Goal: Transaction & Acquisition: Purchase product/service

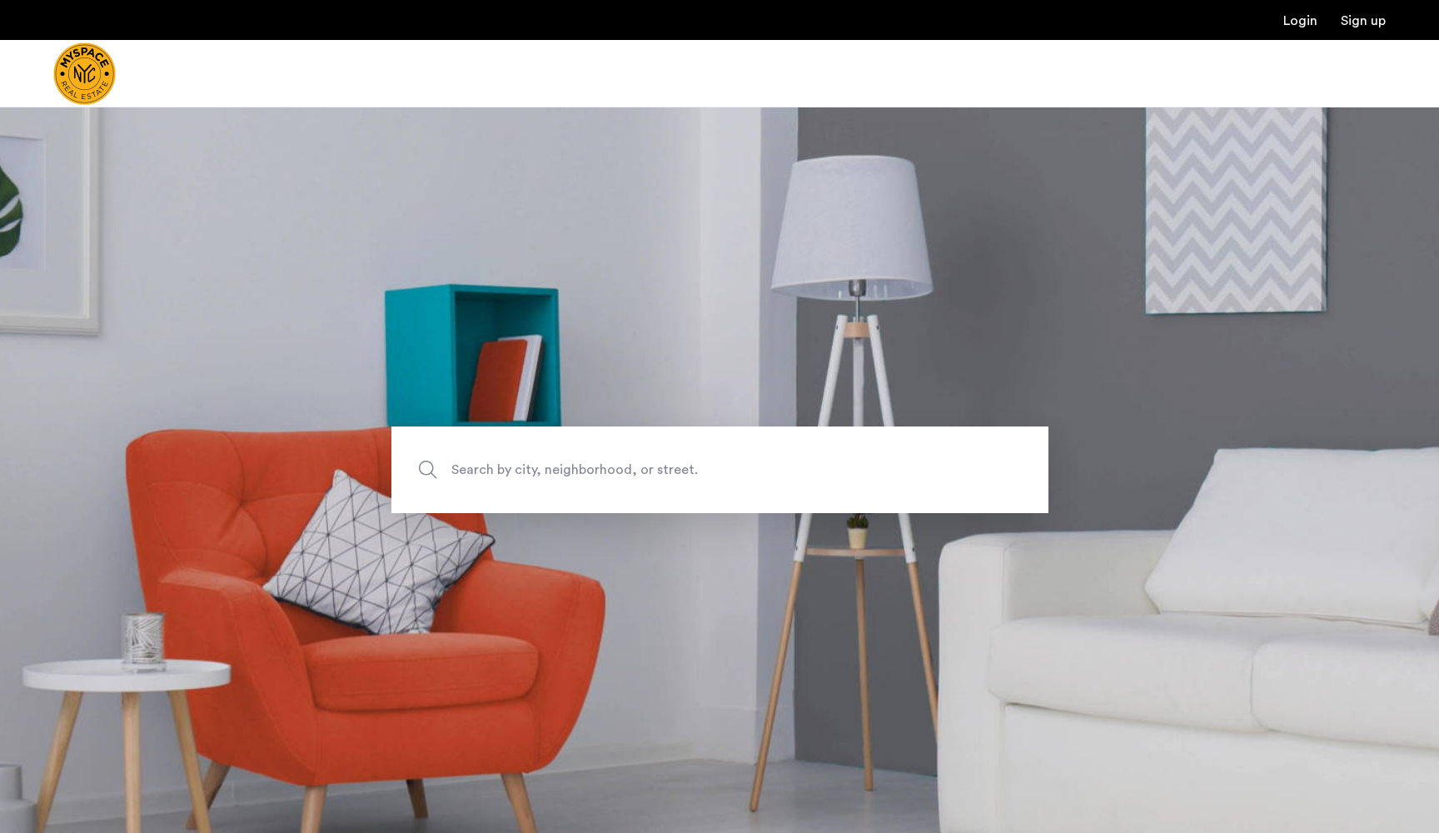
click at [480, 466] on span "Search by city, neighborhood, or street." at bounding box center [681, 470] width 460 height 22
click at [480, 466] on input "Search by city, neighborhood, or street." at bounding box center [719, 469] width 657 height 87
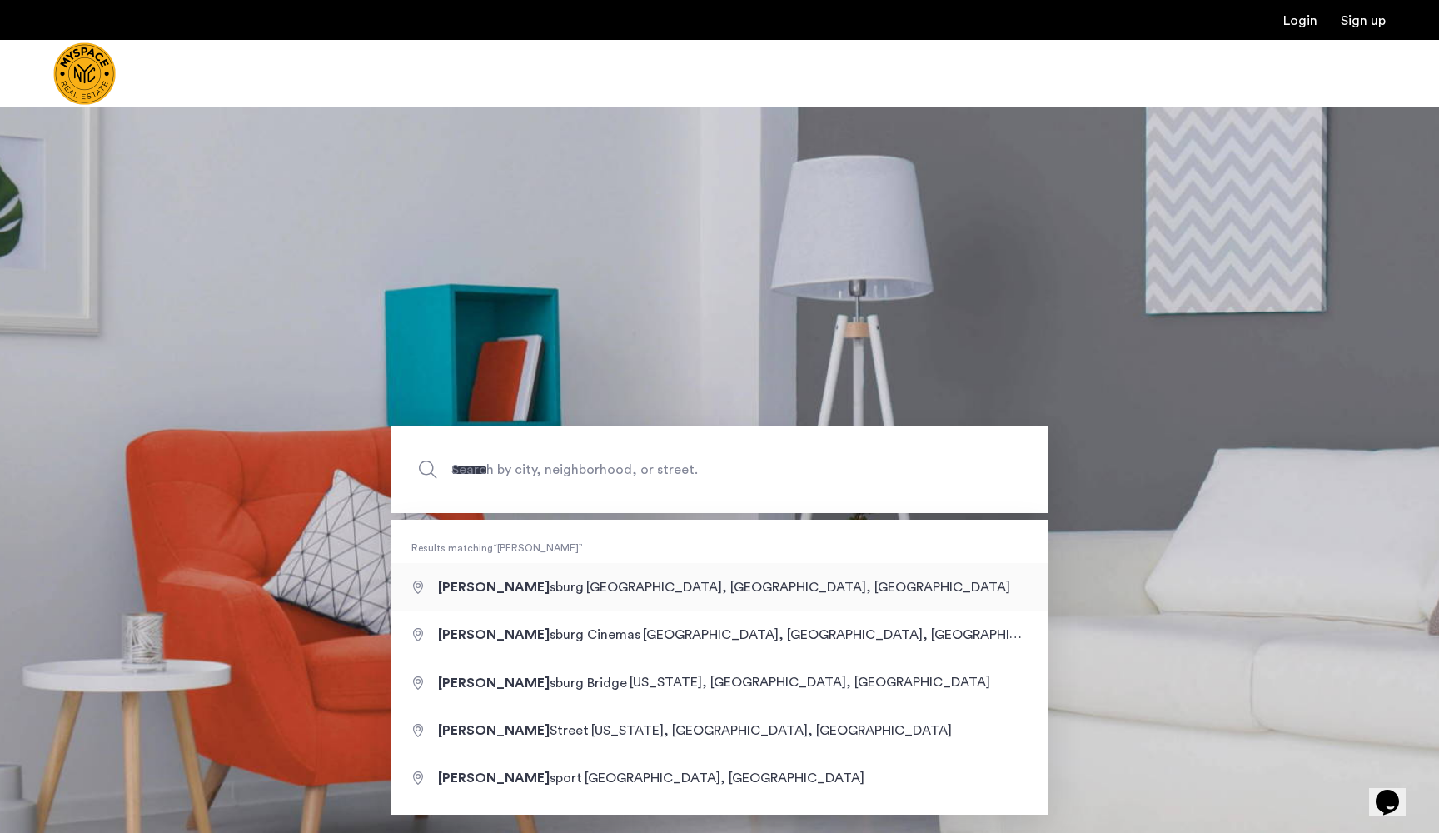
type input "**********"
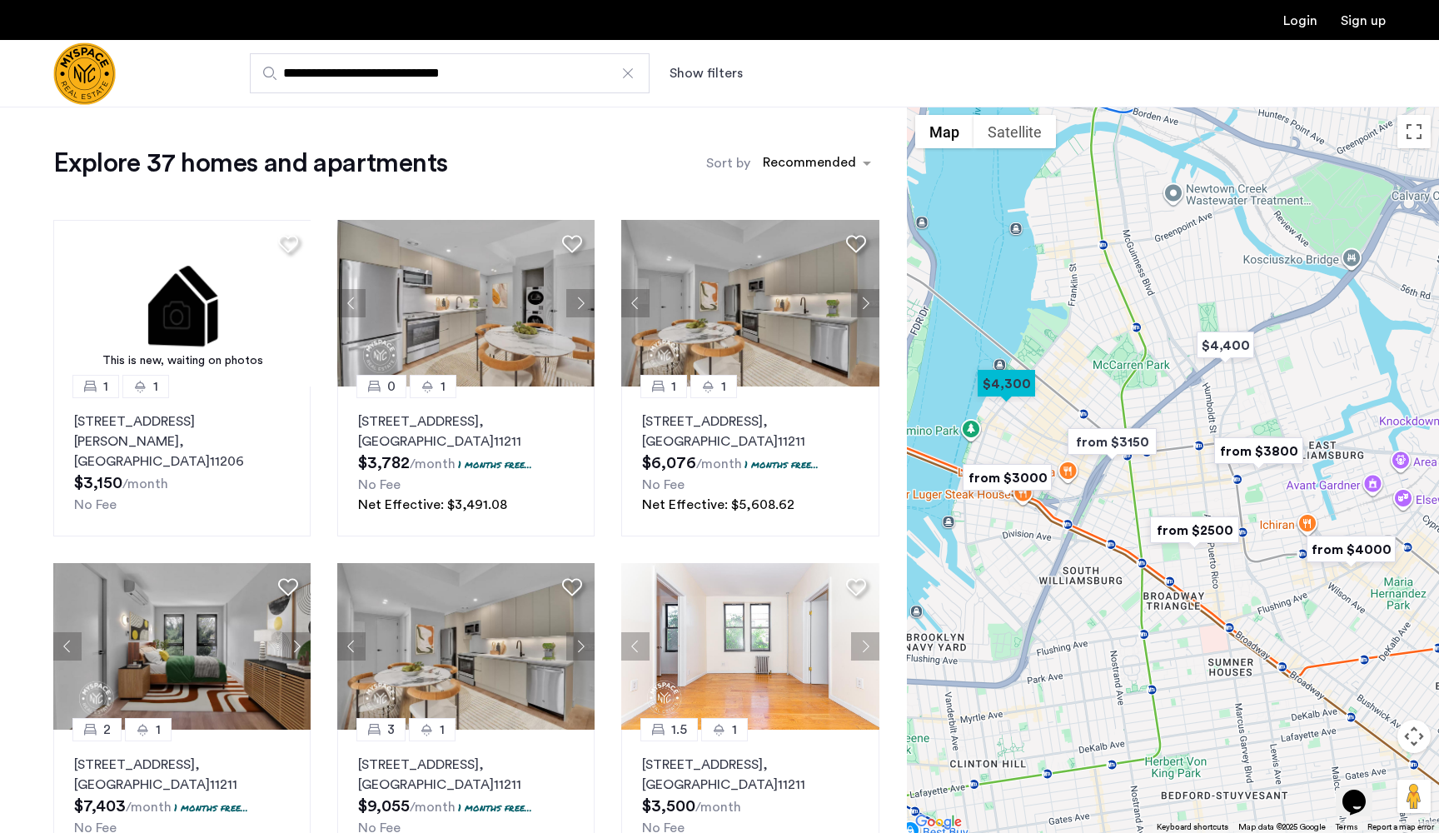
click at [1182, 379] on div at bounding box center [1173, 470] width 532 height 726
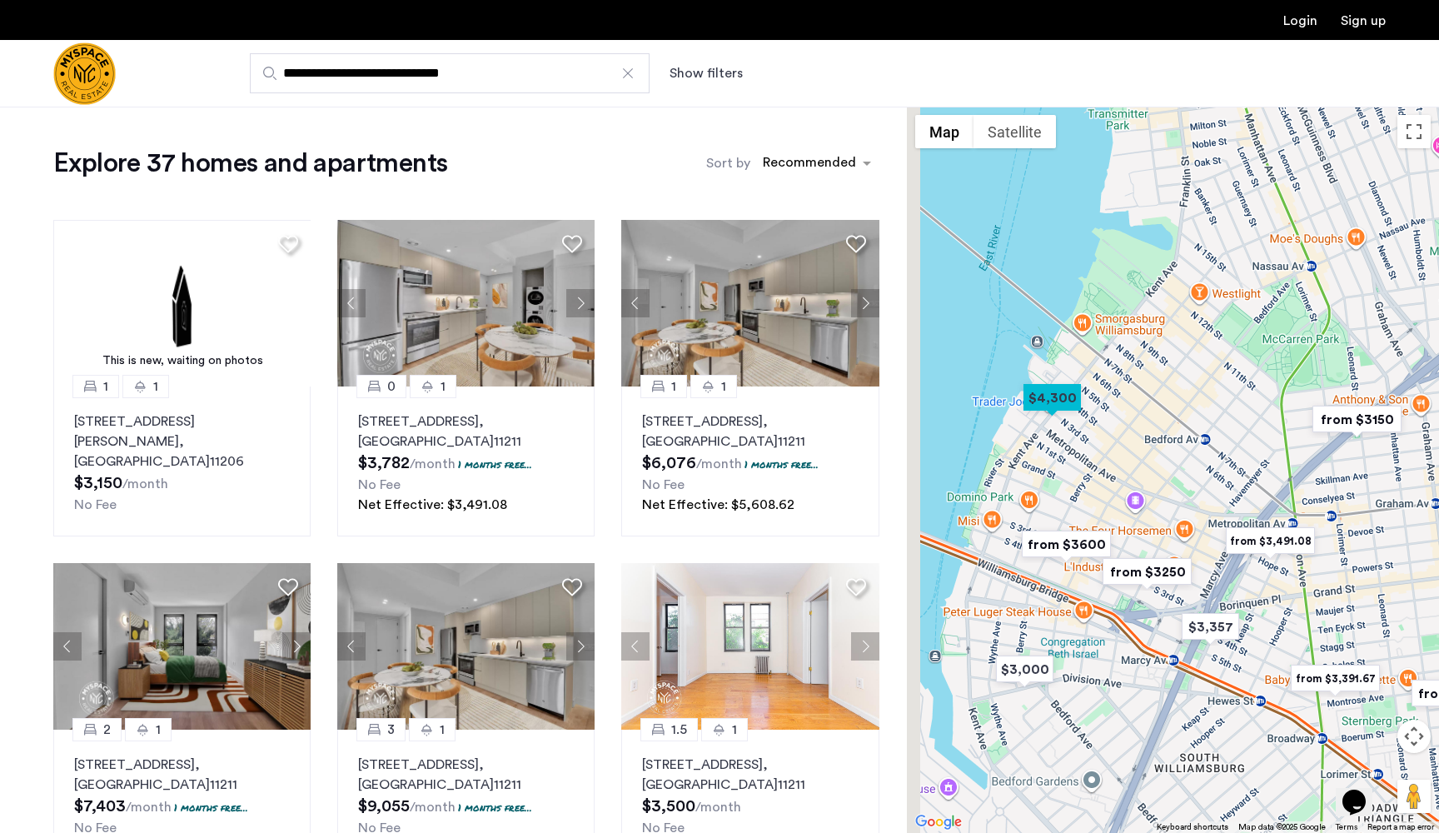
drag, startPoint x: 1103, startPoint y: 406, endPoint x: 1328, endPoint y: 396, distance: 225.0
click at [1327, 398] on div at bounding box center [1173, 470] width 532 height 726
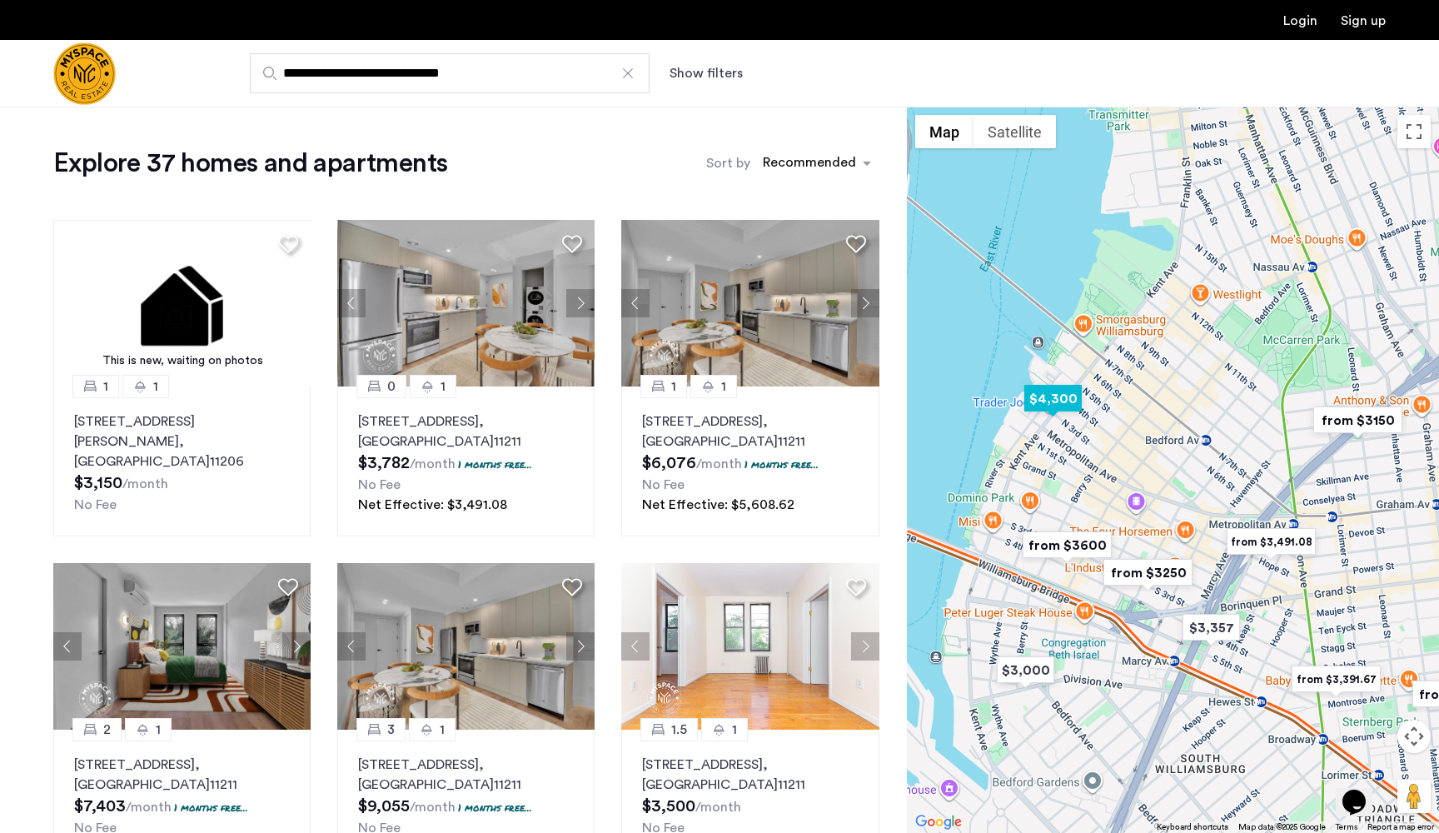
click at [1055, 400] on img "$4,300" at bounding box center [1053, 398] width 71 height 37
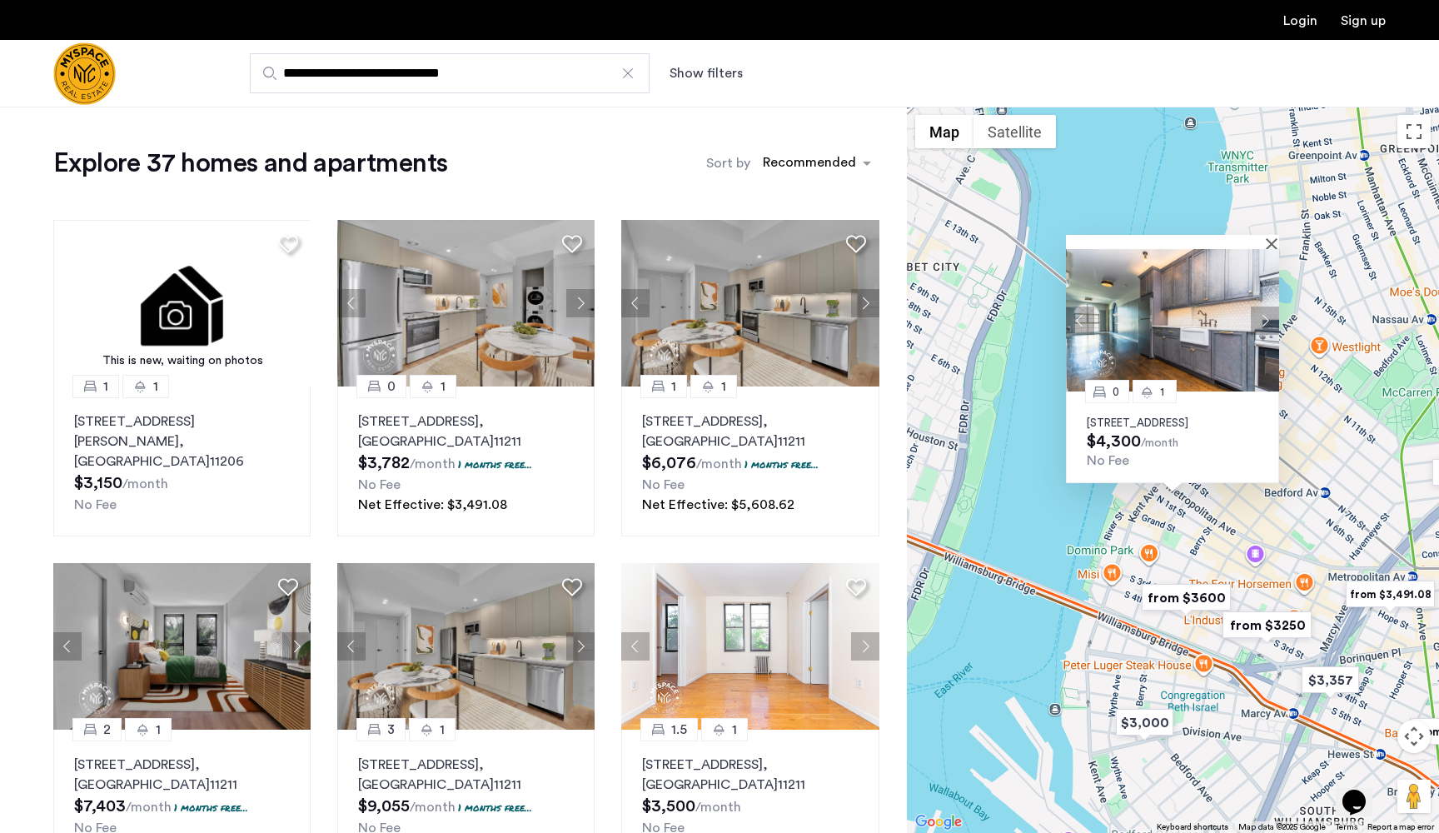
click at [1267, 309] on button "Next apartment" at bounding box center [1265, 320] width 28 height 28
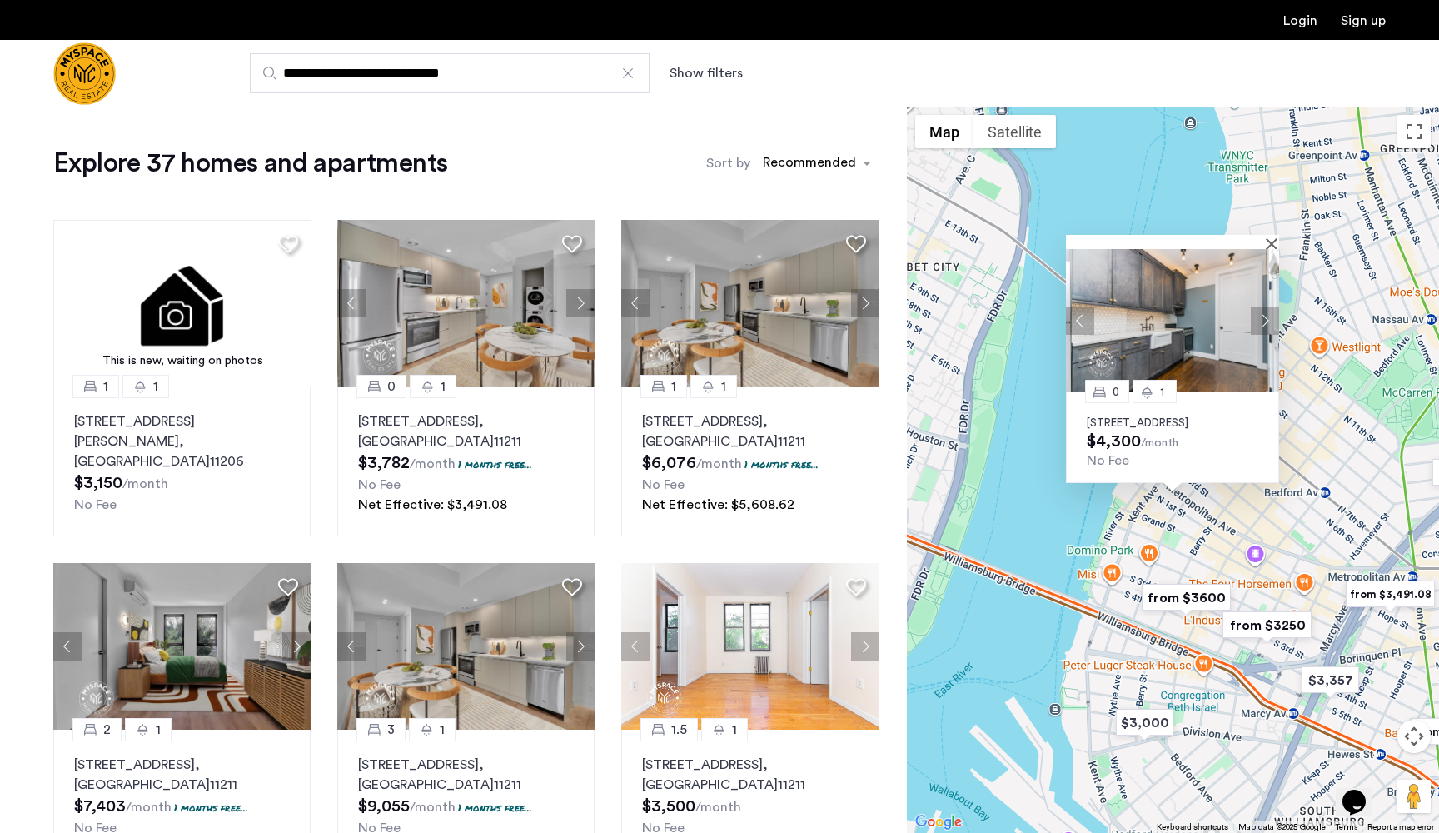
click at [1267, 309] on button "Next apartment" at bounding box center [1265, 320] width 28 height 28
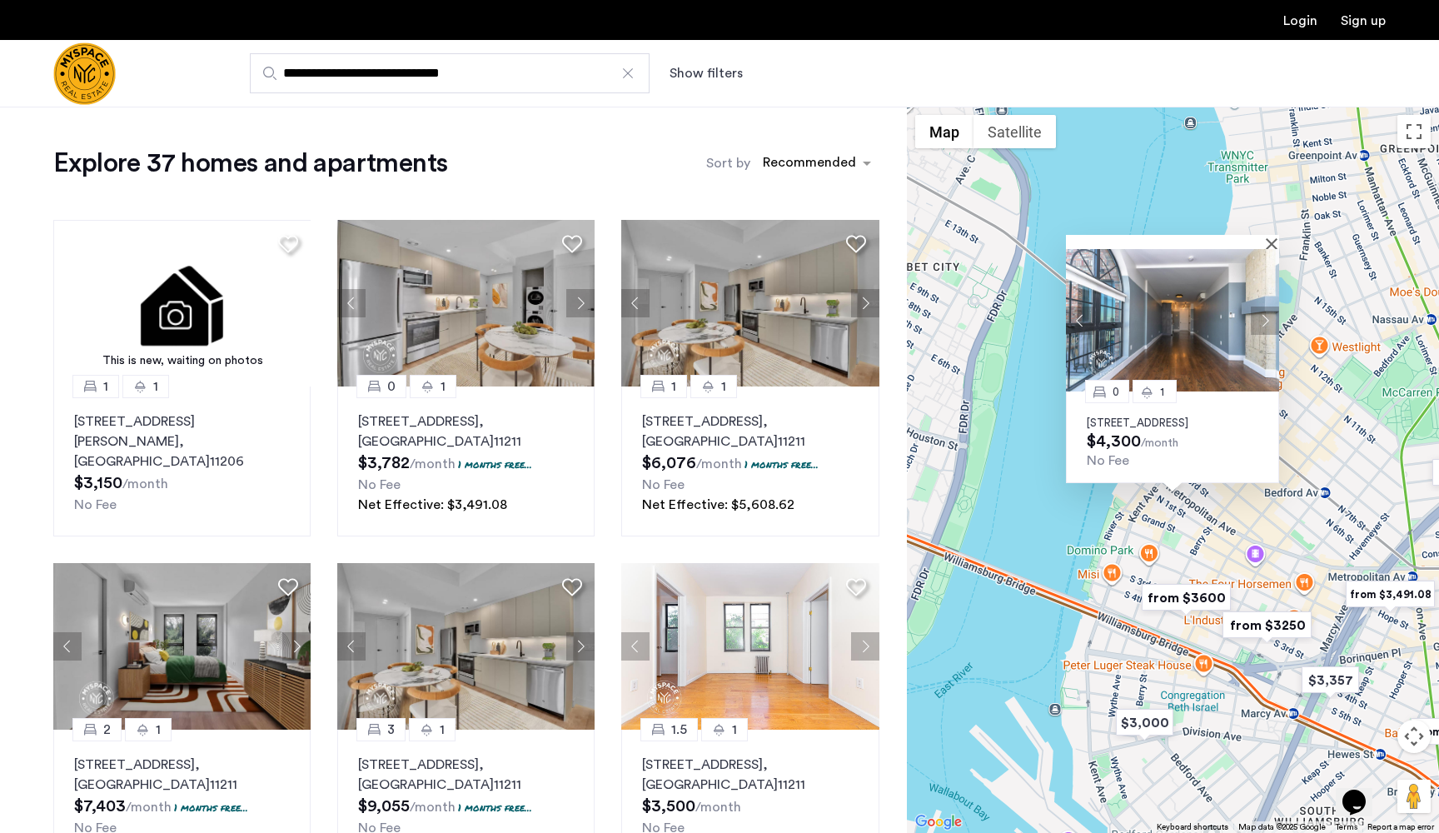
click at [1309, 453] on div "0 1 187 Kent Ave, Unit 710, Brooklyn, NY 11249 $4,300 /month No Fee" at bounding box center [1173, 470] width 532 height 726
click at [1190, 593] on img "from $3600" at bounding box center [1186, 597] width 102 height 37
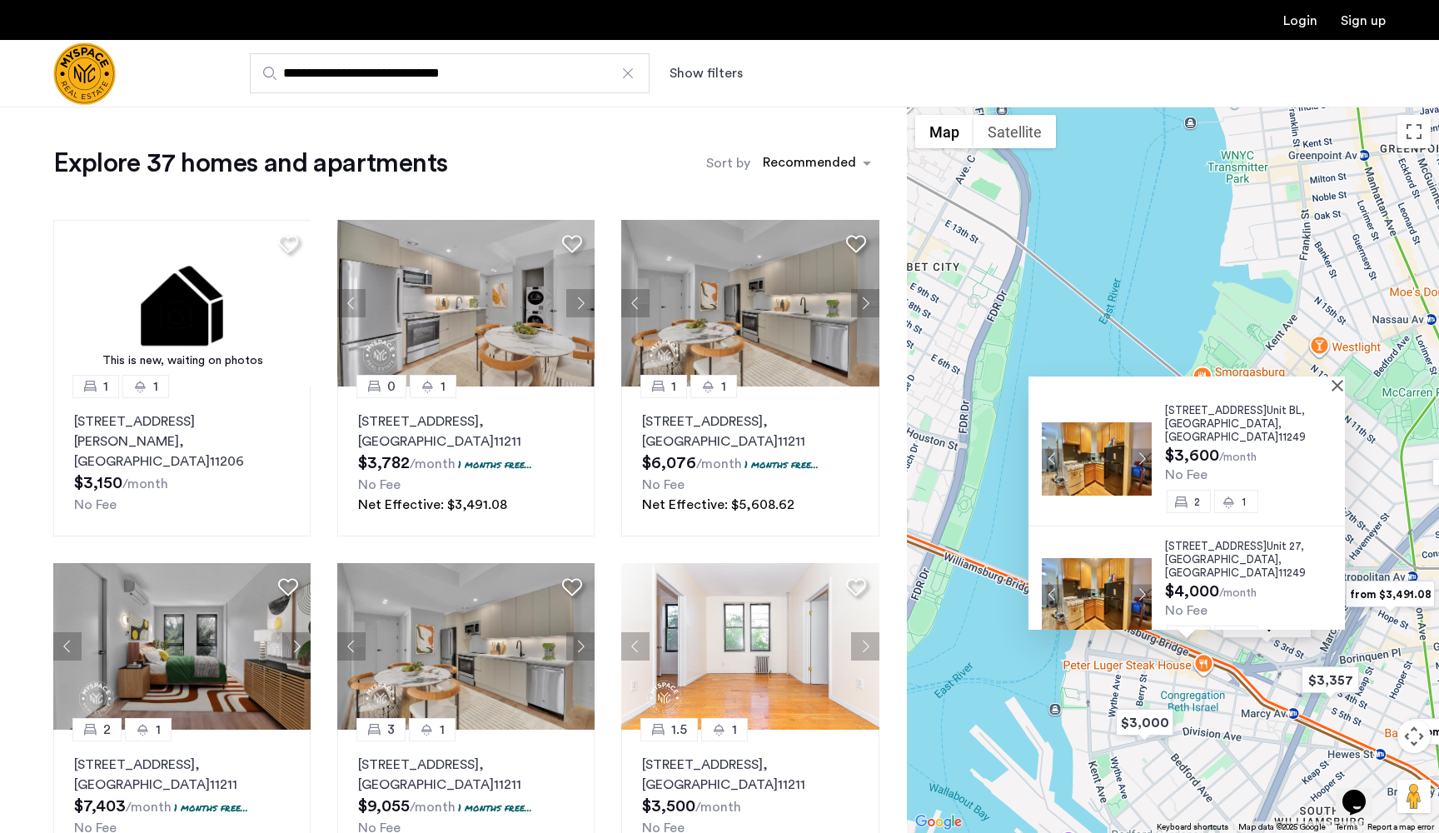
click at [1342, 390] on div at bounding box center [1186, 383] width 316 height 14
click at [1342, 389] on div at bounding box center [1186, 383] width 316 height 14
click at [1346, 384] on button "Close" at bounding box center [1341, 385] width 12 height 12
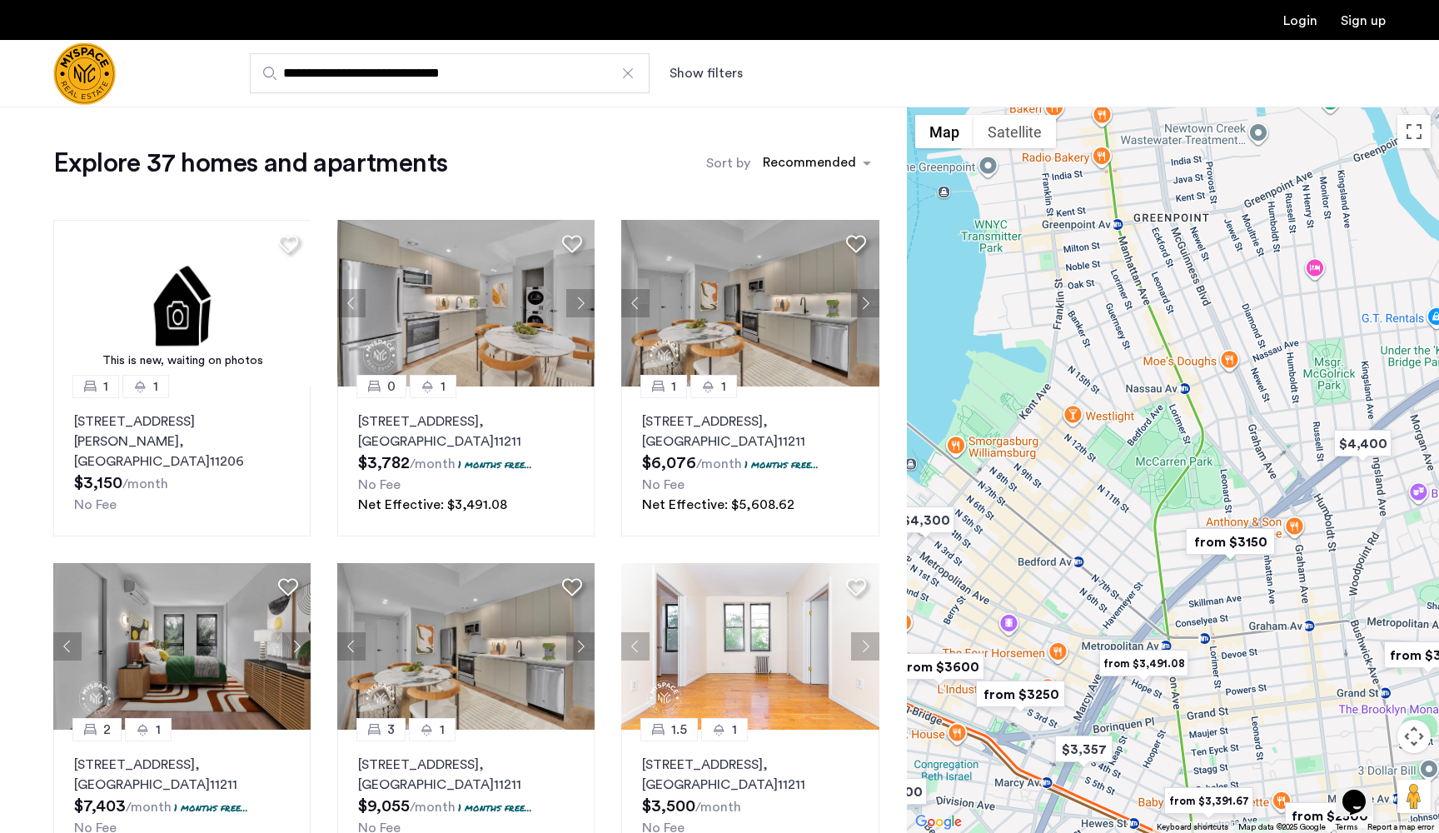
drag, startPoint x: 1353, startPoint y: 384, endPoint x: 1106, endPoint y: 452, distance: 256.6
click at [1106, 452] on div at bounding box center [1173, 470] width 532 height 726
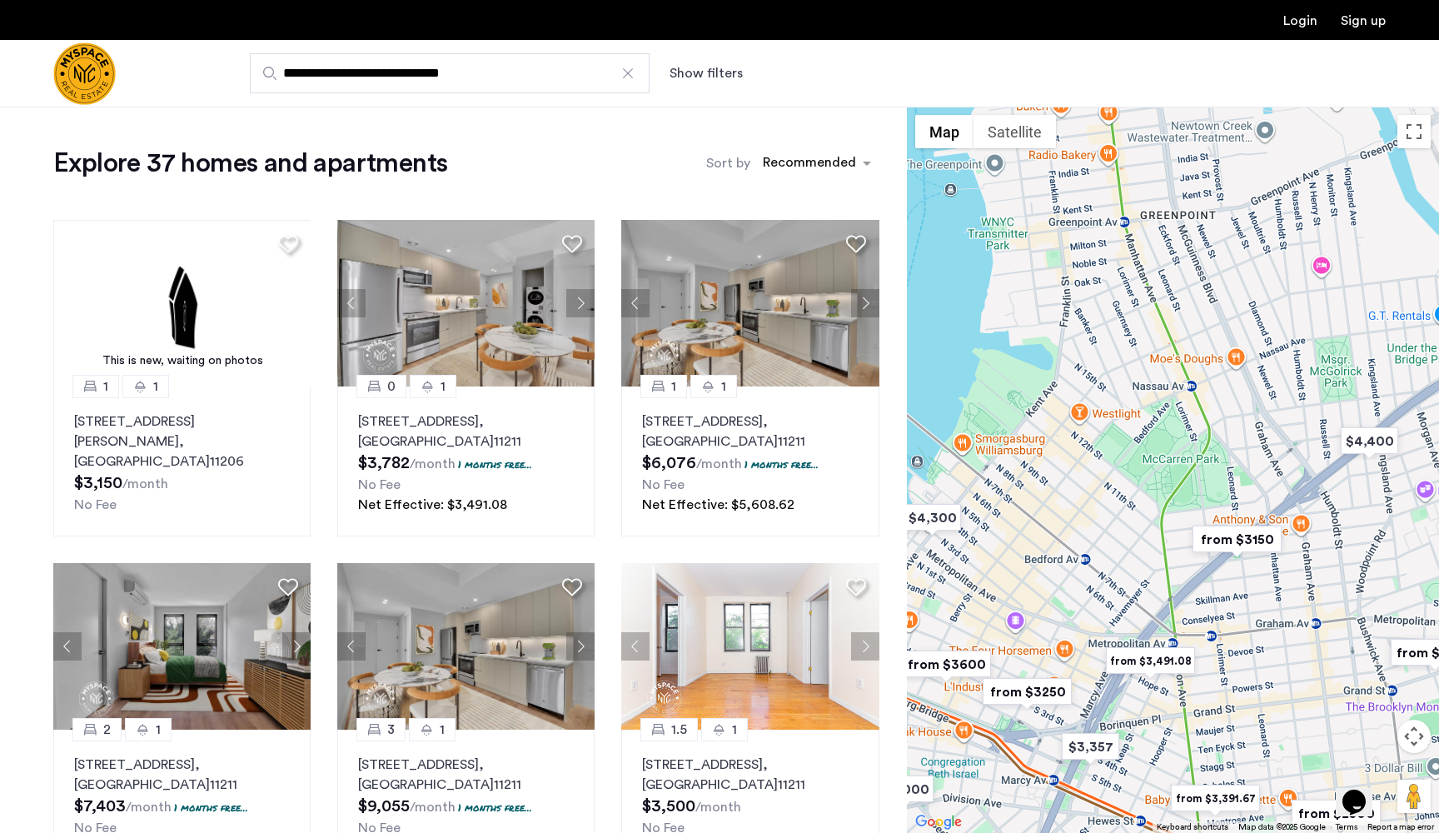
click at [1247, 537] on img "from $3150" at bounding box center [1237, 538] width 102 height 37
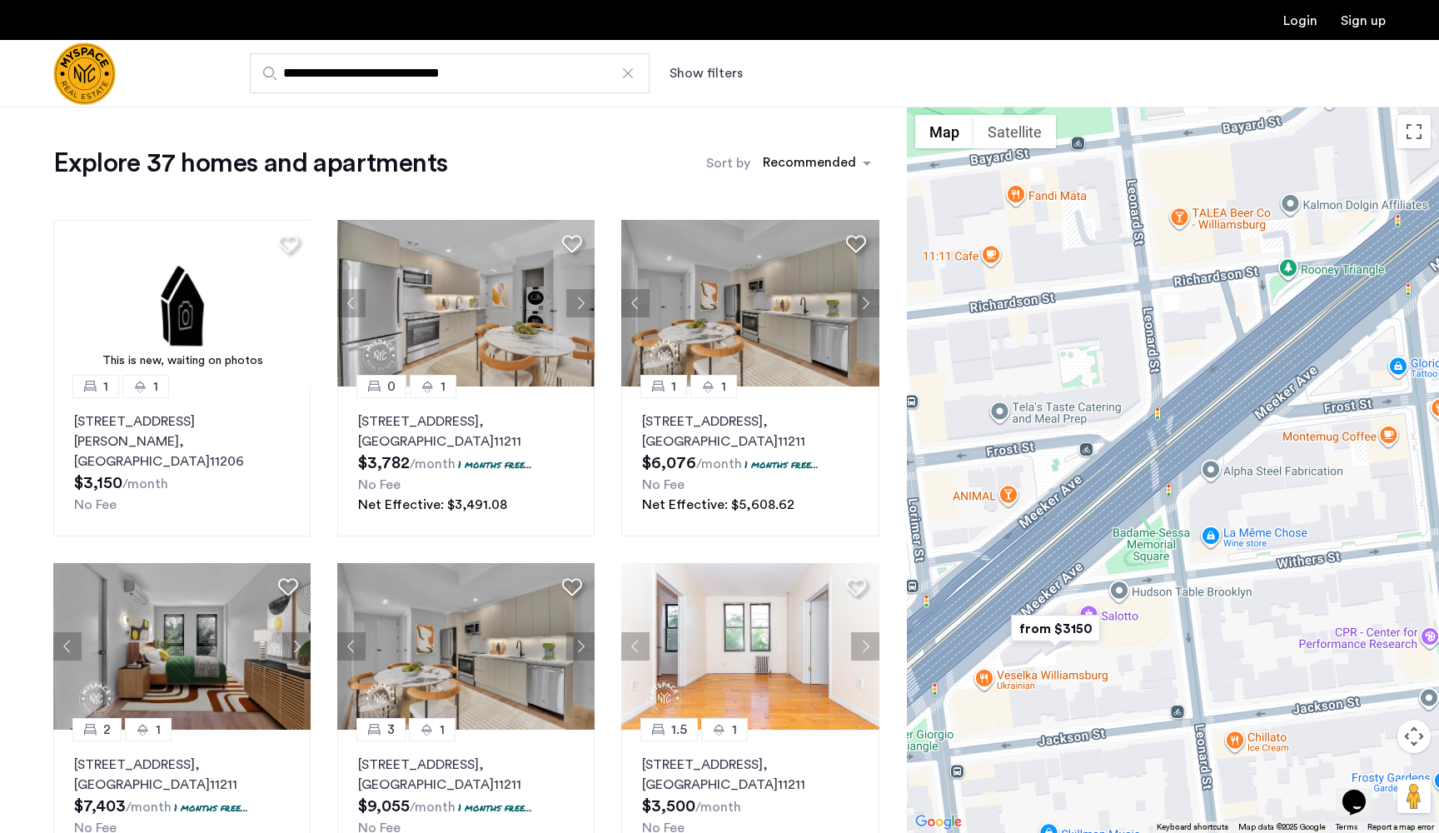
drag, startPoint x: 1046, startPoint y: 590, endPoint x: 1188, endPoint y: 577, distance: 143.0
click at [1188, 577] on div "To navigate, press the arrow keys." at bounding box center [1173, 470] width 532 height 726
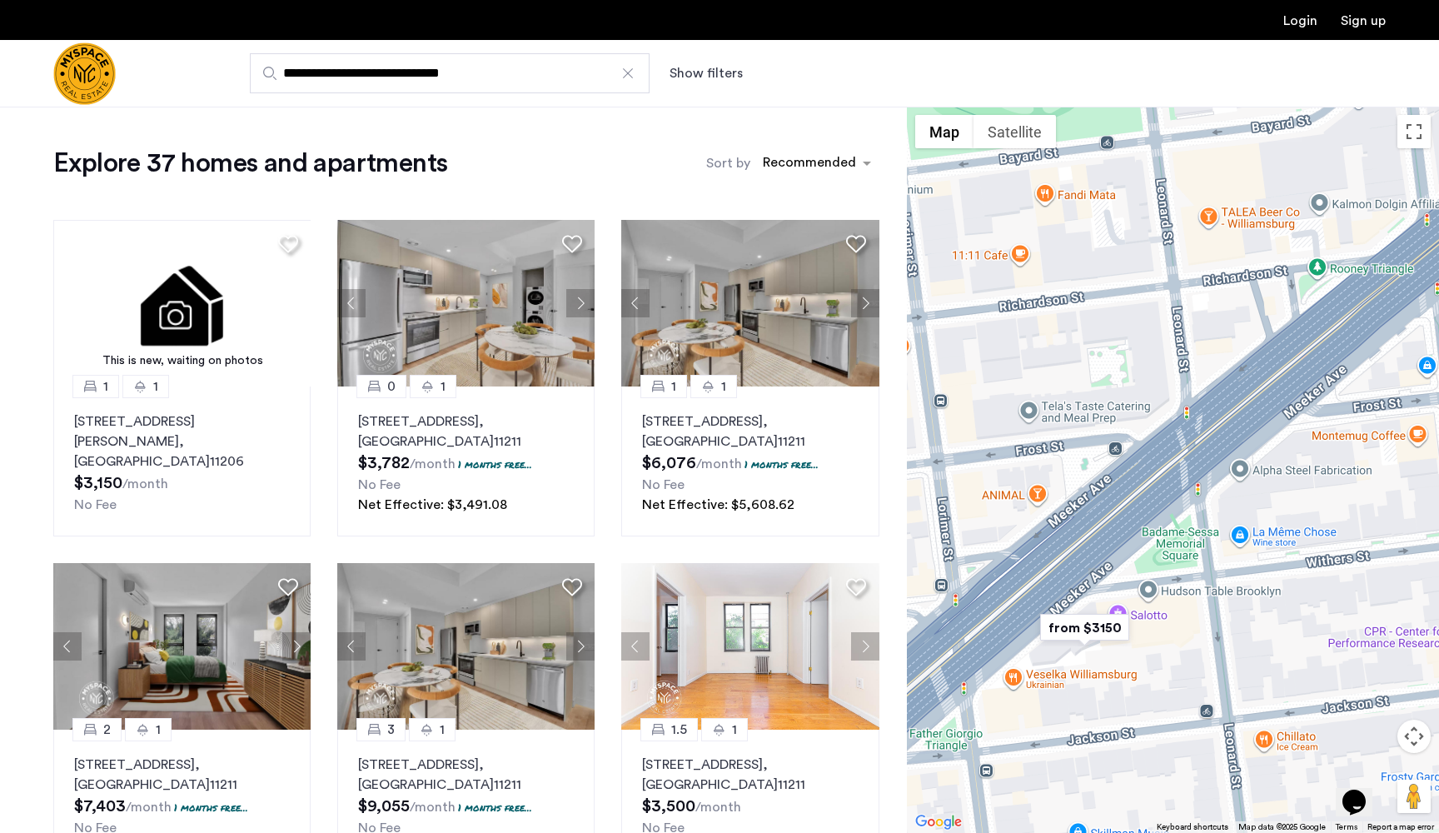
click at [1096, 628] on img "from $3150" at bounding box center [1084, 627] width 102 height 37
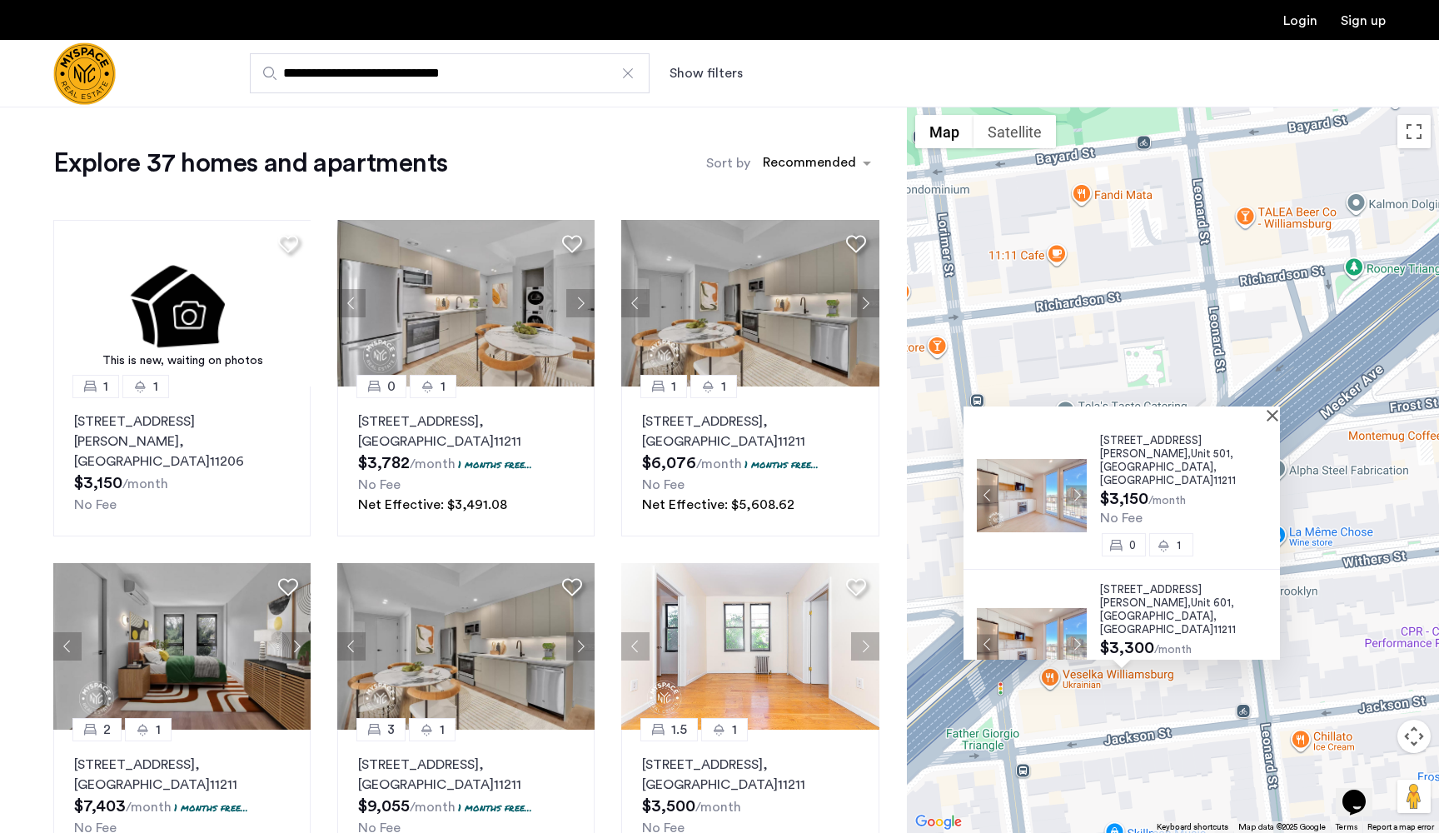
click at [1129, 584] on span "280 Meeker Avenue," at bounding box center [1151, 596] width 102 height 24
click at [1038, 254] on div "280 Meeker Avenue, Unit 501, Brooklyn , NY 11211 $3,150 /month No Fee 0 1 280 M…" at bounding box center [1173, 470] width 532 height 726
click at [1279, 417] on button "Close" at bounding box center [1276, 415] width 12 height 12
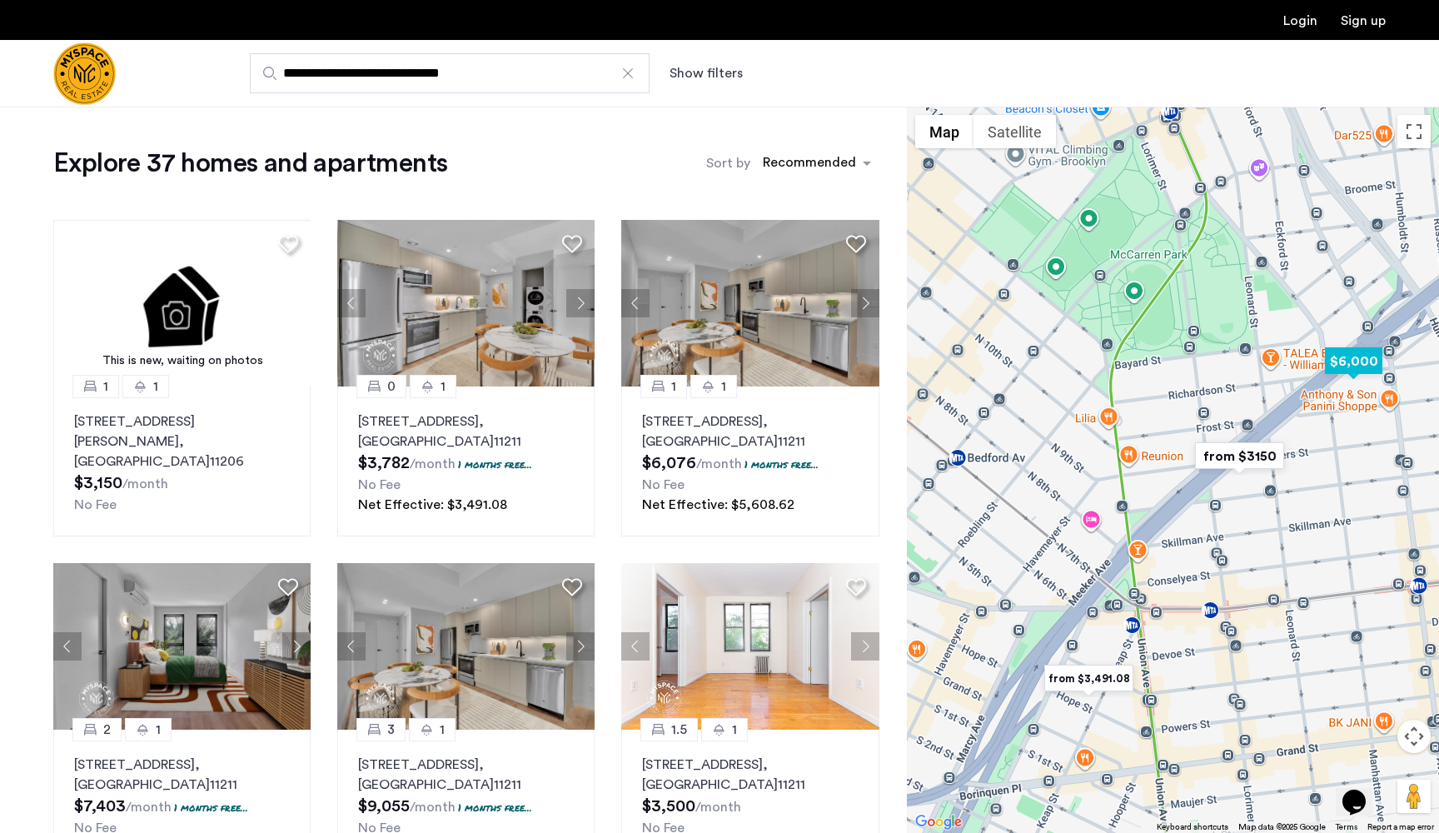
click at [1354, 351] on img "$6,000" at bounding box center [1353, 360] width 71 height 37
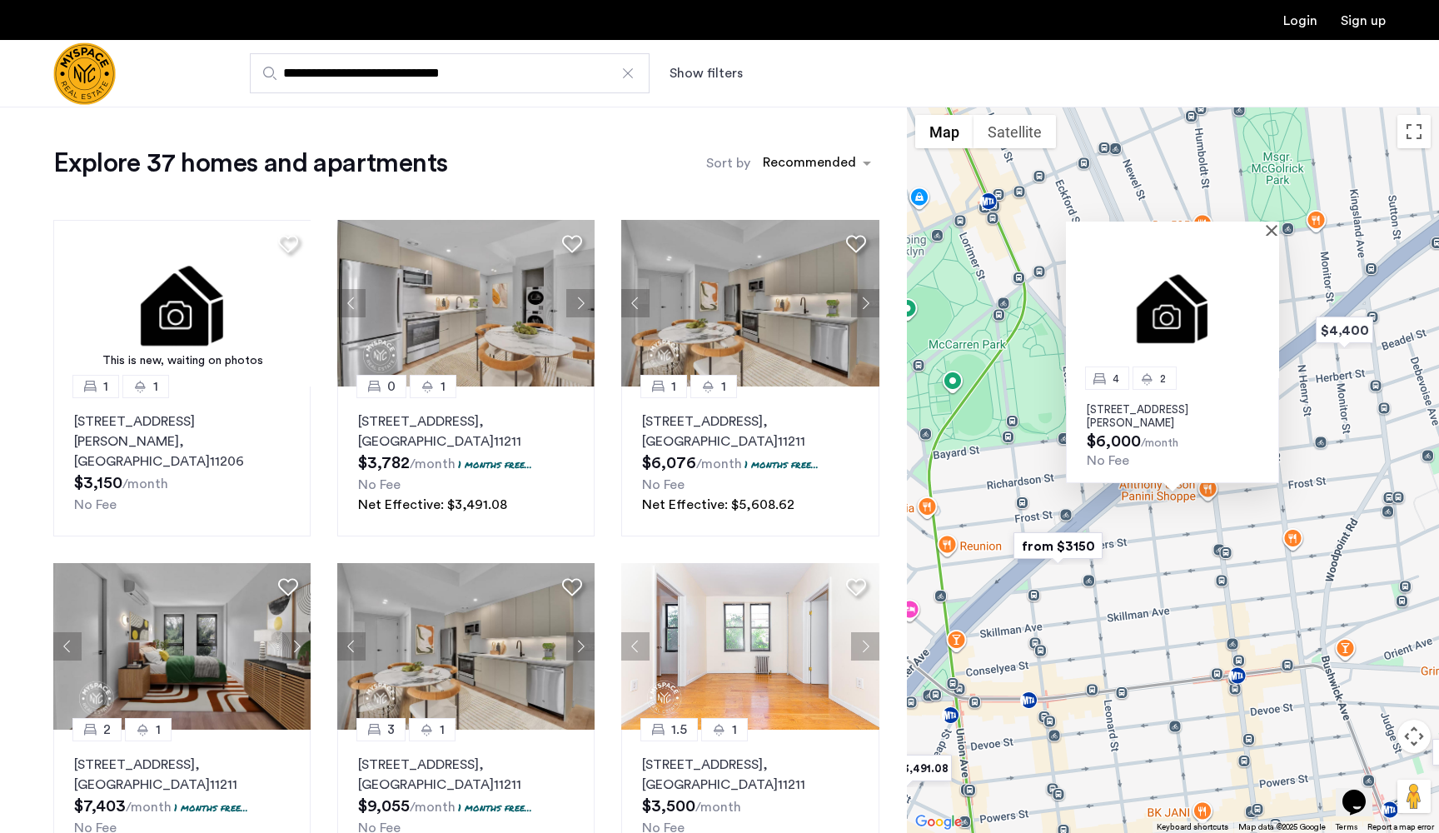
click at [1025, 298] on div "4 2 140 Richardson Street, Unit 1, Brooklyn, NY 11211 $6,000 /month No Fee" at bounding box center [1173, 470] width 532 height 726
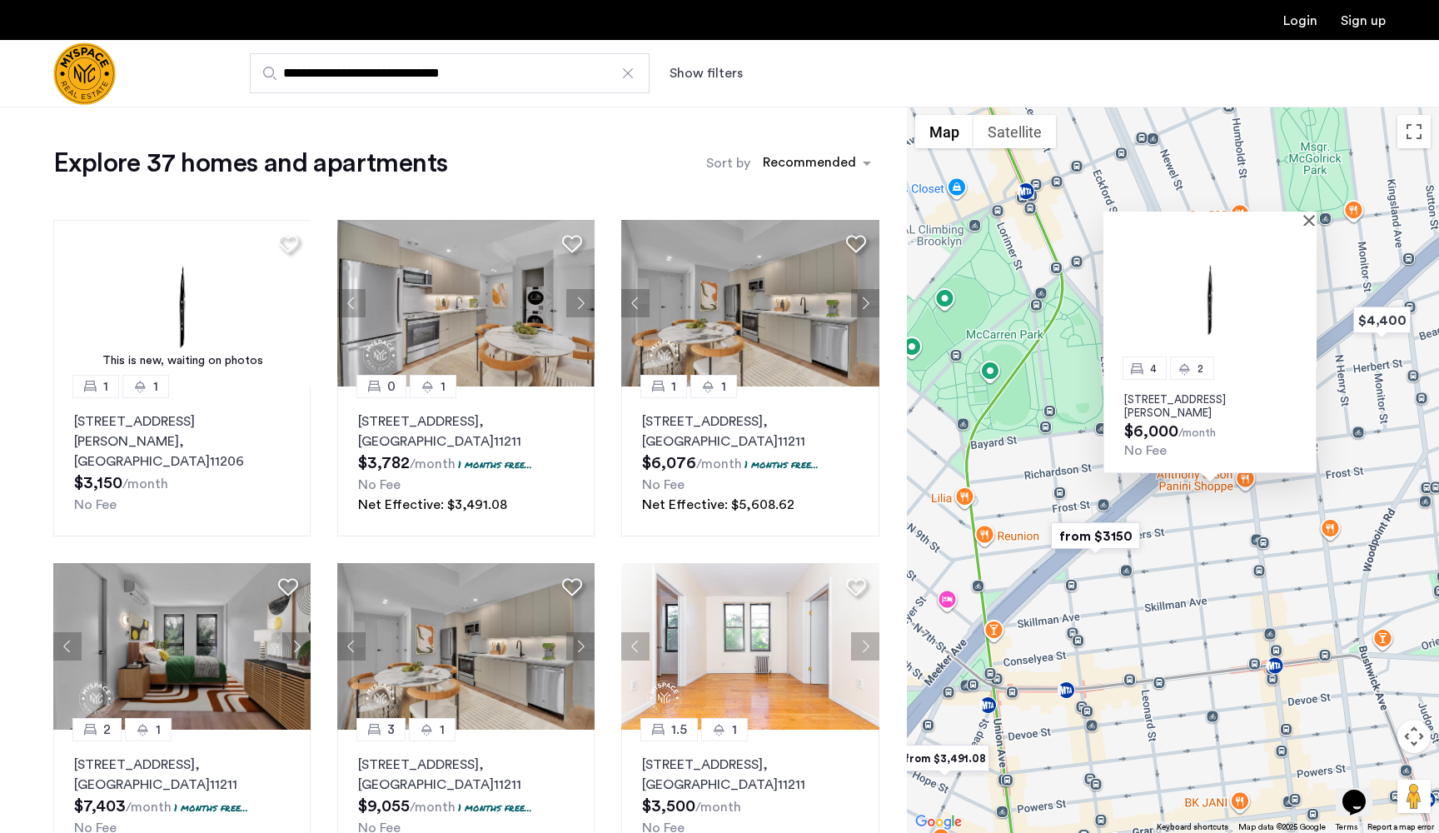
drag, startPoint x: 1025, startPoint y: 298, endPoint x: 1064, endPoint y: 288, distance: 40.4
click at [1064, 288] on div "4 2 140 Richardson Street, Unit 1, Brooklyn, NY 11211 $6,000 /month No Fee" at bounding box center [1173, 470] width 532 height 726
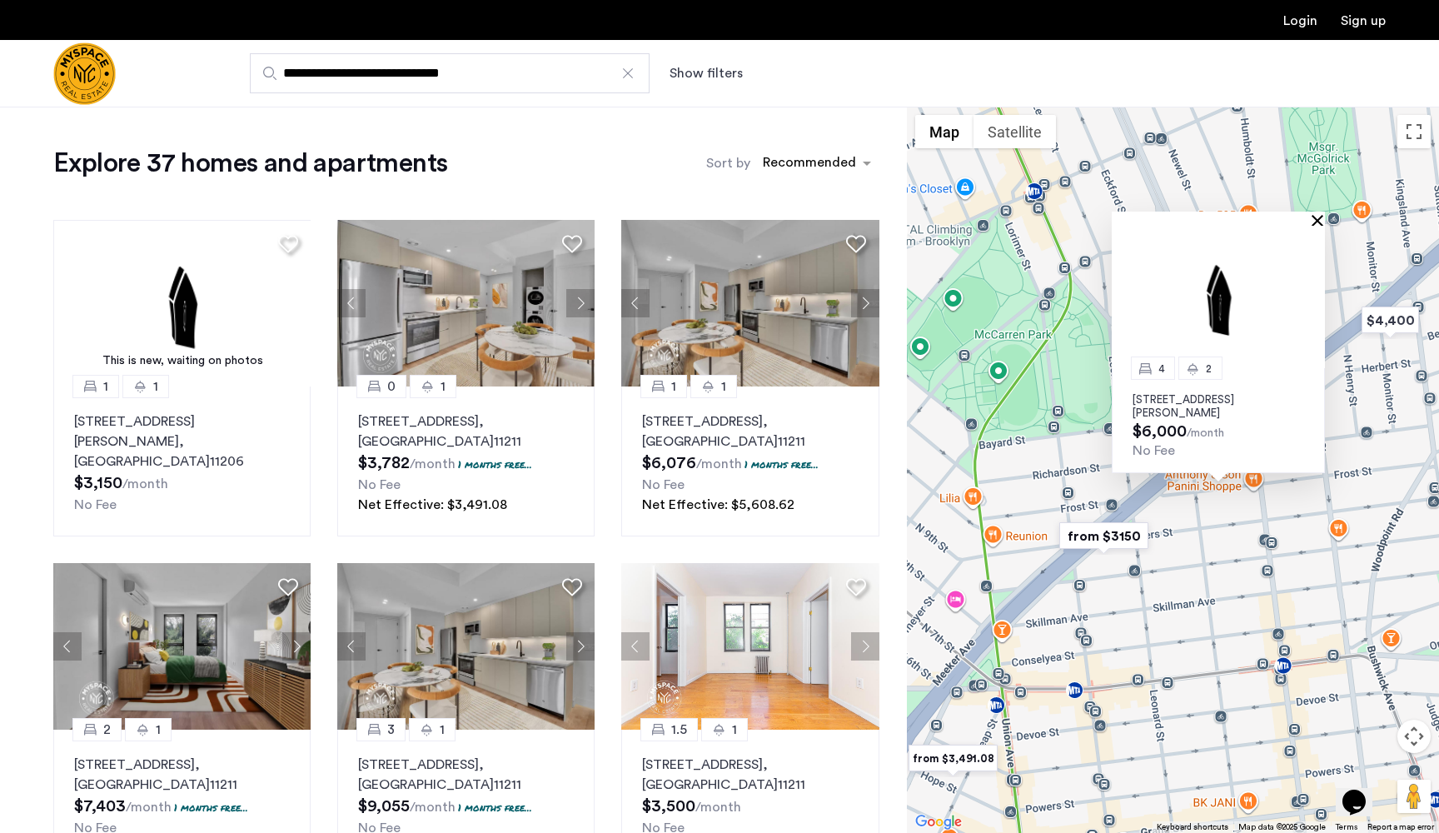
click at [1317, 214] on button "Close" at bounding box center [1321, 220] width 12 height 12
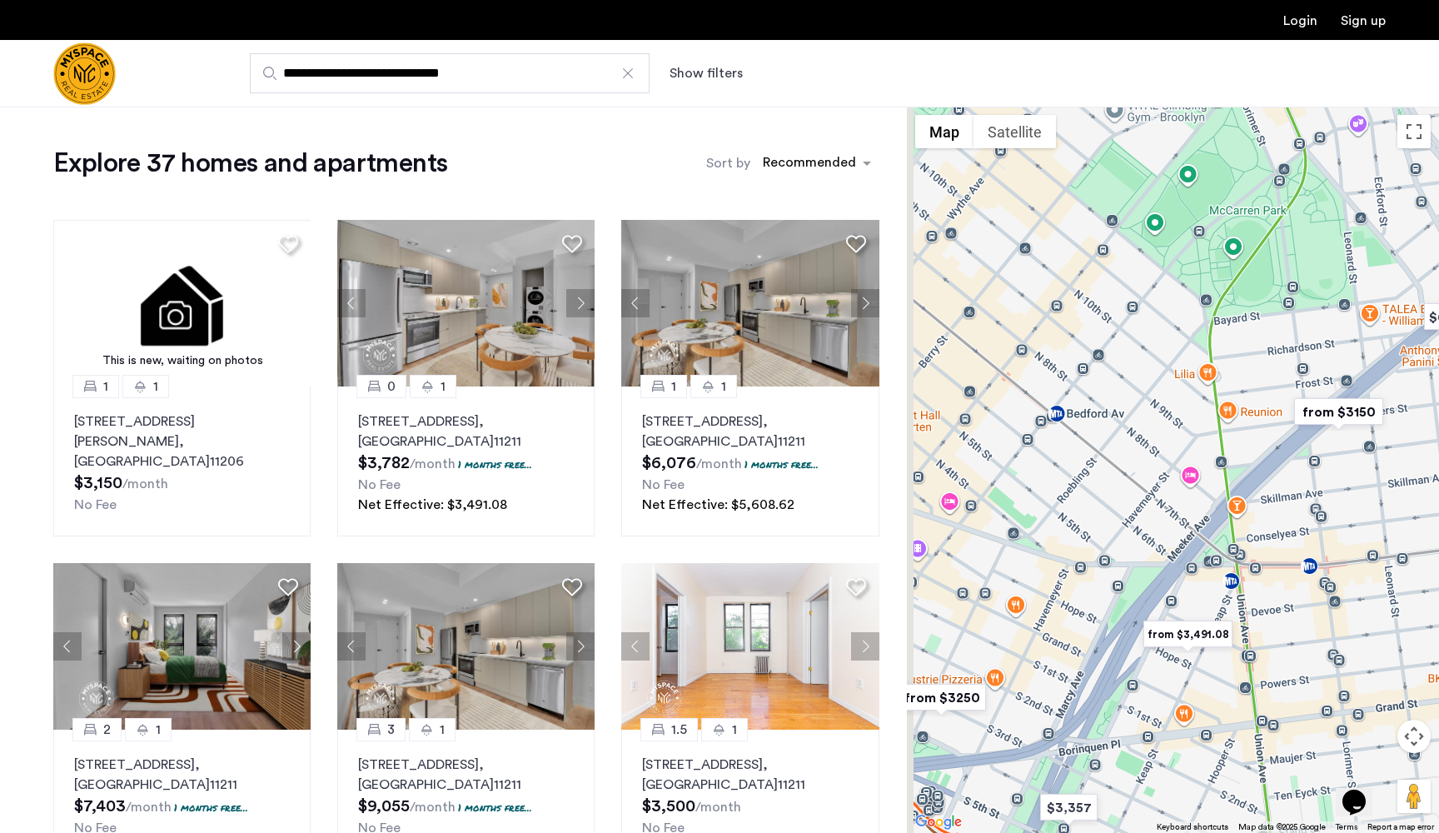
drag, startPoint x: 1052, startPoint y: 494, endPoint x: 1289, endPoint y: 366, distance: 269.4
click at [1289, 366] on div at bounding box center [1173, 470] width 532 height 726
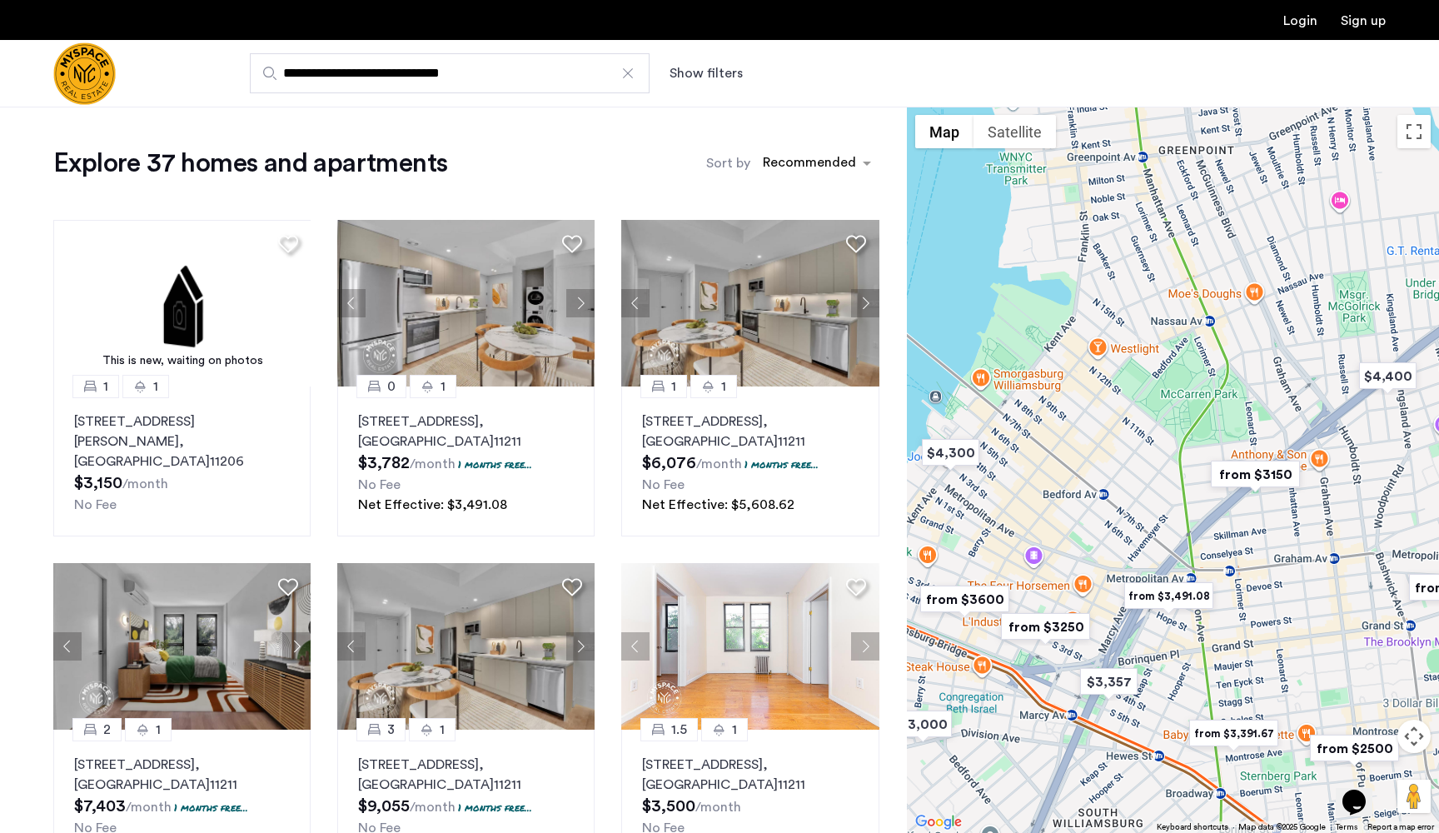
drag, startPoint x: 1205, startPoint y: 411, endPoint x: 1133, endPoint y: 520, distance: 129.8
click at [1133, 520] on div at bounding box center [1173, 470] width 532 height 726
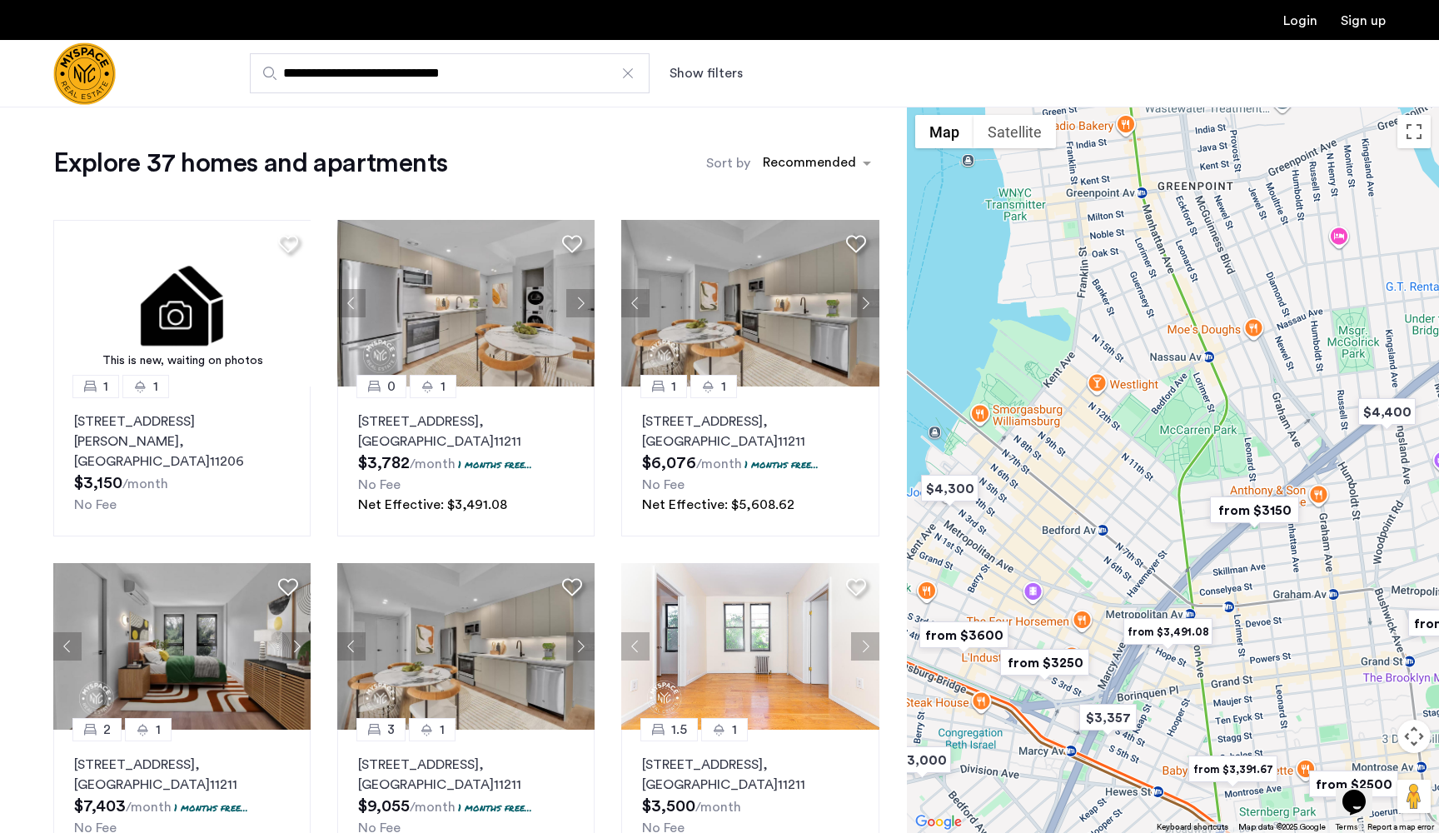
drag, startPoint x: 1080, startPoint y: 380, endPoint x: 1078, endPoint y: 441, distance: 61.7
click at [1078, 441] on div at bounding box center [1173, 470] width 532 height 726
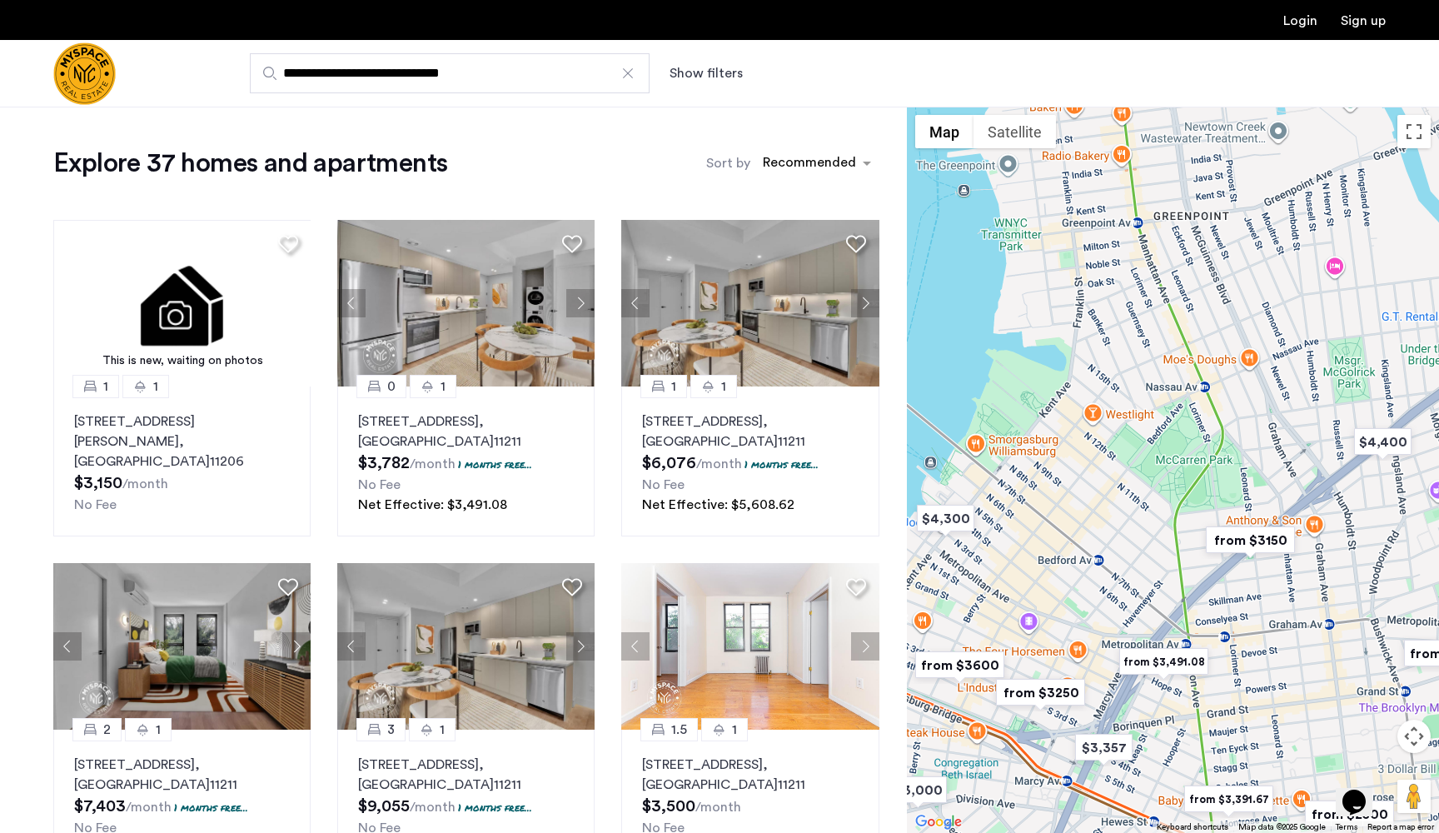
click at [1148, 665] on img "from $3,491.08" at bounding box center [1164, 661] width 102 height 37
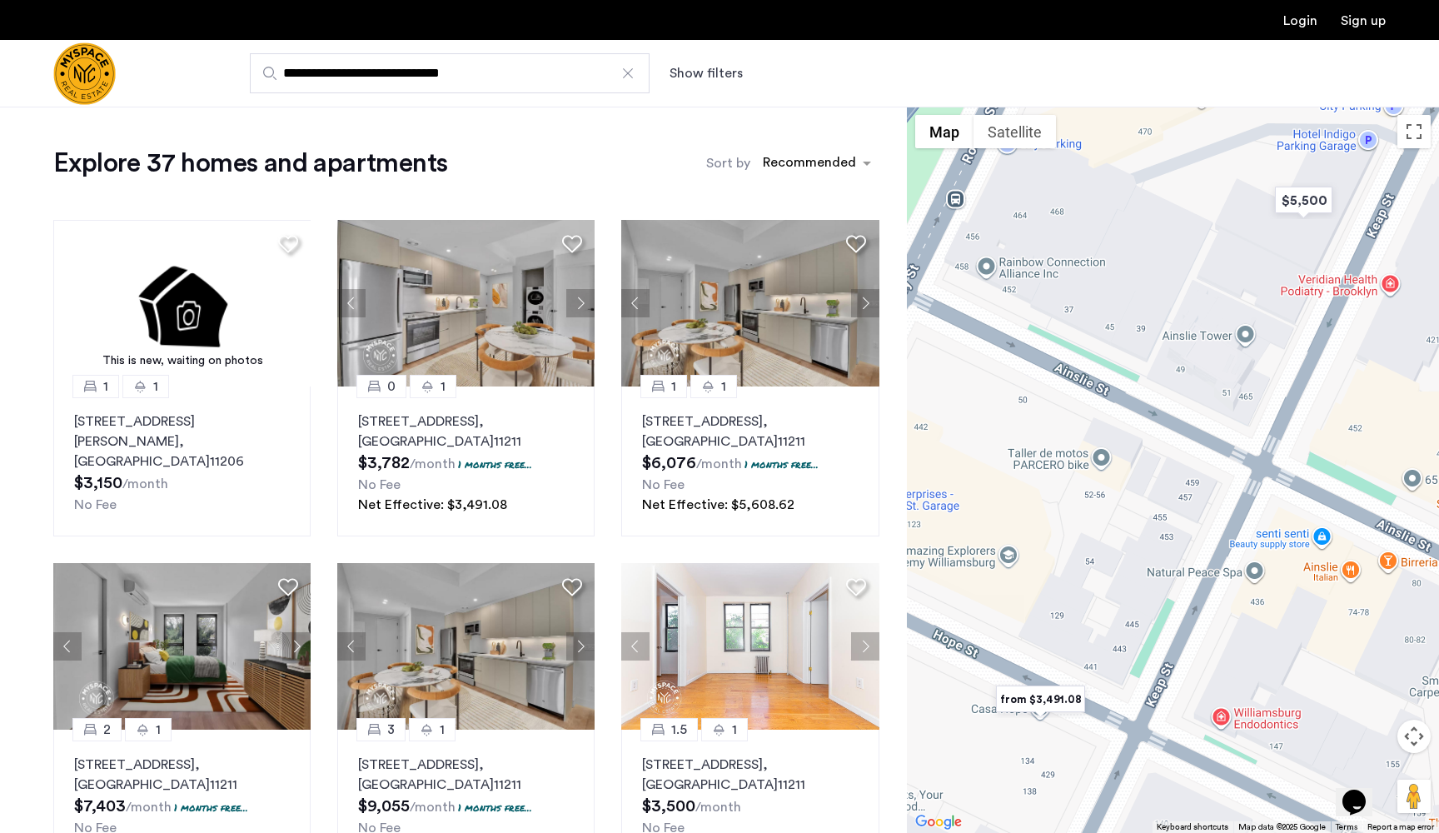
click at [1063, 699] on img "from $3,491.08" at bounding box center [1040, 698] width 102 height 37
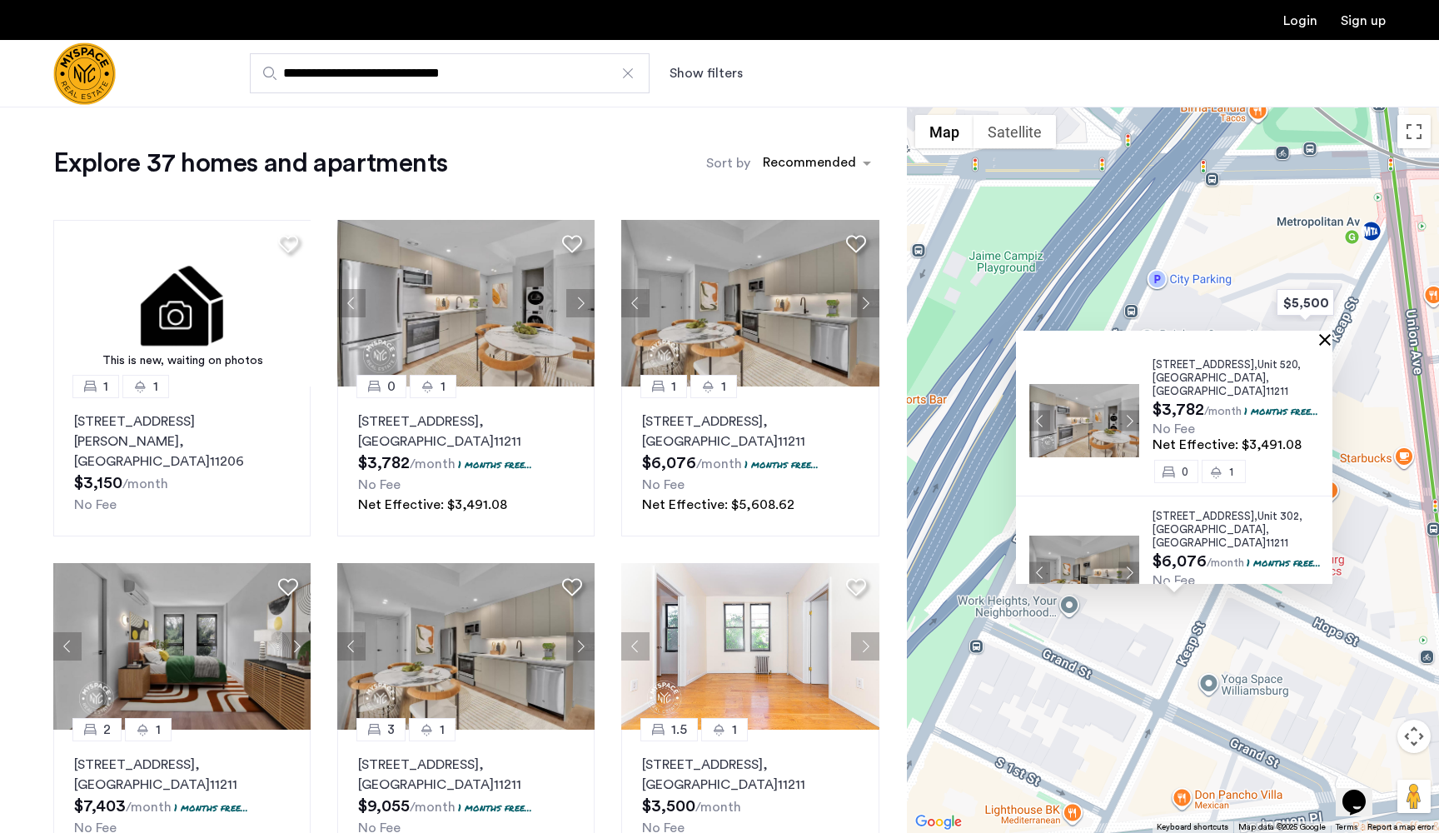
click at [1334, 340] on button "Close" at bounding box center [1328, 339] width 12 height 12
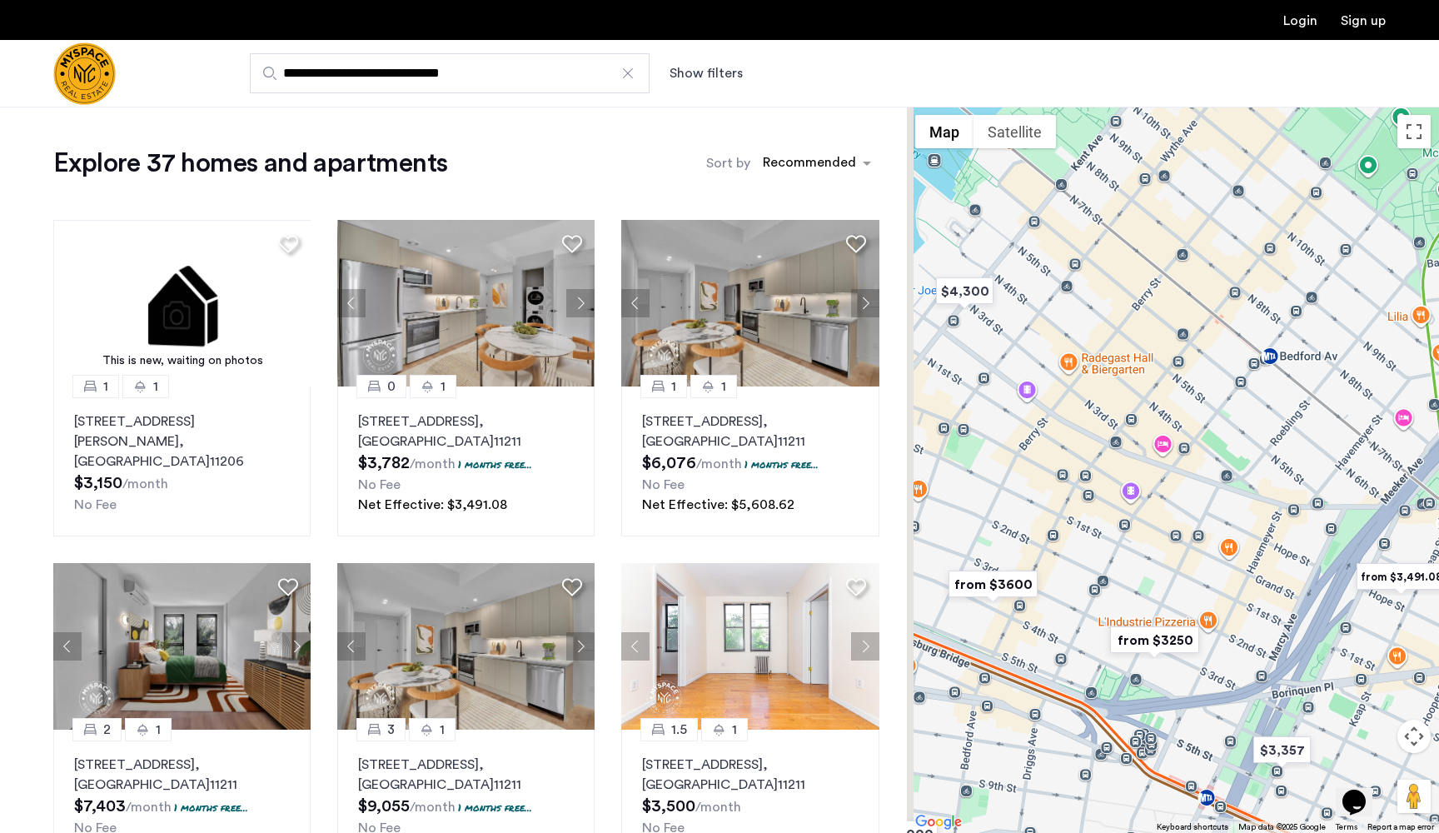
drag, startPoint x: 1042, startPoint y: 442, endPoint x: 1143, endPoint y: 655, distance: 235.4
click at [1143, 655] on img "from $3250" at bounding box center [1154, 639] width 102 height 37
click at [1158, 648] on img "from $3250" at bounding box center [1154, 639] width 102 height 37
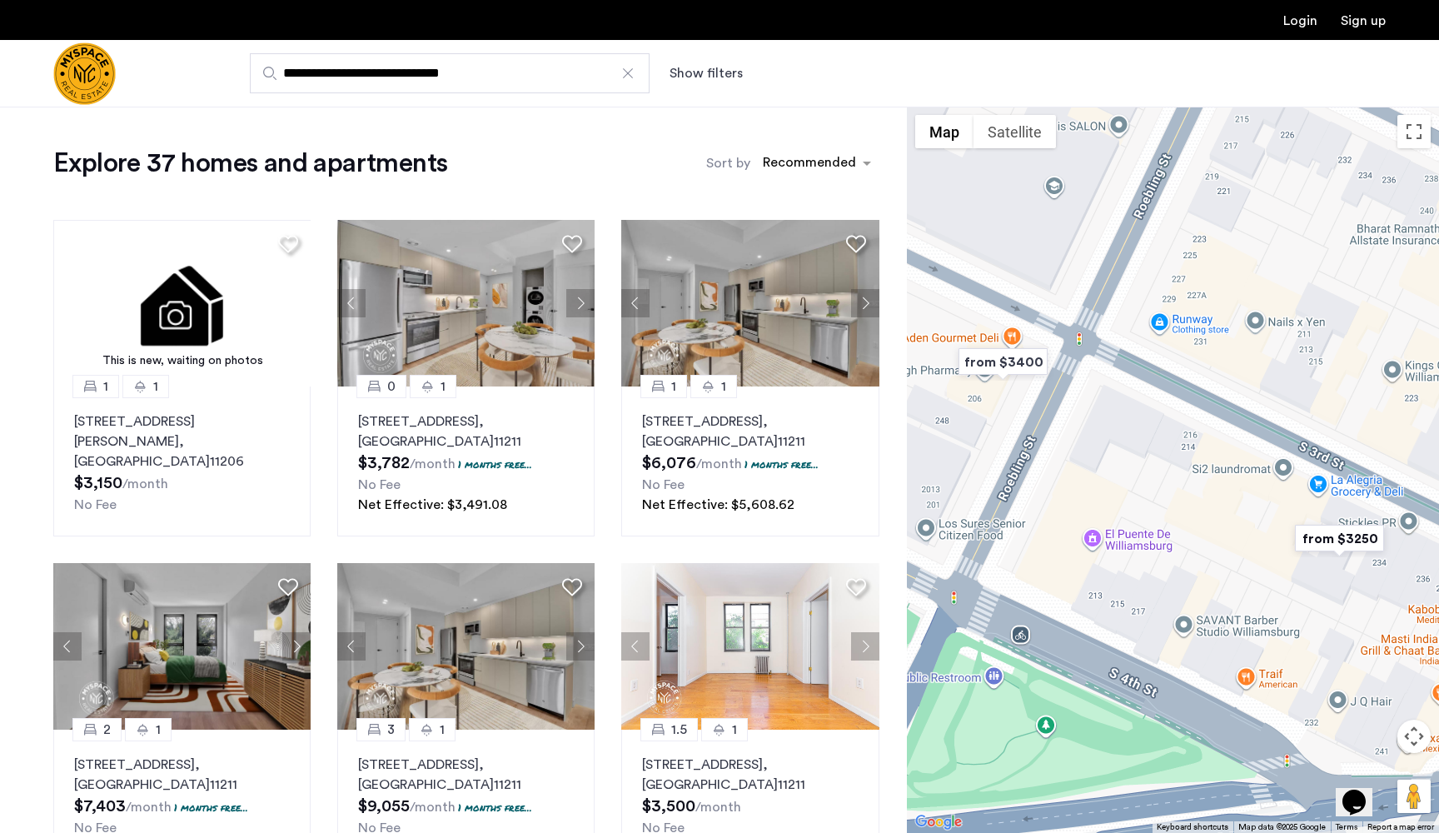
click at [1333, 539] on img "from $3250" at bounding box center [1339, 538] width 102 height 37
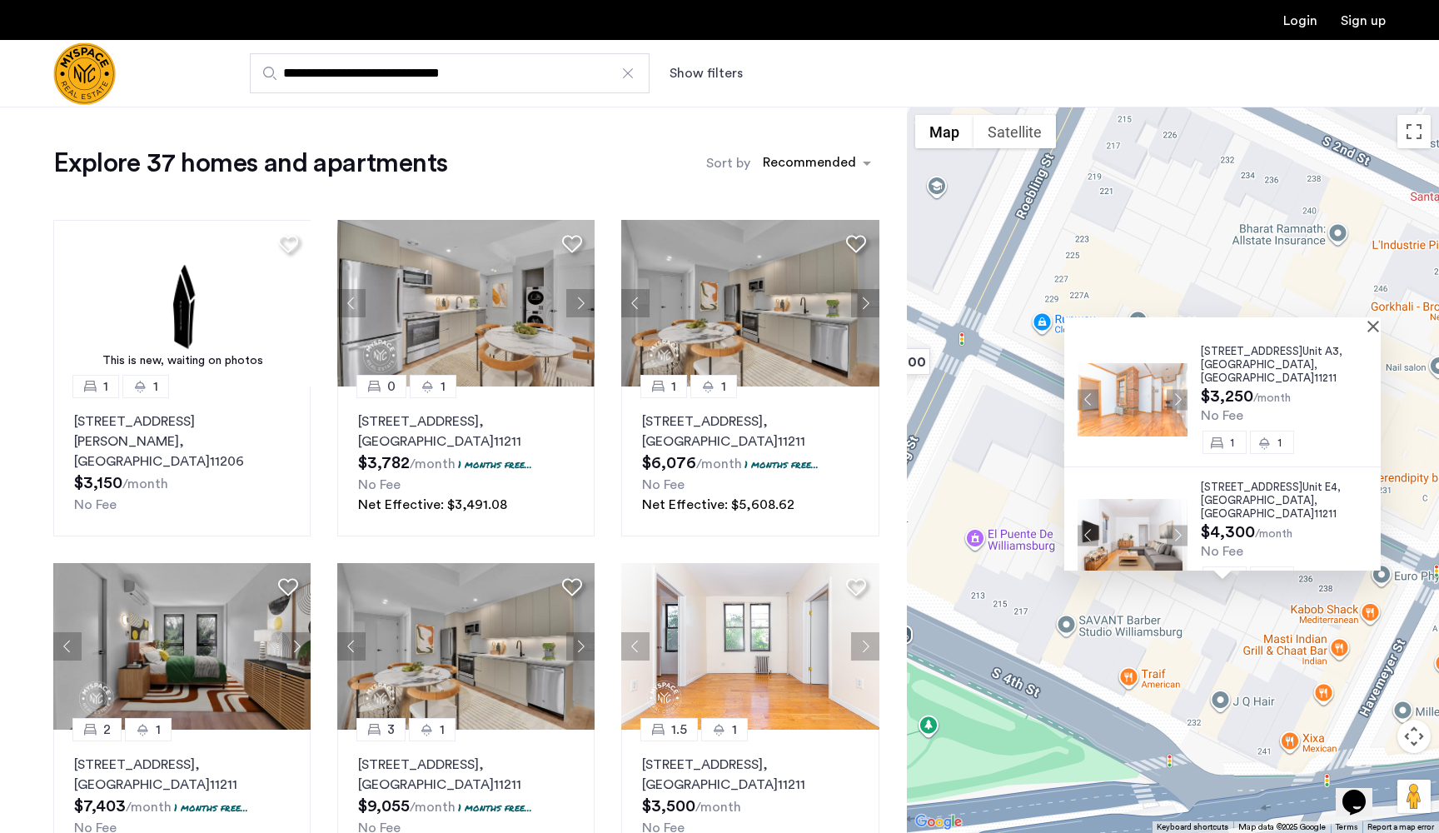
click at [1172, 389] on button "Next apartment" at bounding box center [1177, 399] width 21 height 21
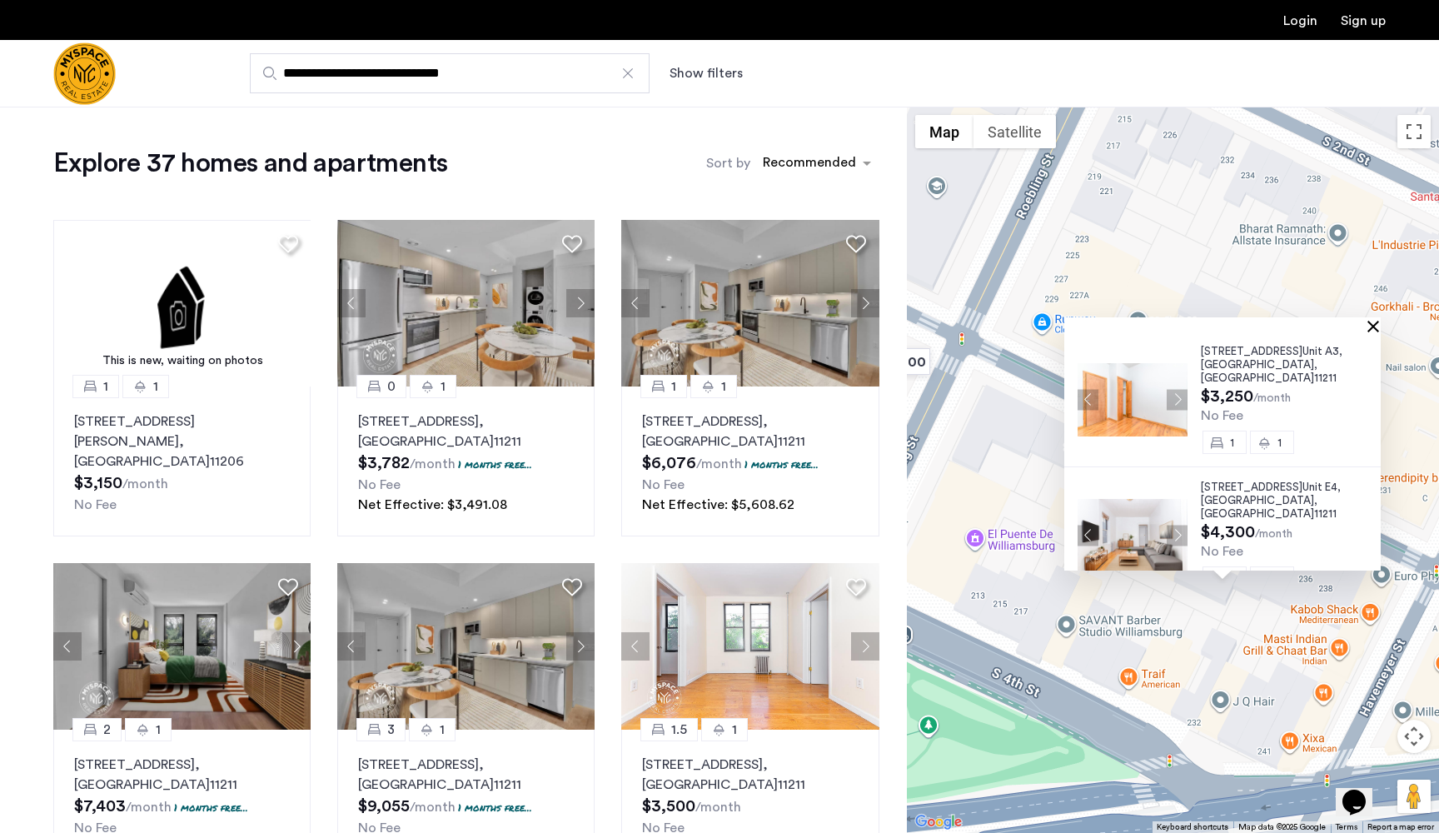
click at [1382, 326] on button "Close" at bounding box center [1377, 326] width 12 height 12
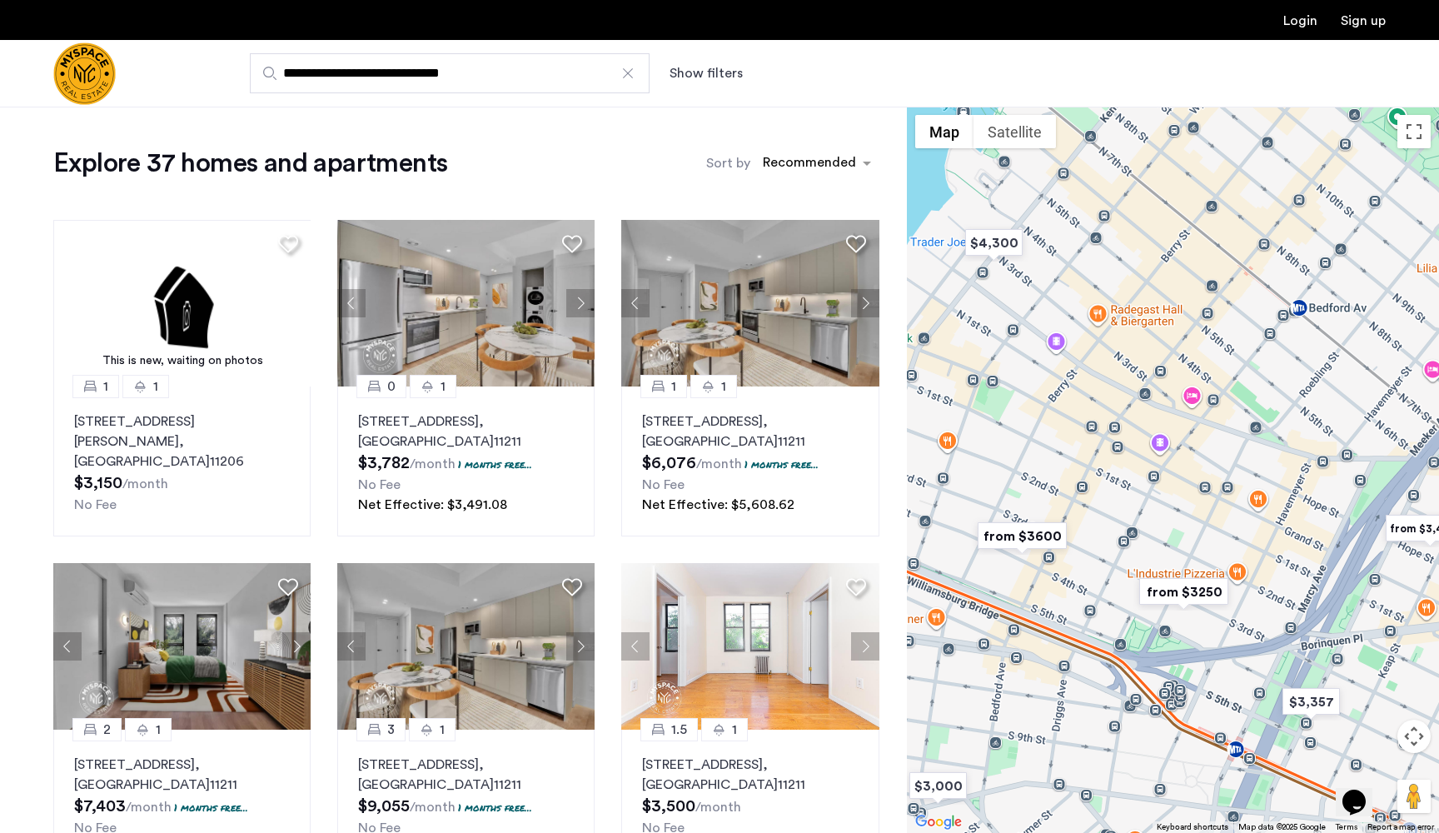
drag, startPoint x: 1224, startPoint y: 255, endPoint x: 1208, endPoint y: 490, distance: 236.2
click at [1208, 490] on div "To navigate, press the arrow keys." at bounding box center [1173, 470] width 532 height 726
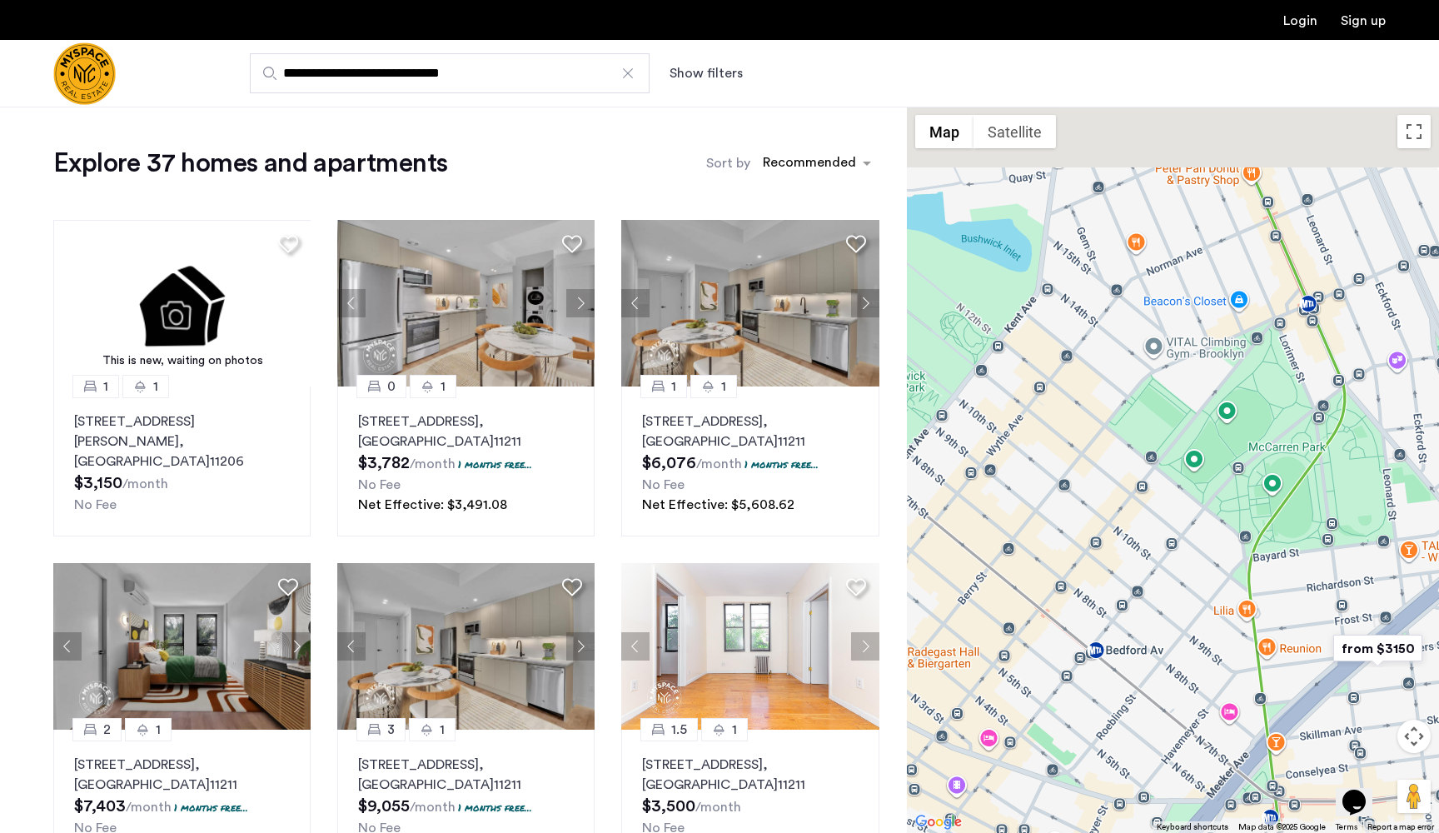
drag, startPoint x: 1147, startPoint y: 215, endPoint x: 938, endPoint y: 556, distance: 400.3
click at [938, 556] on div "To navigate, press the arrow keys." at bounding box center [1173, 470] width 532 height 726
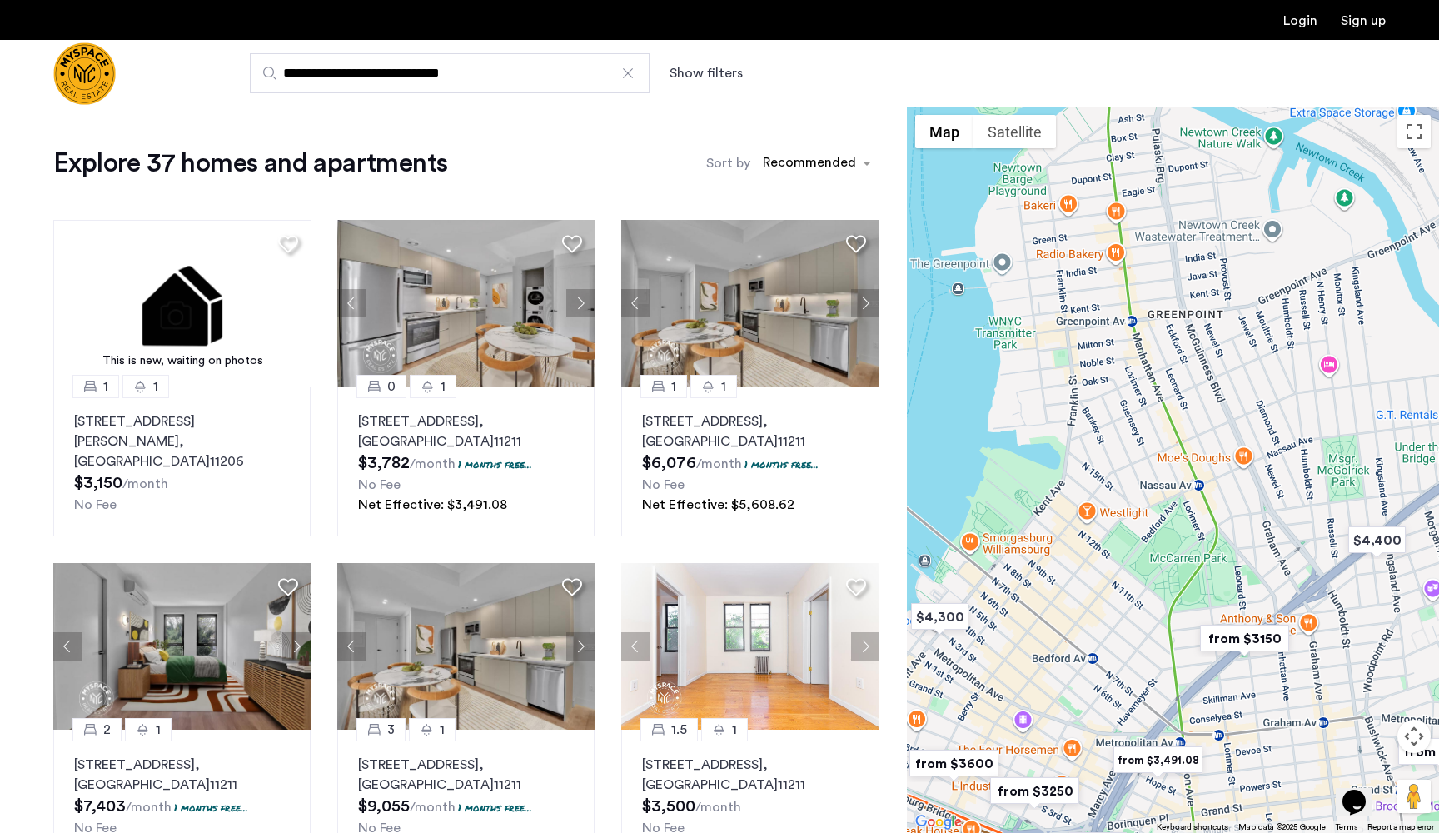
drag, startPoint x: 1185, startPoint y: 415, endPoint x: 1142, endPoint y: 520, distance: 114.0
click at [1142, 520] on div "To navigate, press the arrow keys." at bounding box center [1173, 470] width 532 height 726
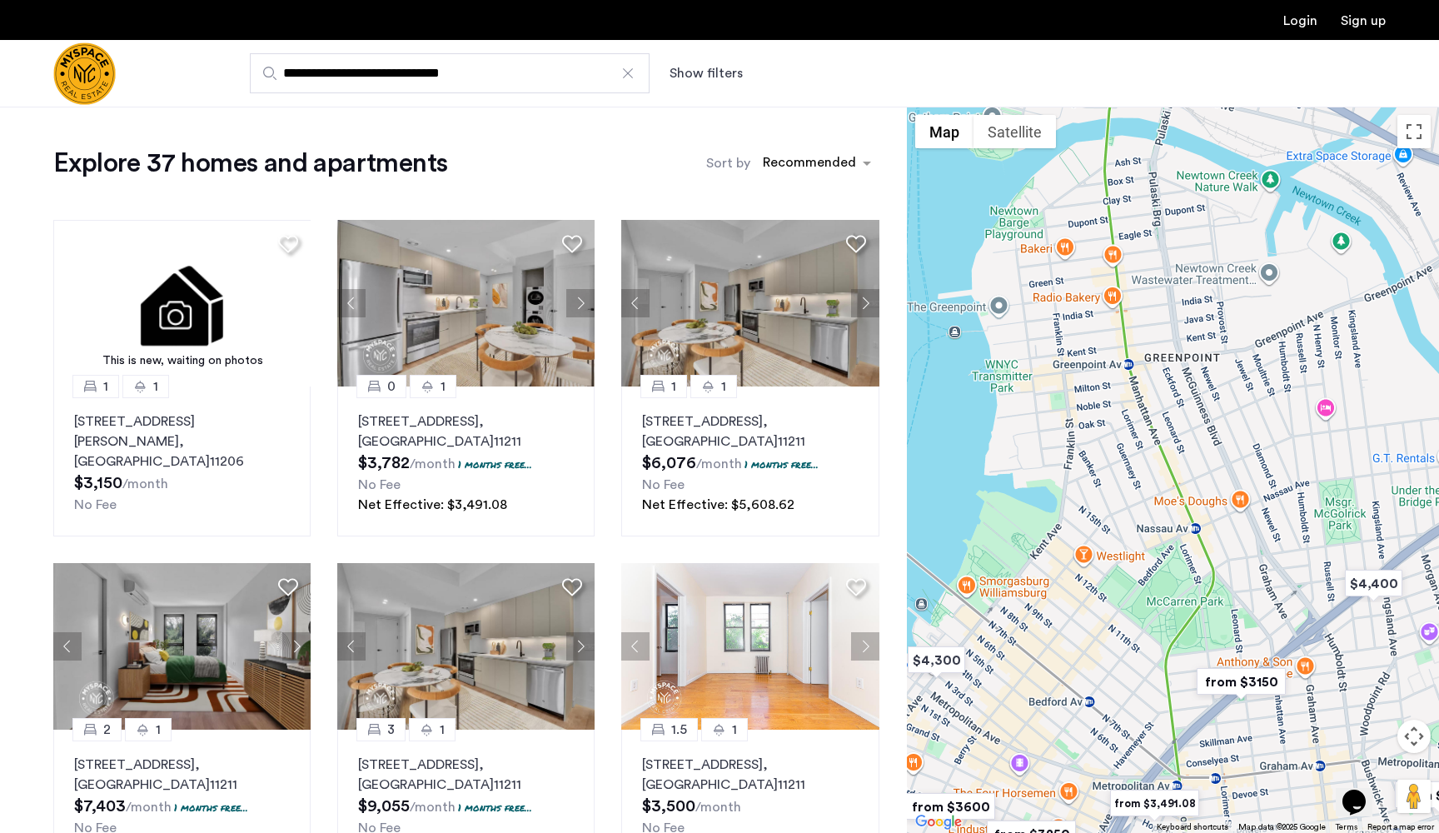
drag, startPoint x: 1142, startPoint y: 520, endPoint x: 1165, endPoint y: 510, distance: 25.0
click at [1165, 510] on div "To navigate, press the arrow keys." at bounding box center [1173, 470] width 532 height 726
click at [618, 77] on input "**********" at bounding box center [450, 73] width 400 height 40
click at [630, 75] on div at bounding box center [628, 73] width 17 height 17
click at [630, 75] on input "**********" at bounding box center [450, 73] width 400 height 40
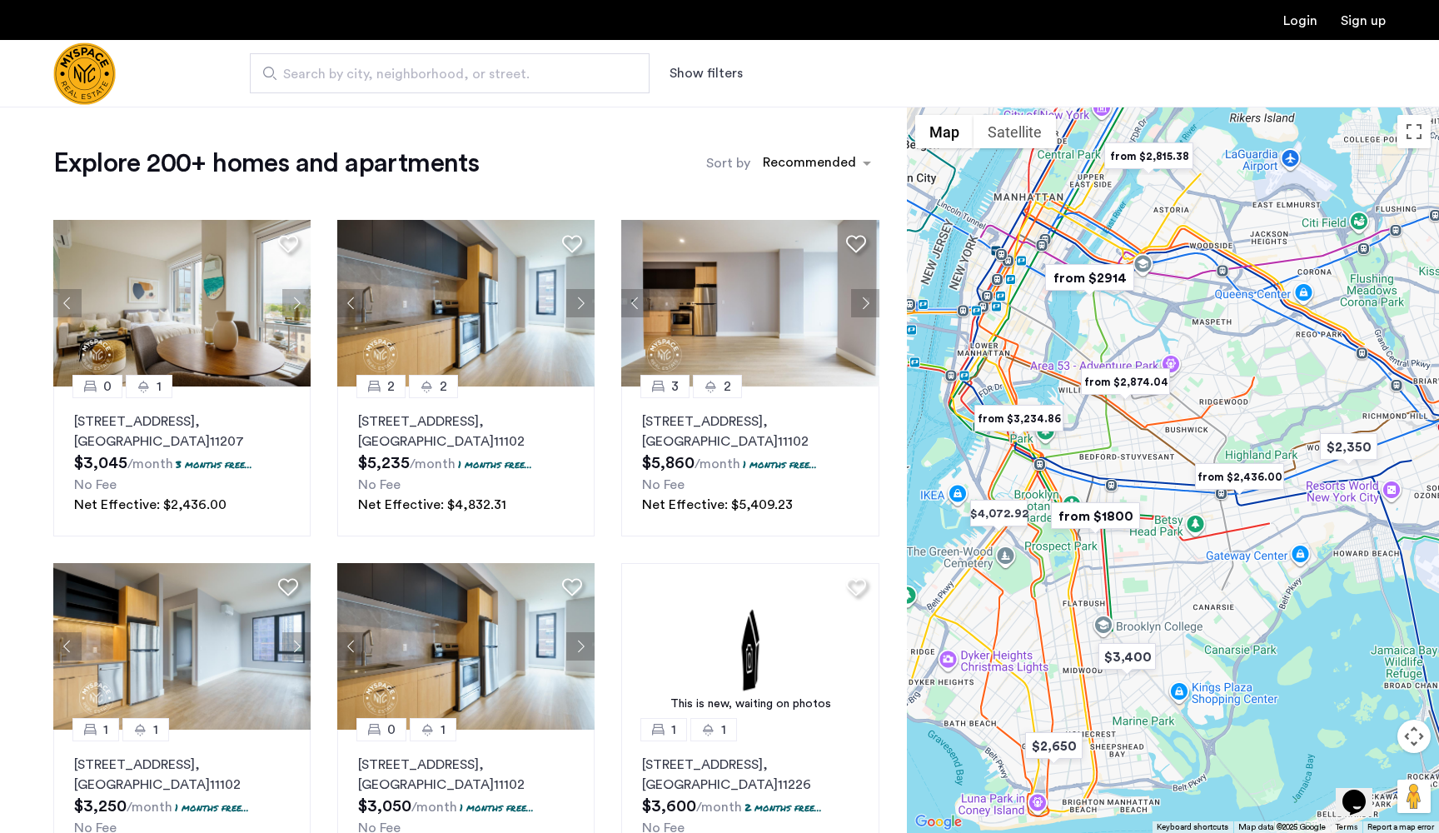
click at [1092, 331] on div "To navigate, press the arrow keys." at bounding box center [1173, 470] width 532 height 726
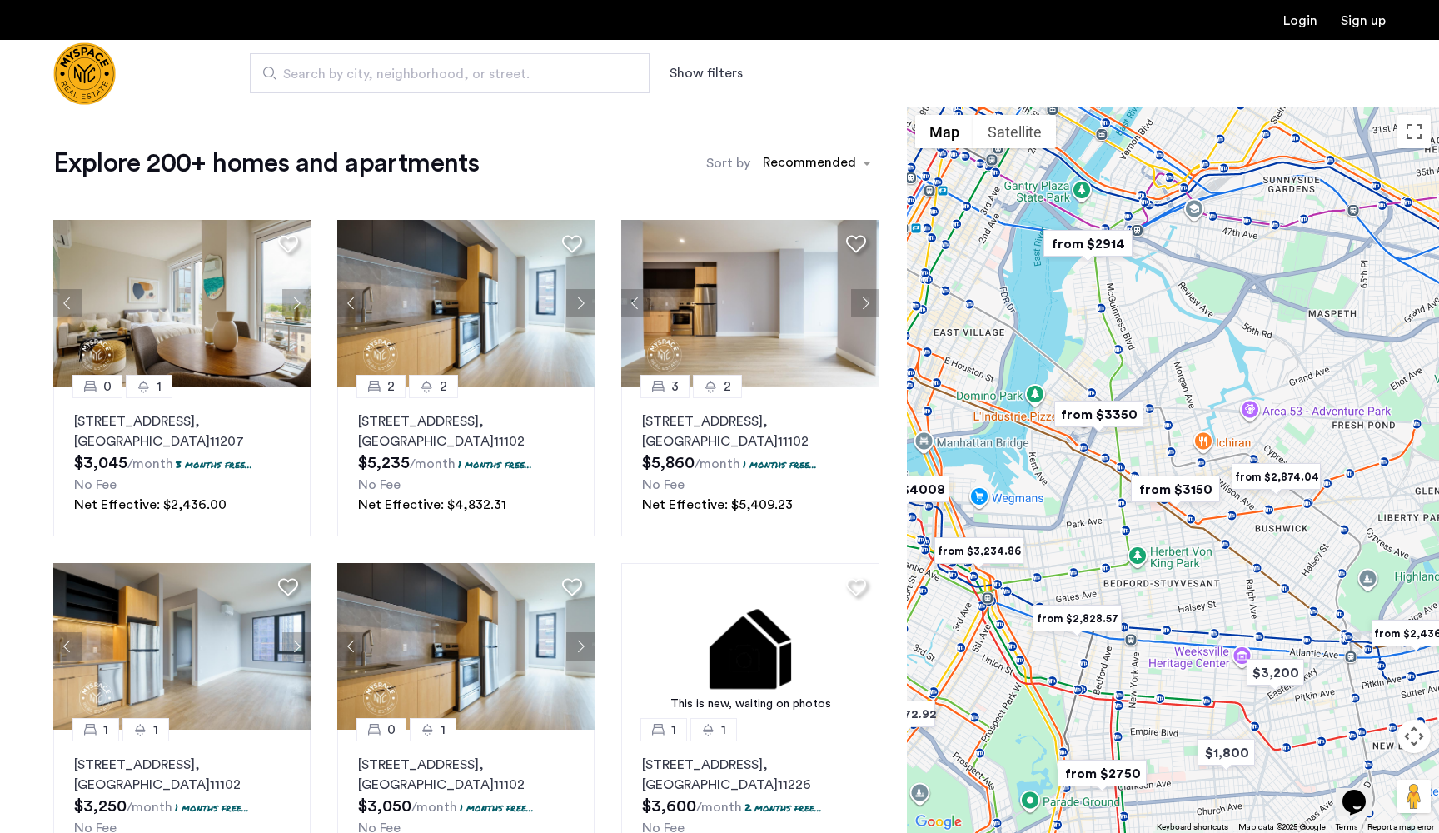
click at [1121, 356] on div "To navigate, press the arrow keys." at bounding box center [1173, 470] width 532 height 726
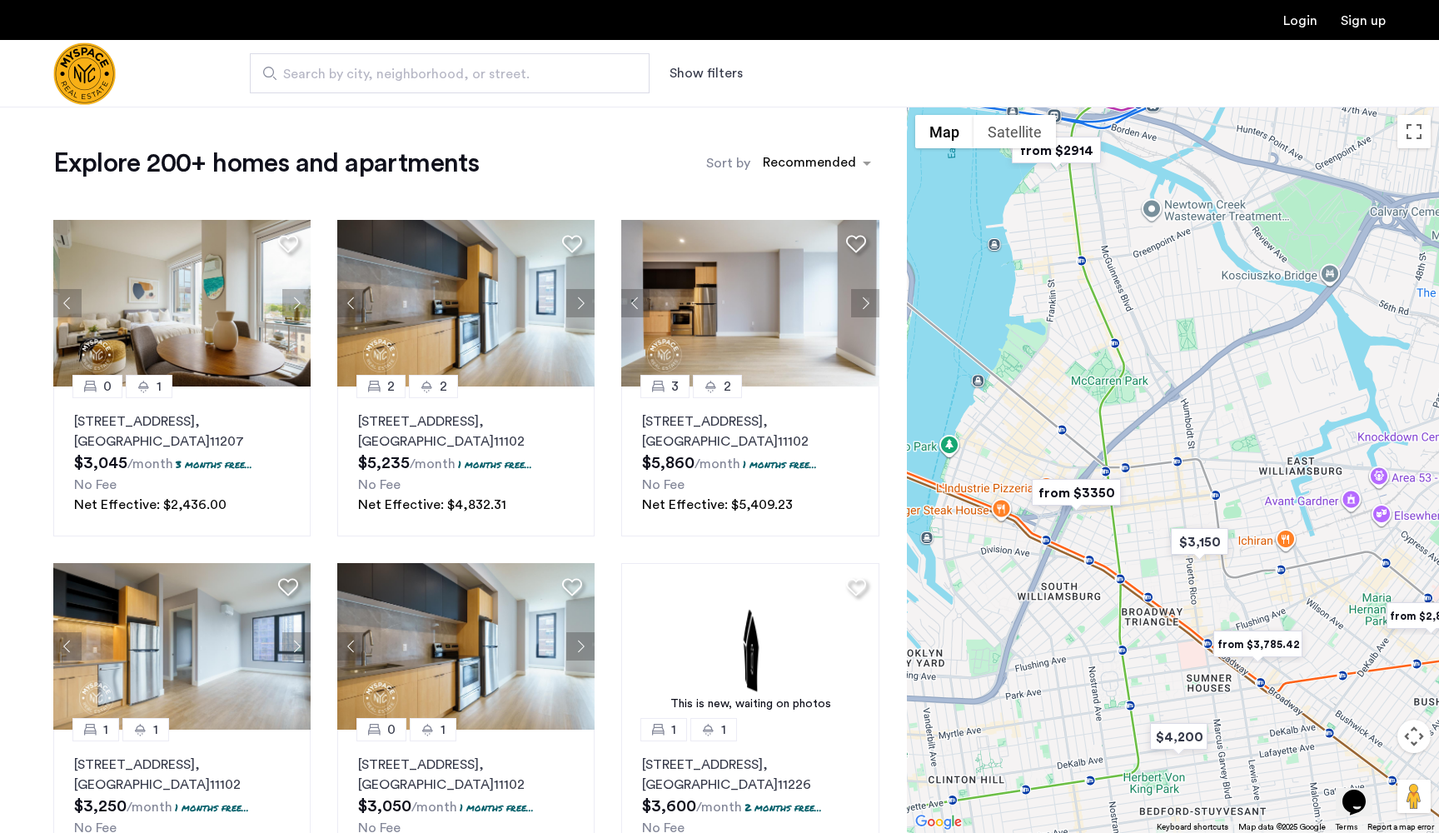
click at [1066, 291] on div "To navigate, press the arrow keys." at bounding box center [1173, 470] width 532 height 726
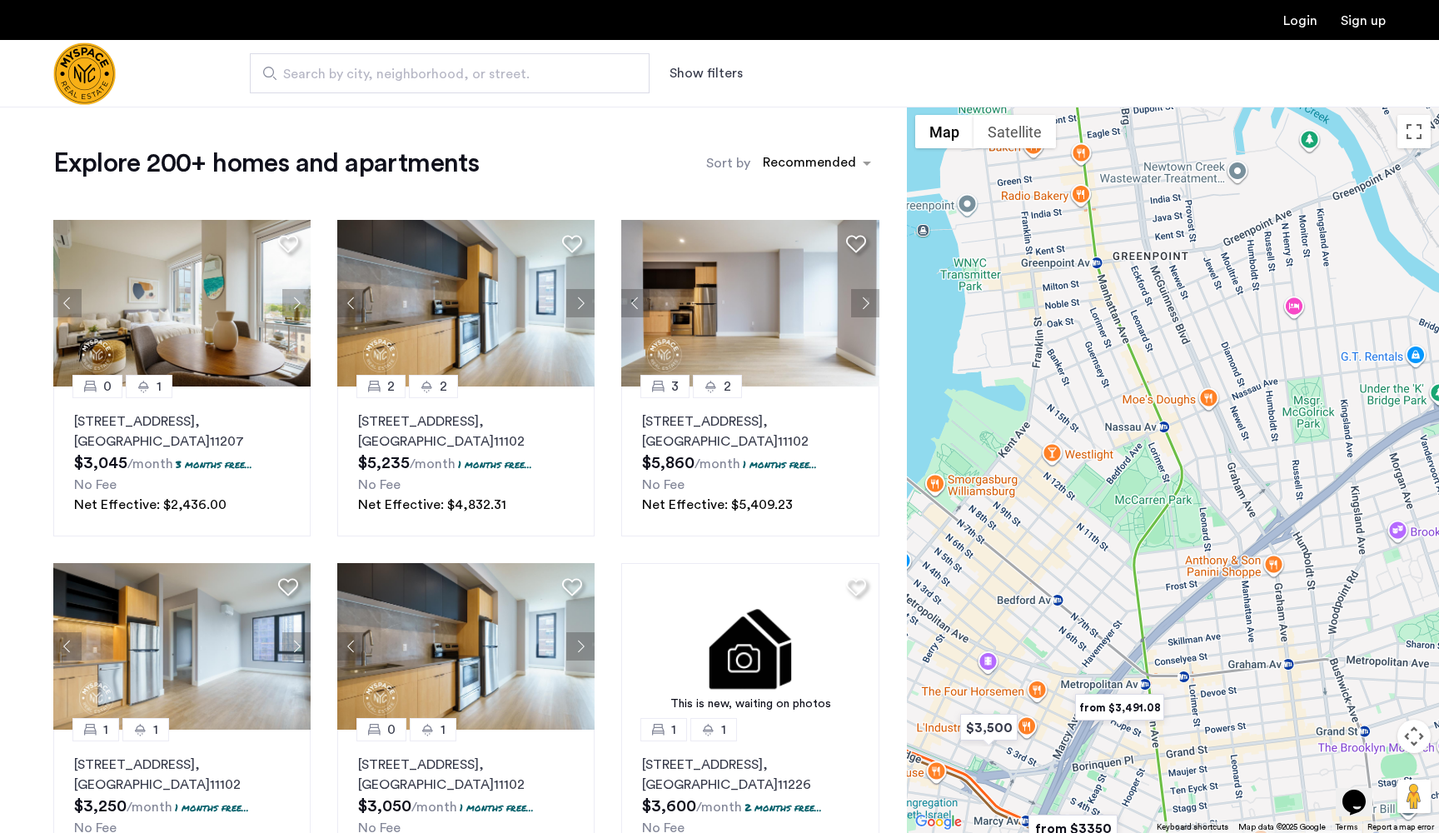
drag, startPoint x: 1066, startPoint y: 291, endPoint x: 1108, endPoint y: 625, distance: 335.8
click at [1108, 625] on div "To navigate, press the arrow keys." at bounding box center [1173, 470] width 532 height 726
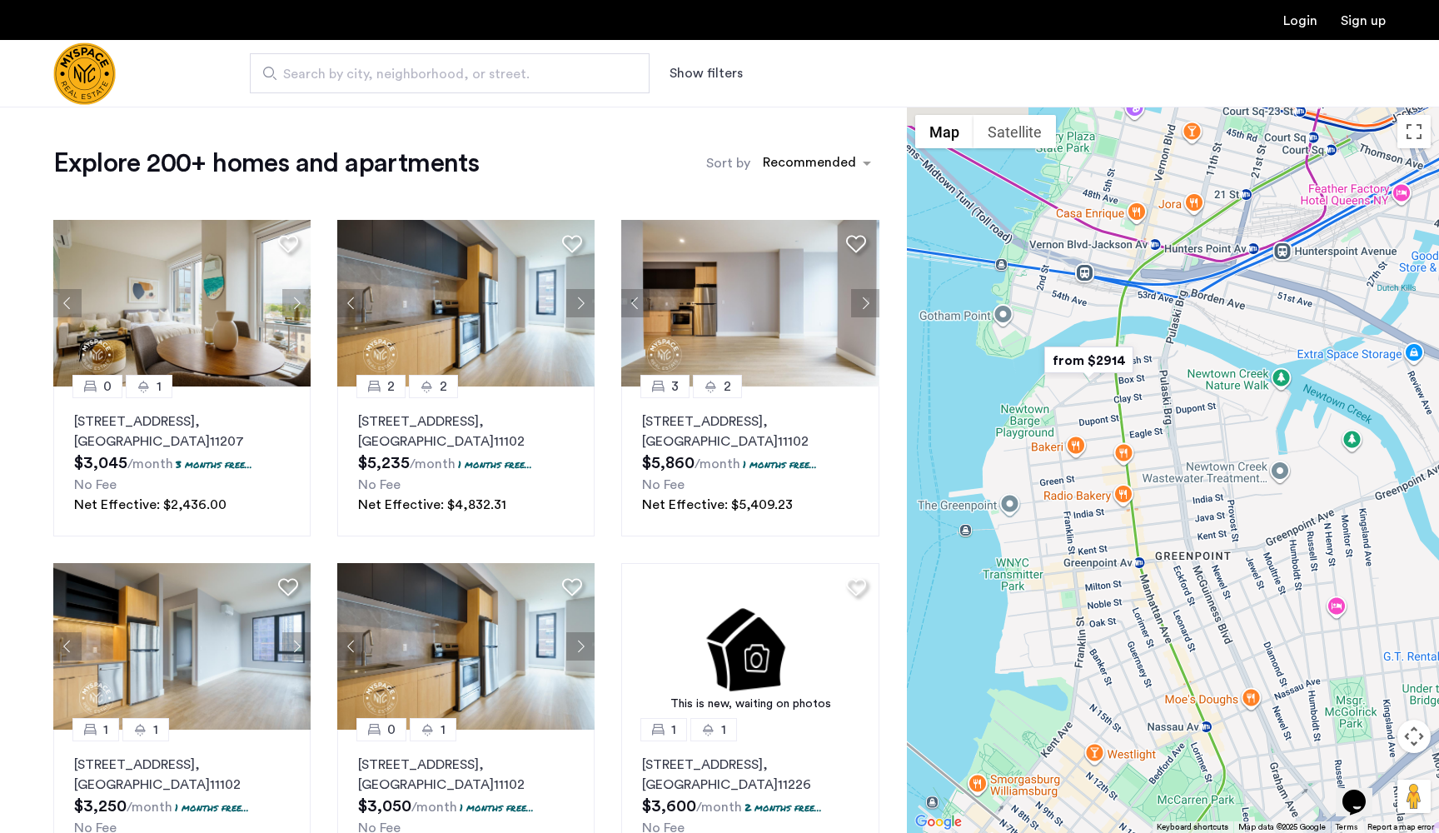
click at [1100, 505] on div "To navigate, press the arrow keys." at bounding box center [1173, 470] width 532 height 726
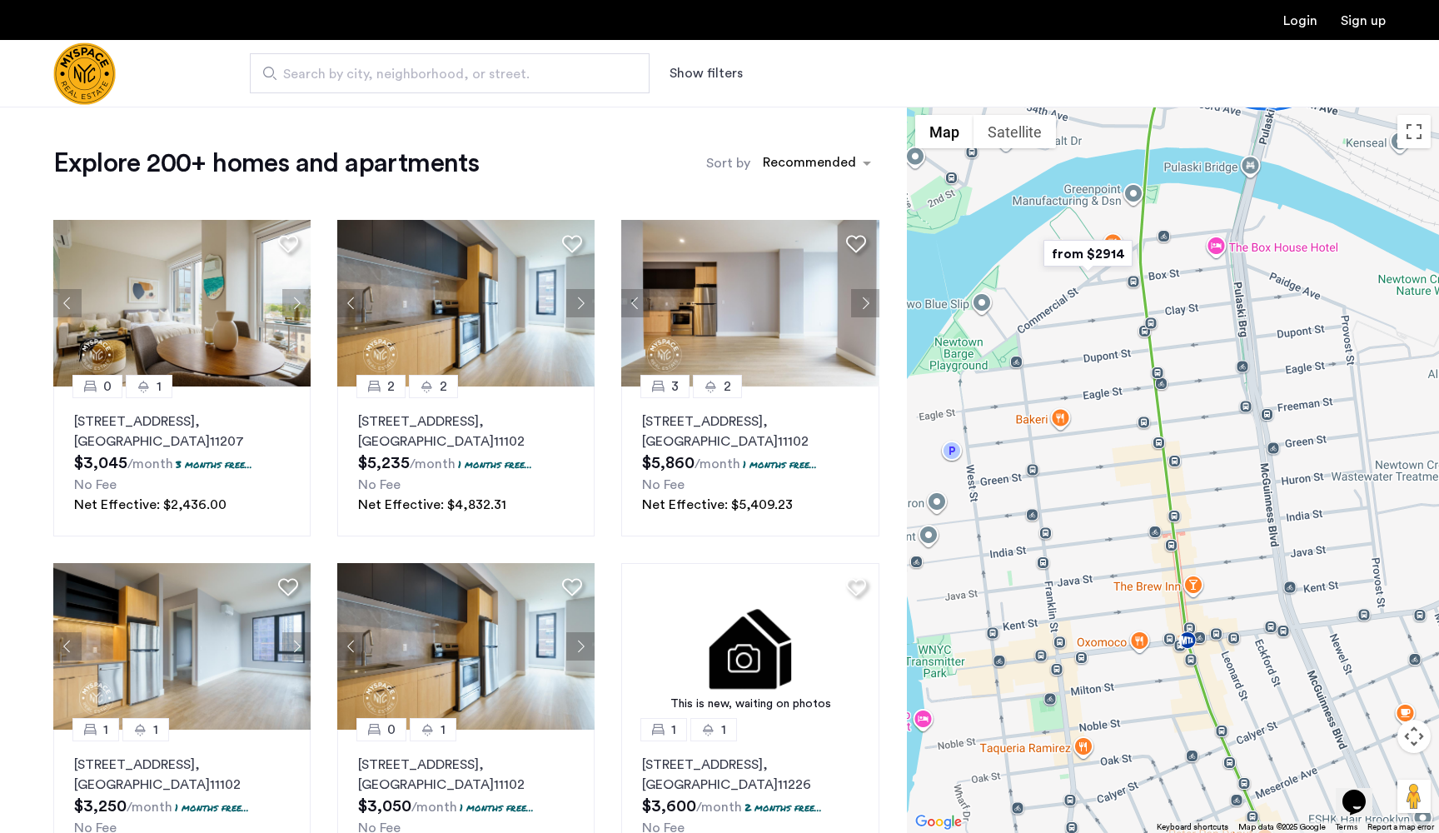
drag, startPoint x: 1071, startPoint y: 406, endPoint x: 1118, endPoint y: 515, distance: 117.9
click at [1117, 515] on div "To navigate, press the arrow keys." at bounding box center [1173, 470] width 532 height 726
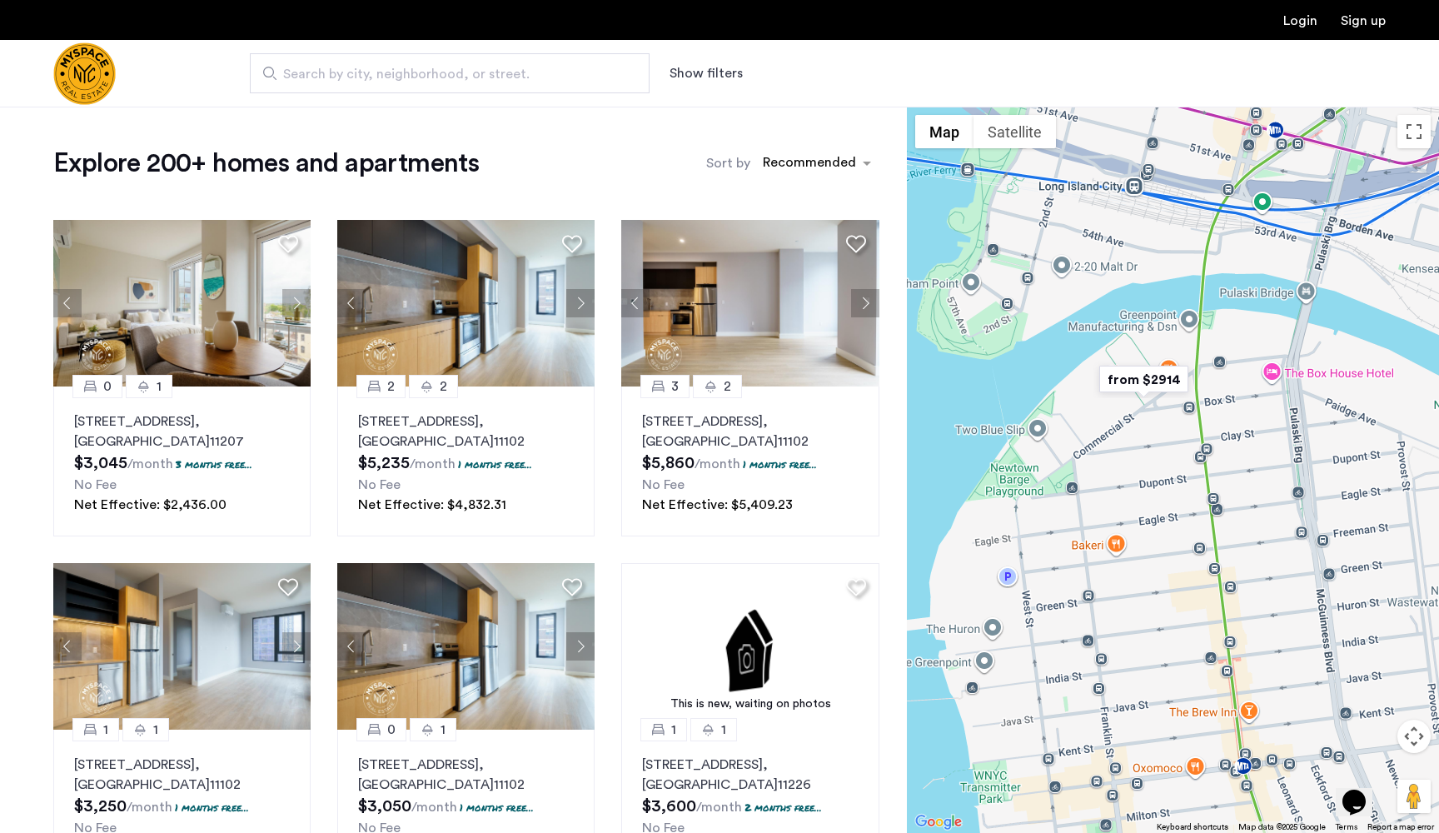
click at [1142, 382] on img "from $2914" at bounding box center [1144, 379] width 102 height 37
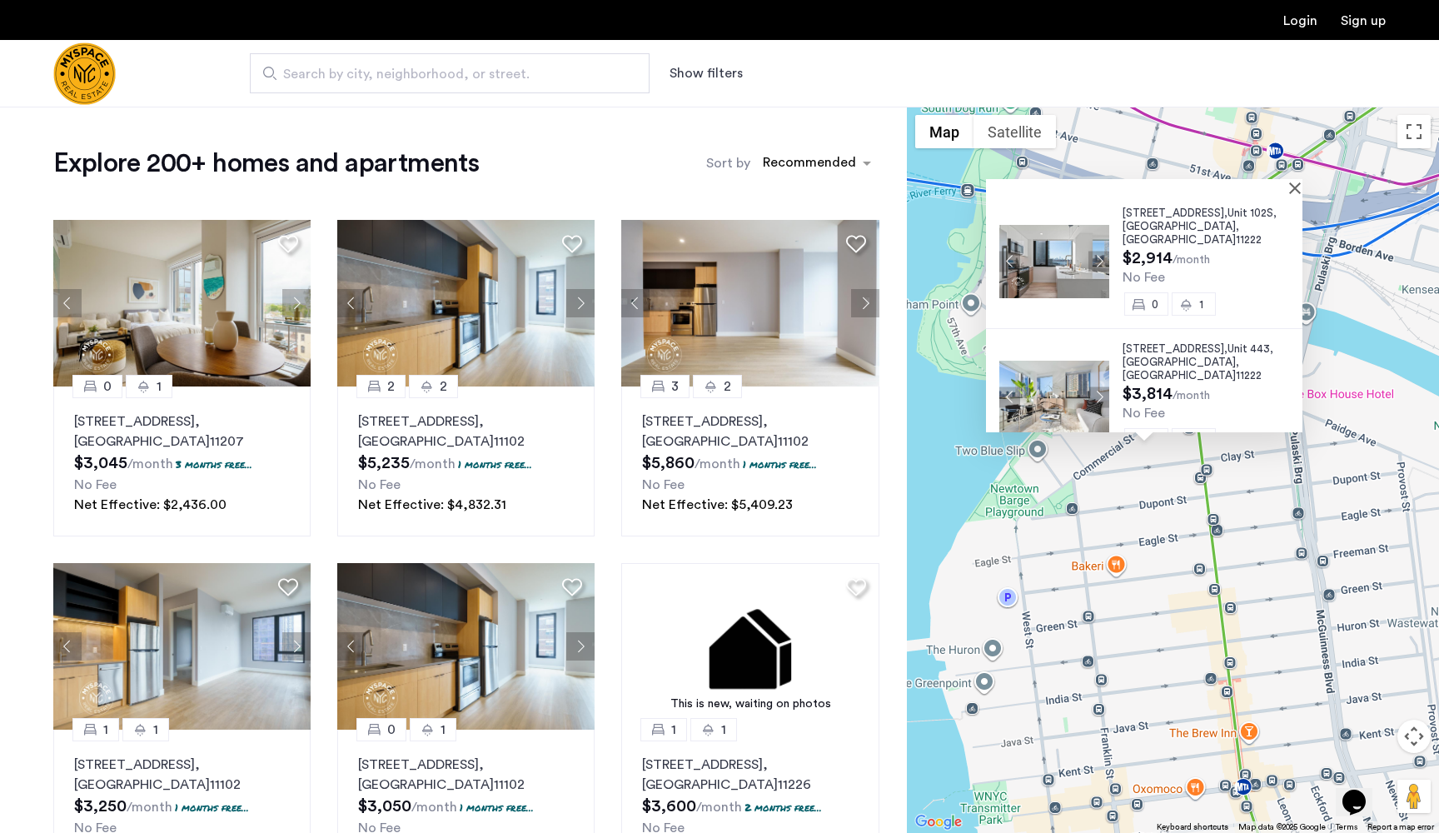
click at [1173, 228] on span ", [GEOGRAPHIC_DATA]" at bounding box center [1181, 233] width 117 height 24
click at [1139, 550] on div "77 Commercial Street, Unit 102S, Brooklyn , NY 11222 $2,914 /month No Fee 0 1 7…" at bounding box center [1173, 470] width 532 height 726
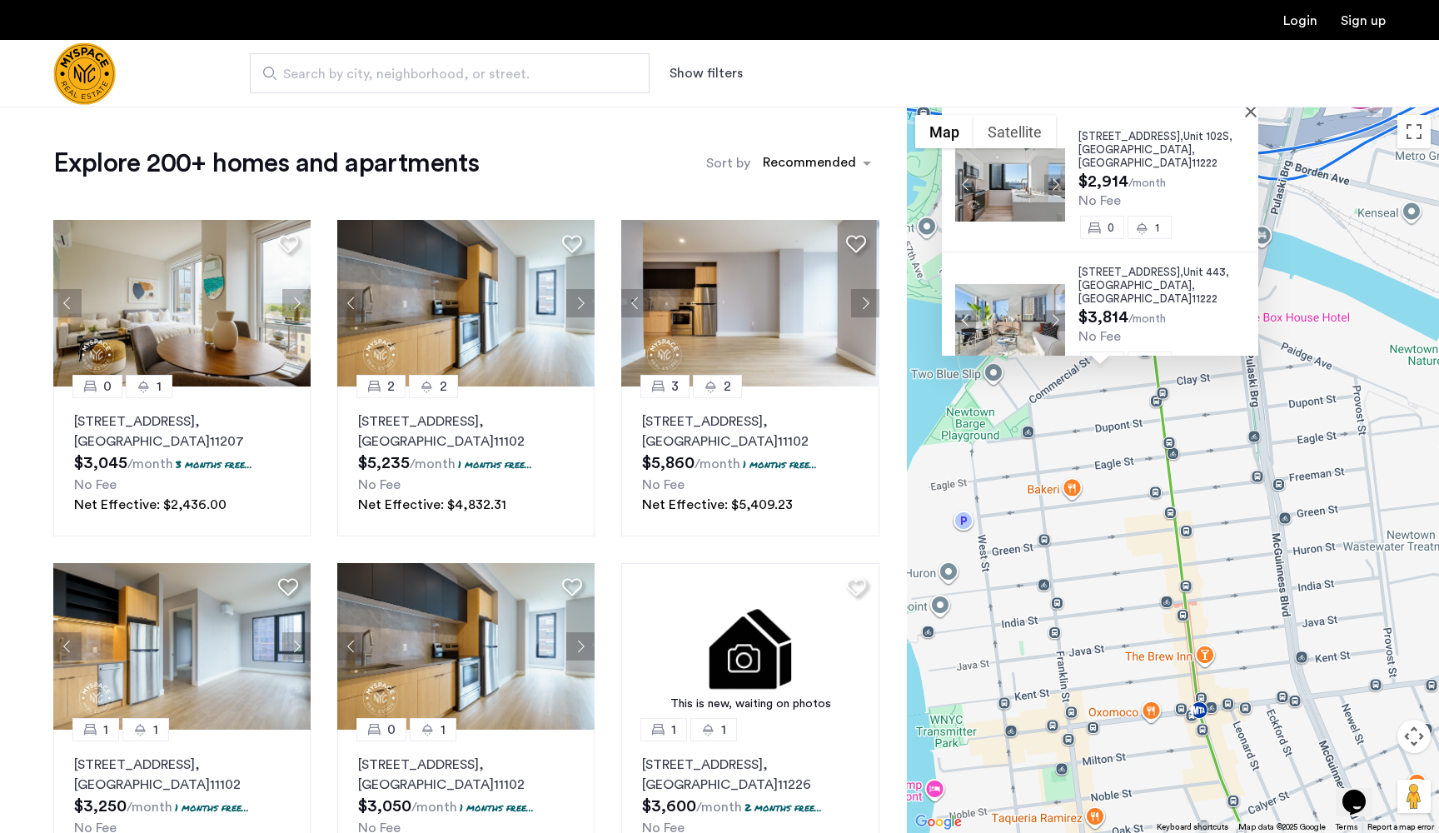
drag, startPoint x: 1139, startPoint y: 550, endPoint x: 1035, endPoint y: 257, distance: 311.1
click at [1035, 257] on div "77 Commercial Street, Unit 102S, Brooklyn , NY 11222 $2,914 /month No Fee 0 1 7…" at bounding box center [1173, 470] width 532 height 726
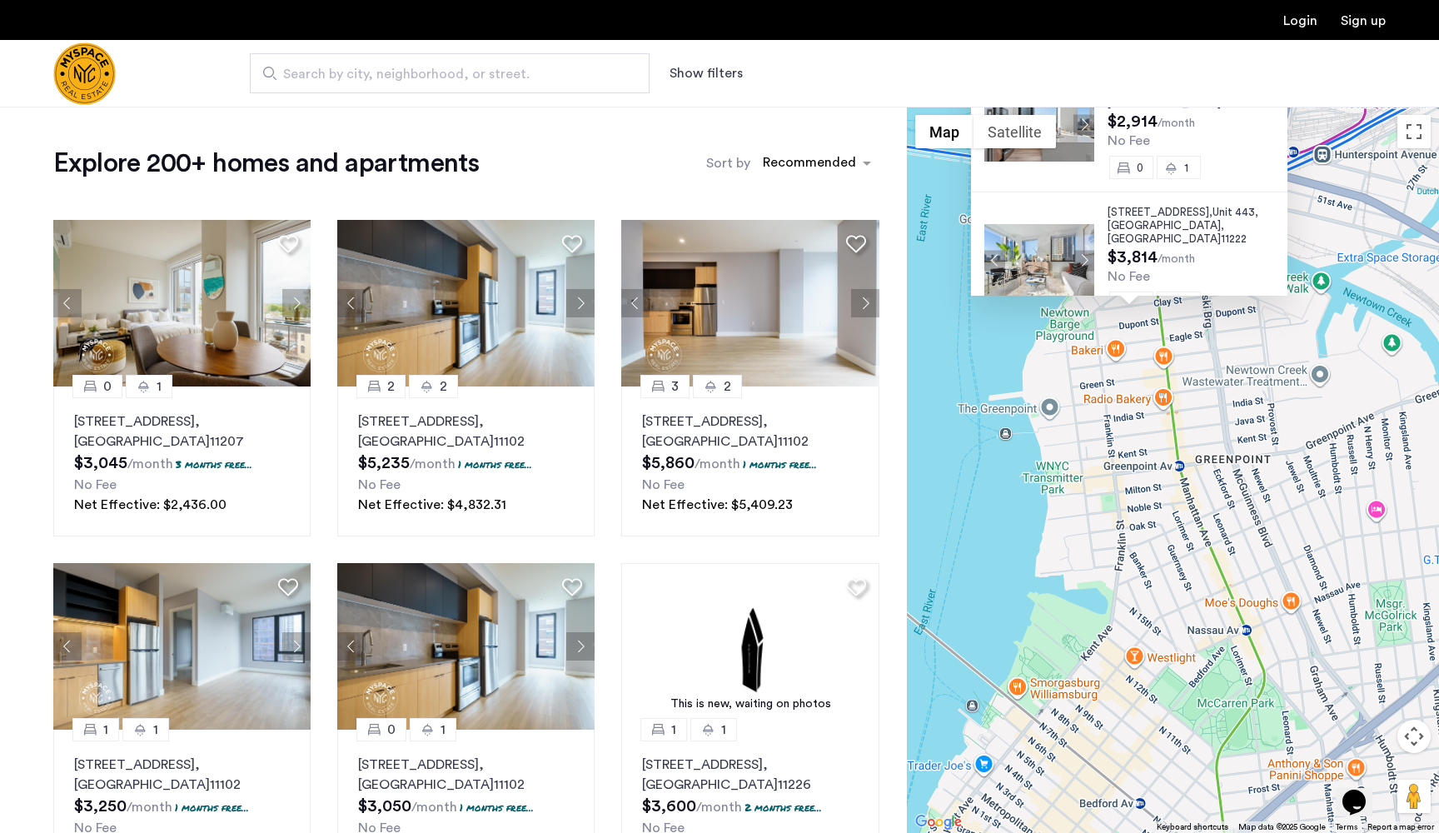
click at [1053, 375] on div "77 Commercial Street, Unit 102S, Brooklyn , NY 11222 $2,914 /month No Fee 0 1 7…" at bounding box center [1173, 470] width 532 height 726
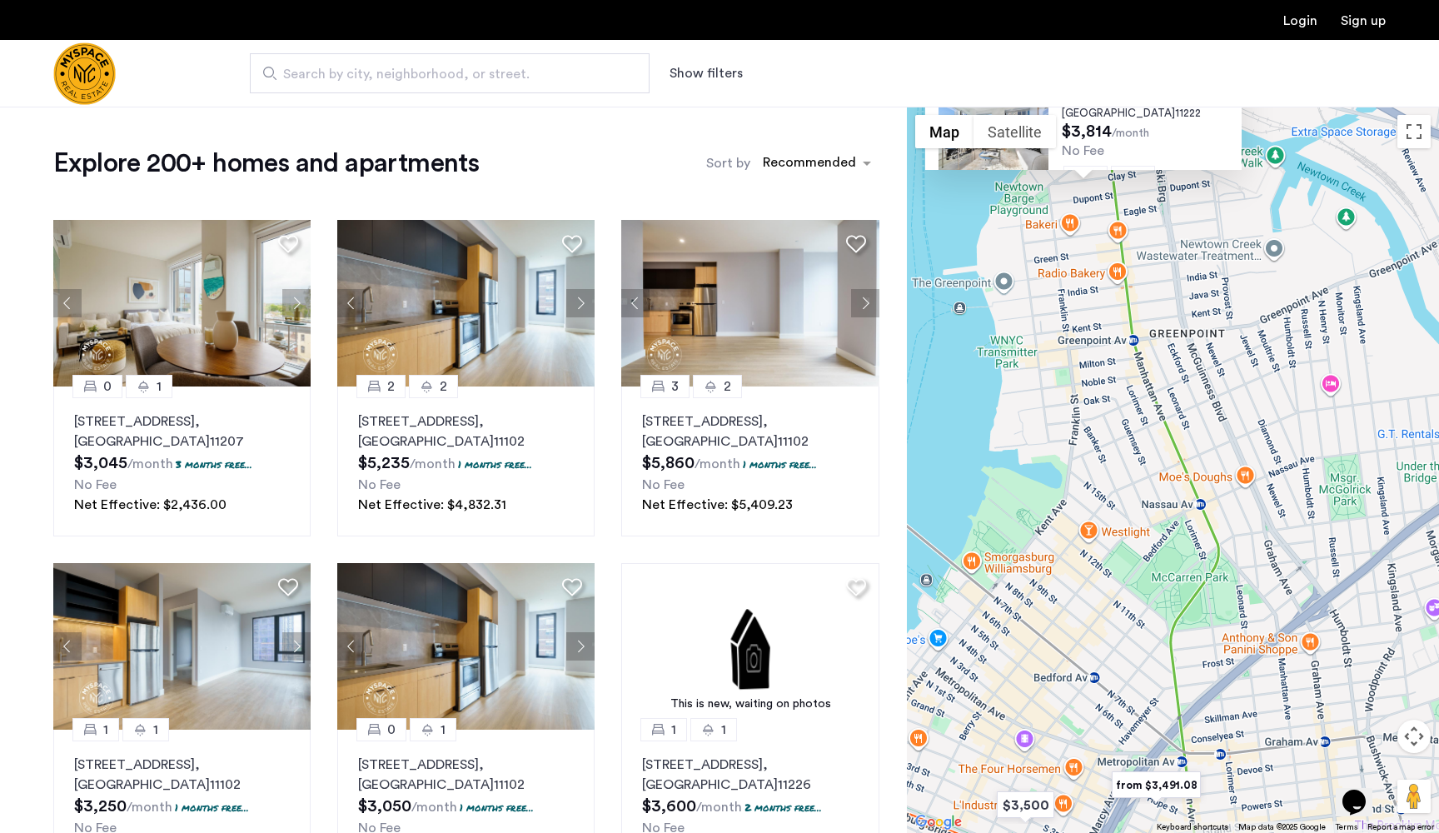
drag, startPoint x: 1123, startPoint y: 536, endPoint x: 1073, endPoint y: 386, distance: 159.1
click at [1073, 386] on div "77 Commercial Street, Unit 102S, Brooklyn , NY 11222 $2,914 /month No Fee 0 1 7…" at bounding box center [1173, 470] width 532 height 726
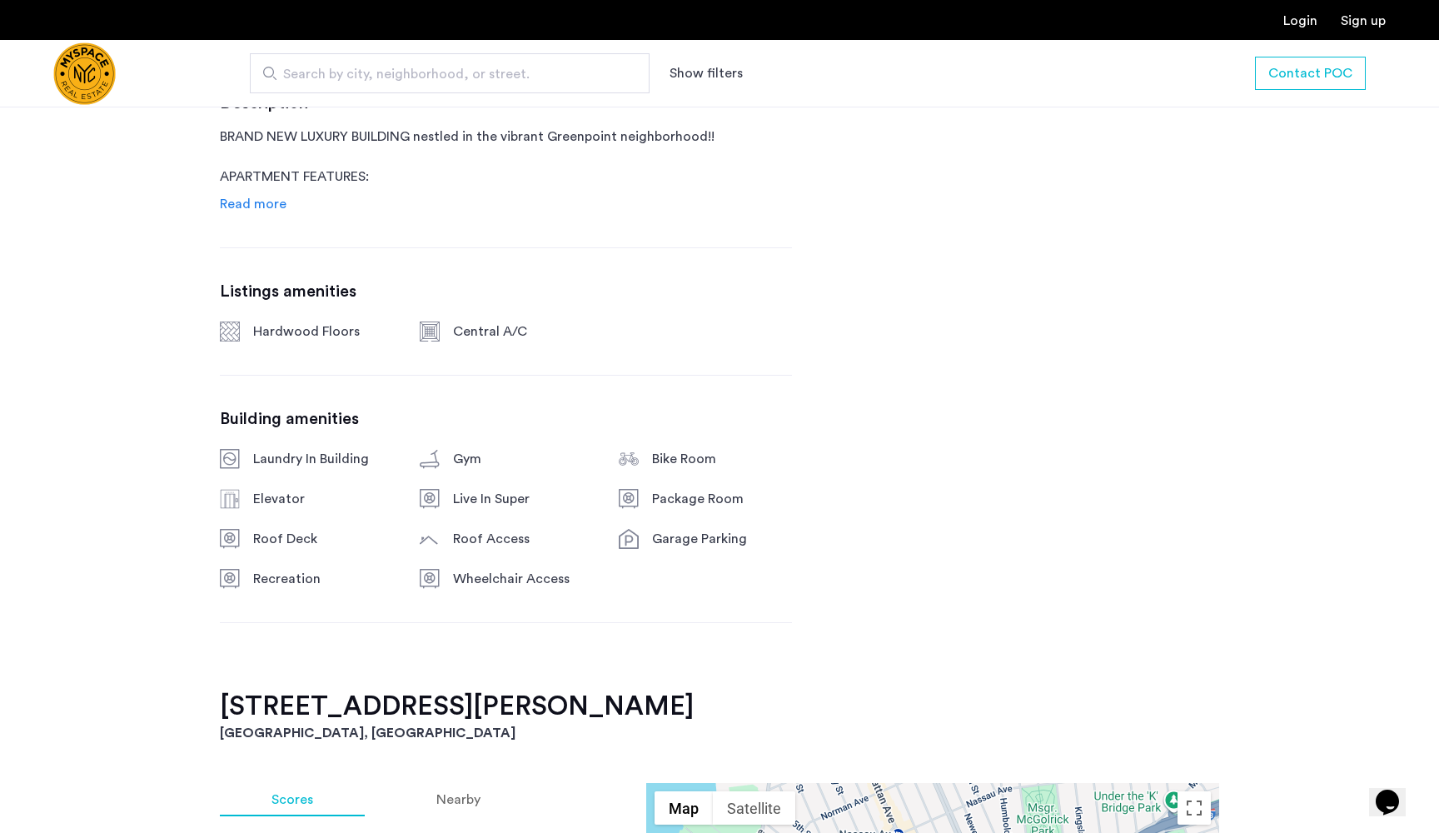
scroll to position [827, 0]
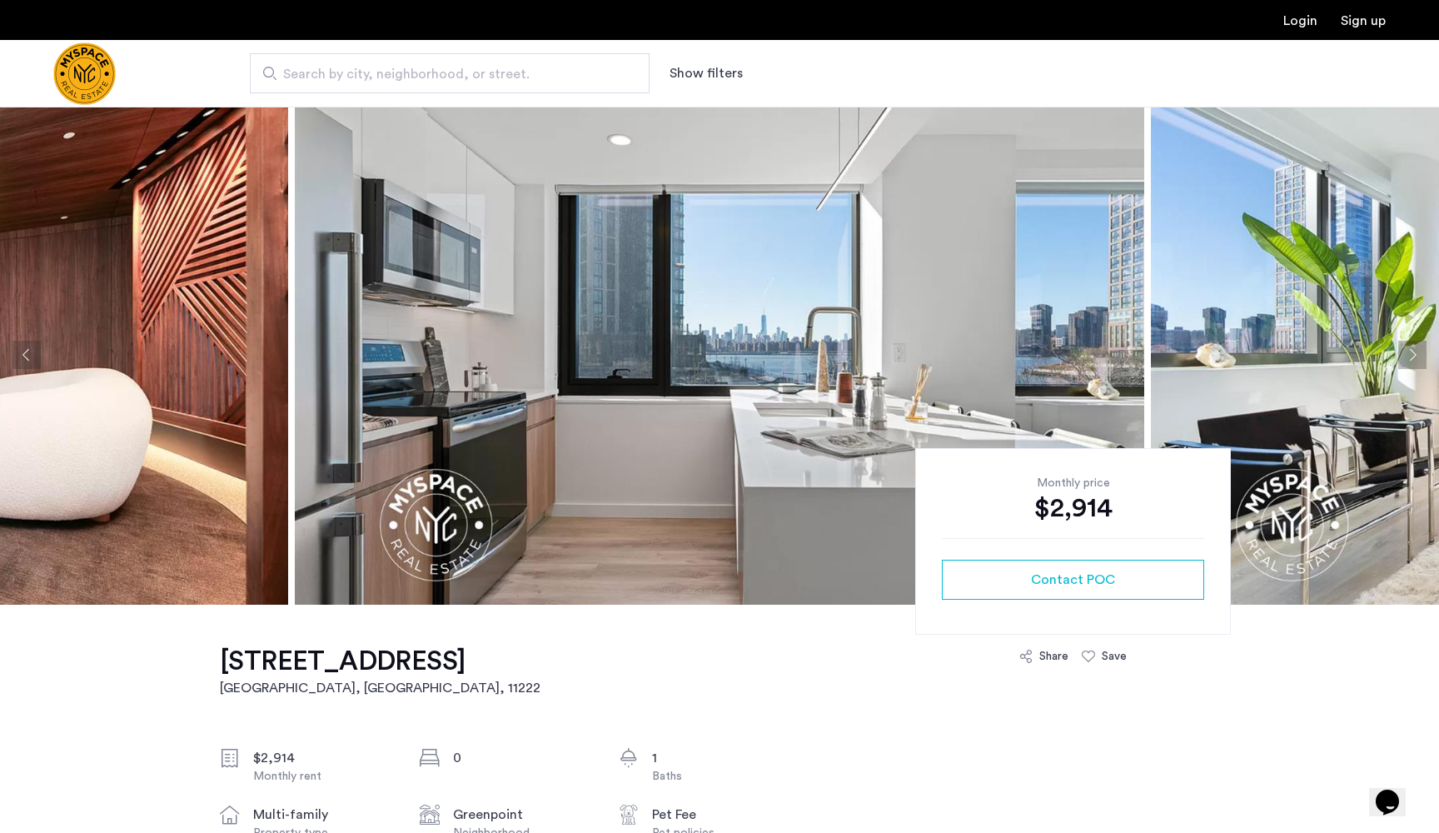
scroll to position [2, 0]
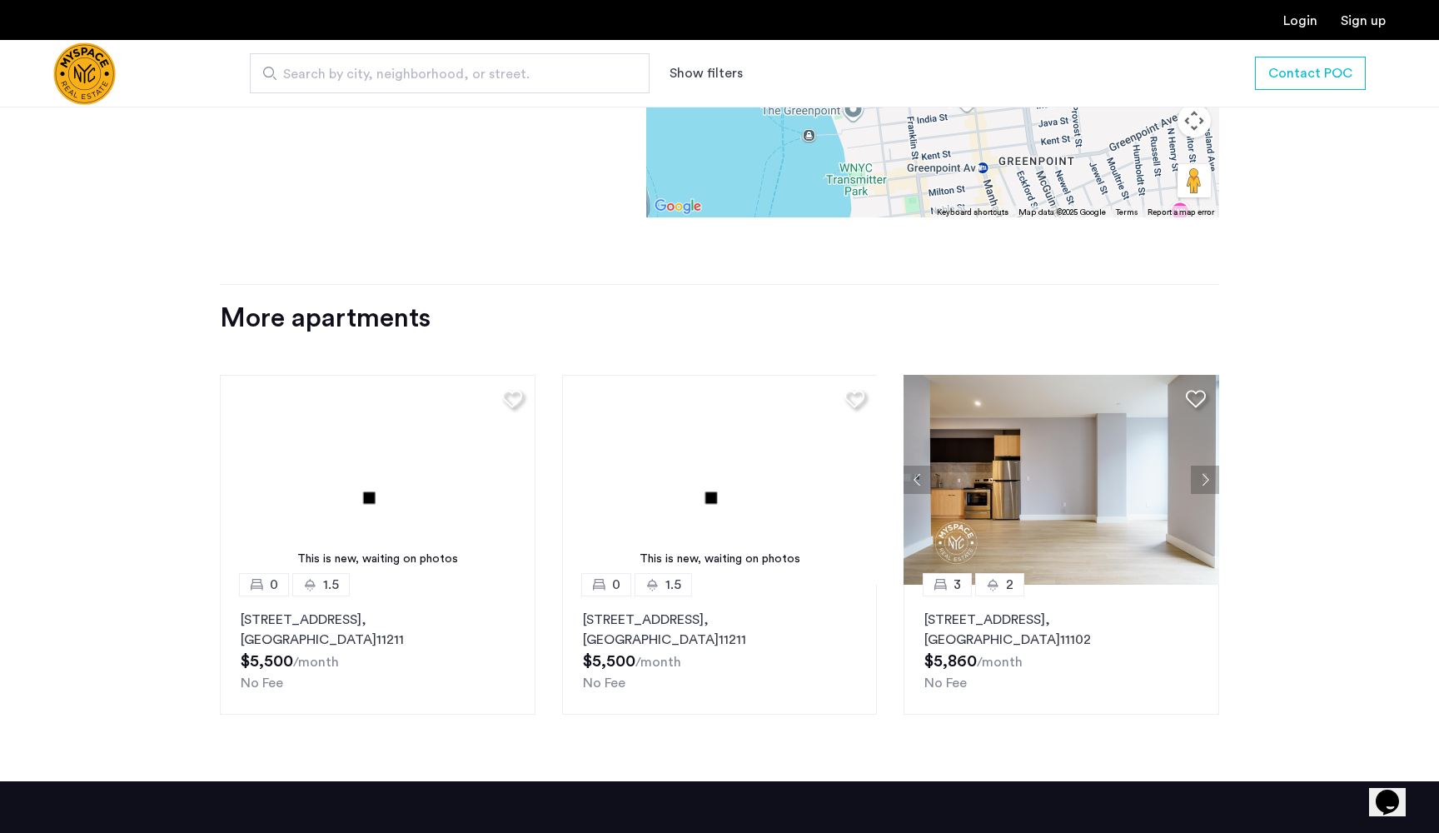
scroll to position [1983, 0]
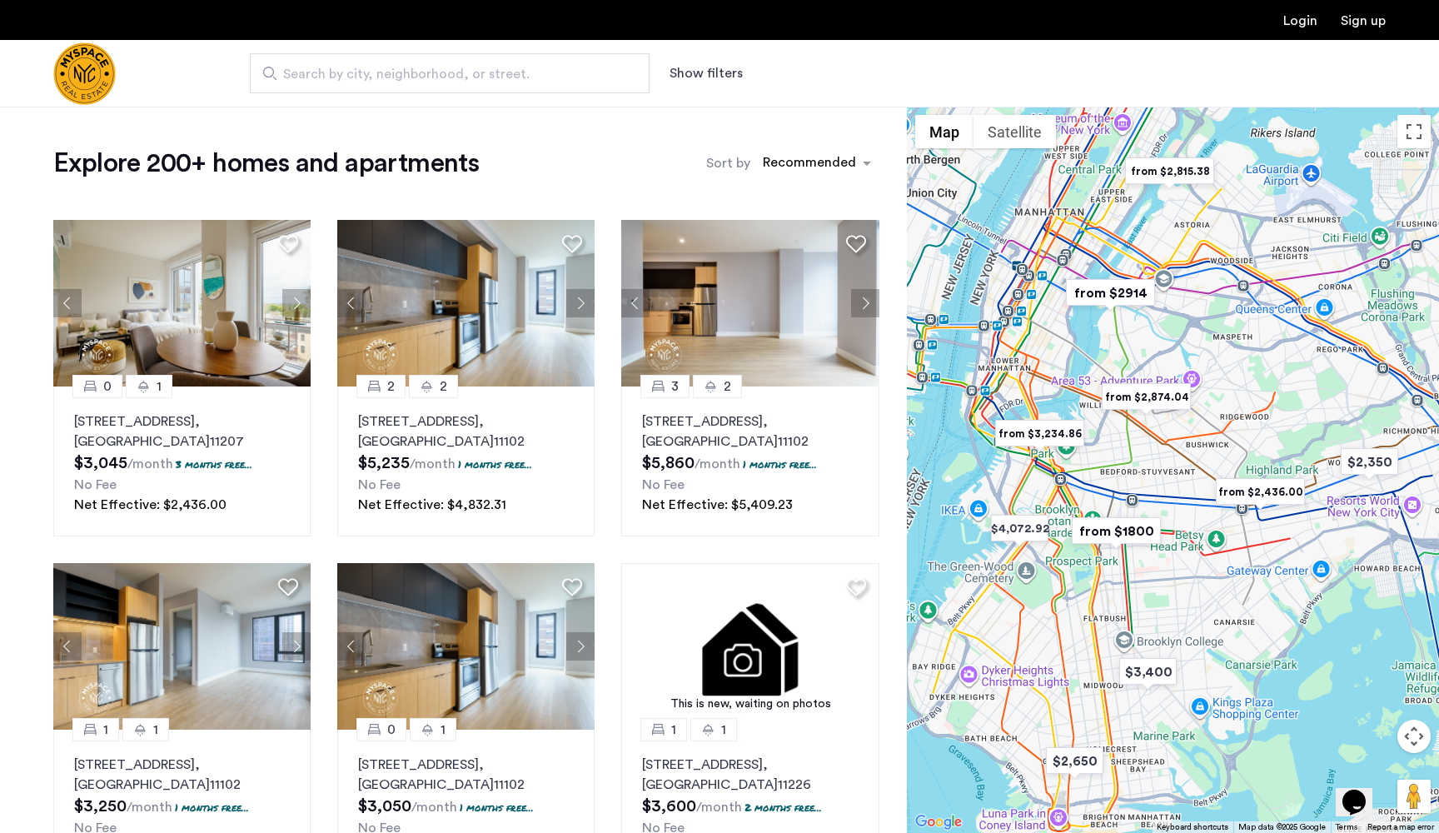
drag, startPoint x: 1201, startPoint y: 567, endPoint x: 1247, endPoint y: 608, distance: 62.0
click at [1247, 608] on div at bounding box center [1173, 470] width 532 height 726
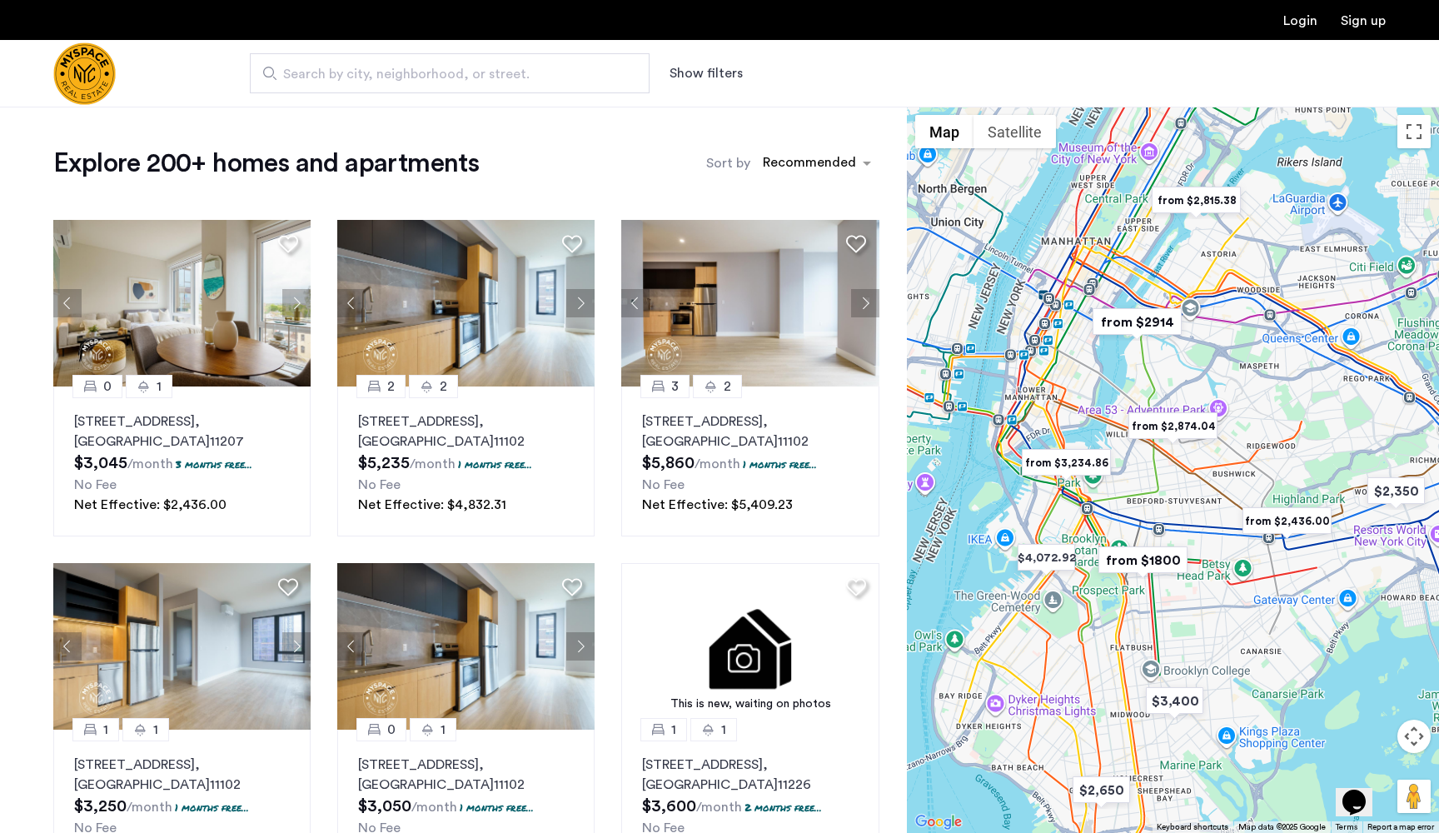
click at [1177, 464] on div at bounding box center [1173, 470] width 532 height 726
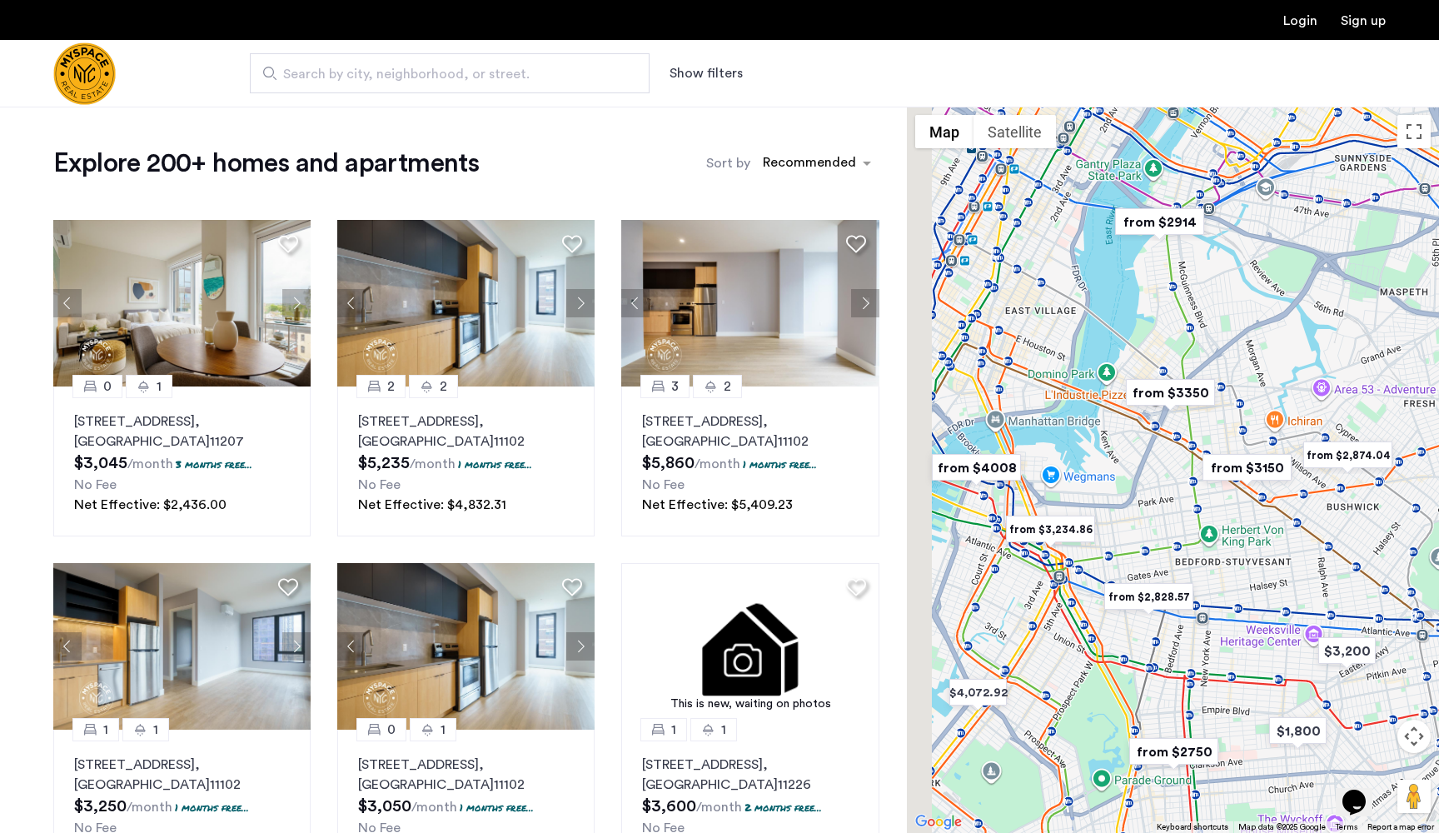
drag, startPoint x: 1093, startPoint y: 426, endPoint x: 1170, endPoint y: 455, distance: 82.5
click at [1170, 455] on div at bounding box center [1173, 470] width 532 height 726
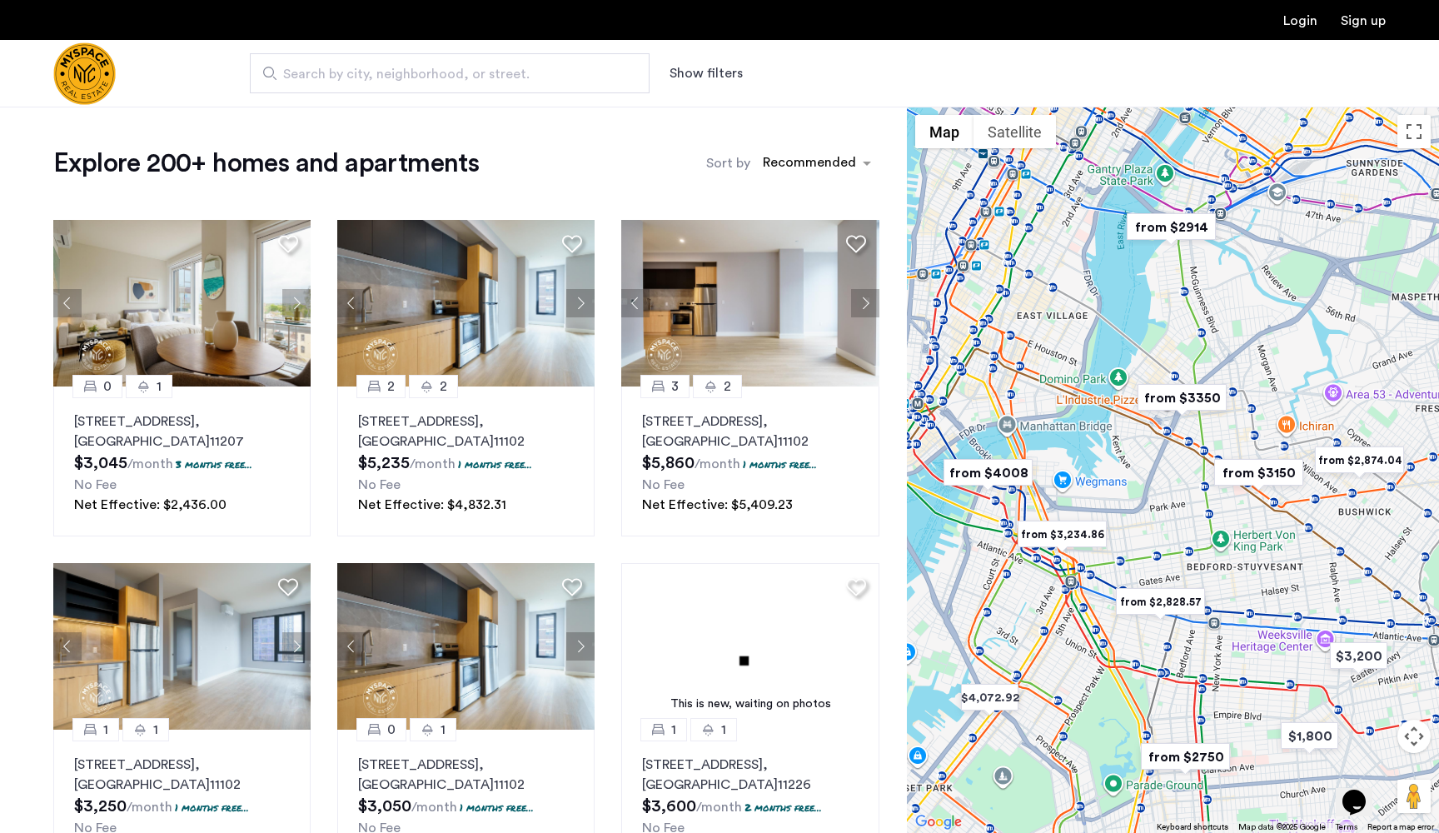
click at [1052, 444] on div at bounding box center [1173, 470] width 532 height 726
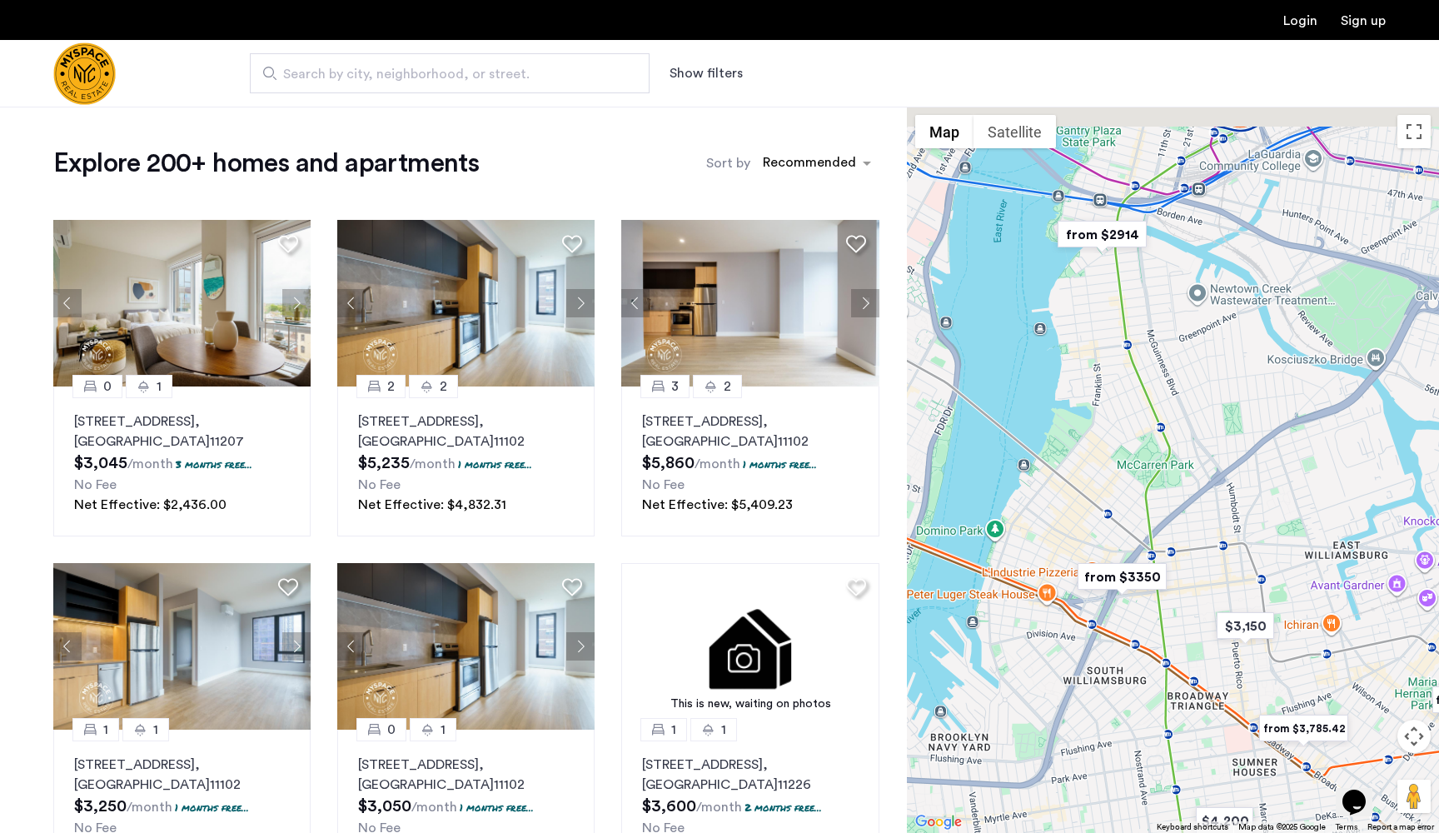
drag, startPoint x: 1296, startPoint y: 339, endPoint x: 1103, endPoint y: 547, distance: 283.4
click at [1103, 547] on div at bounding box center [1173, 470] width 532 height 726
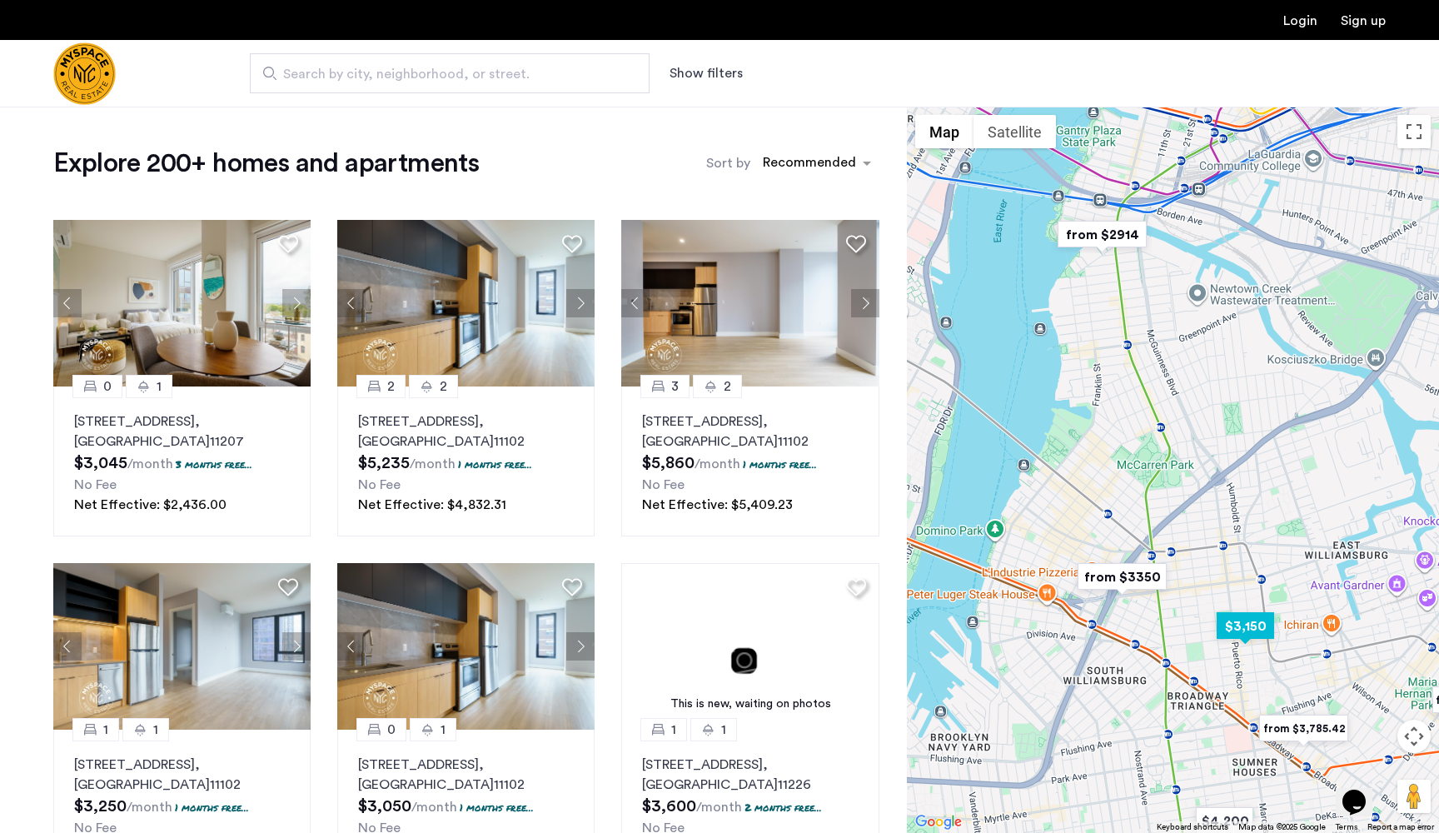
click at [1245, 621] on img "$3,150" at bounding box center [1245, 625] width 71 height 37
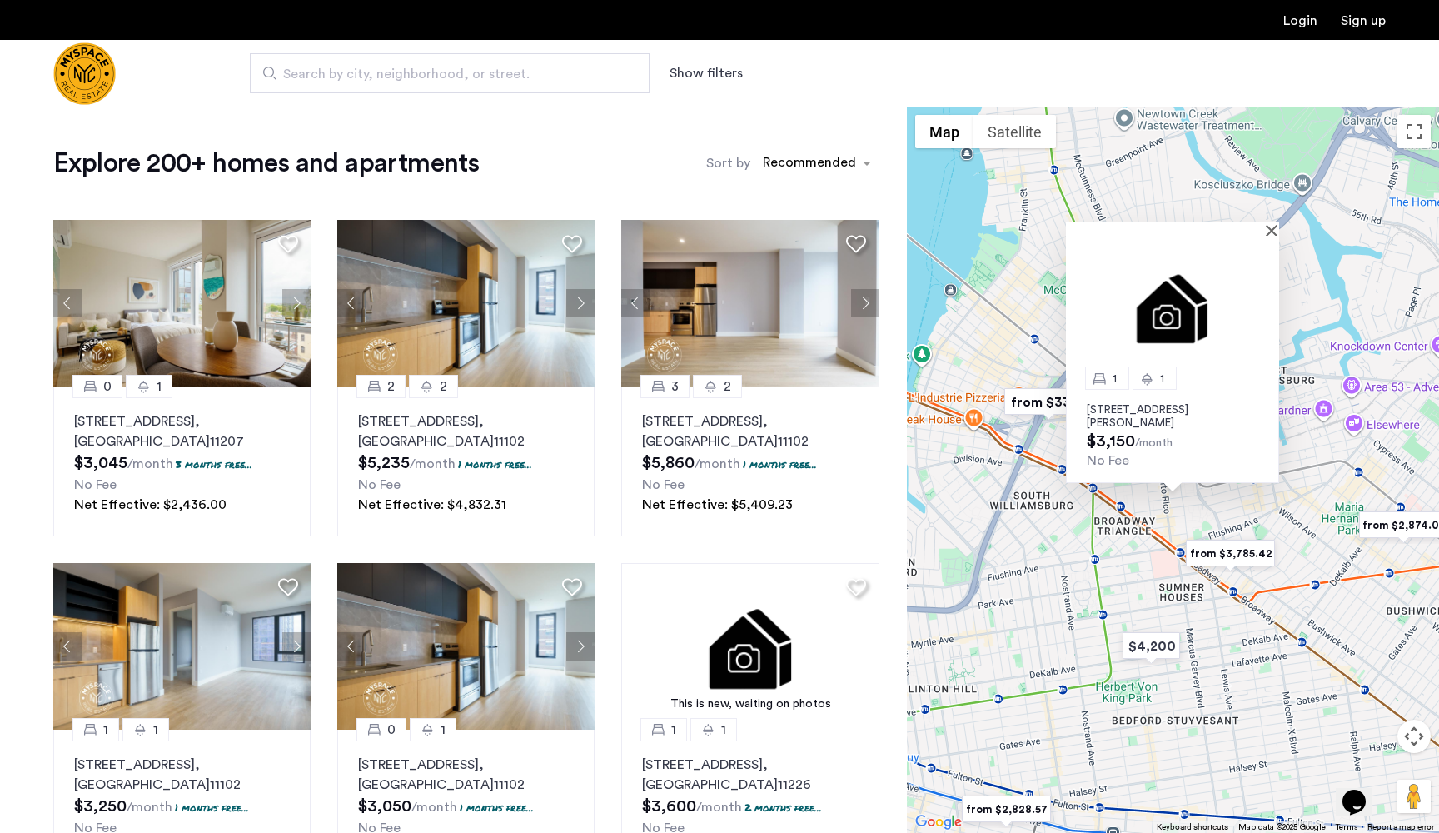
click at [1006, 455] on div "1 1 197 Johnson Ave, Unit 4A, Brooklyn, NY 11206 $3,150 /month No Fee" at bounding box center [1173, 470] width 532 height 726
click at [1004, 326] on div "1 1 197 Johnson Ave, Unit 4A, Brooklyn, NY 11206 $3,150 /month No Fee" at bounding box center [1173, 470] width 532 height 726
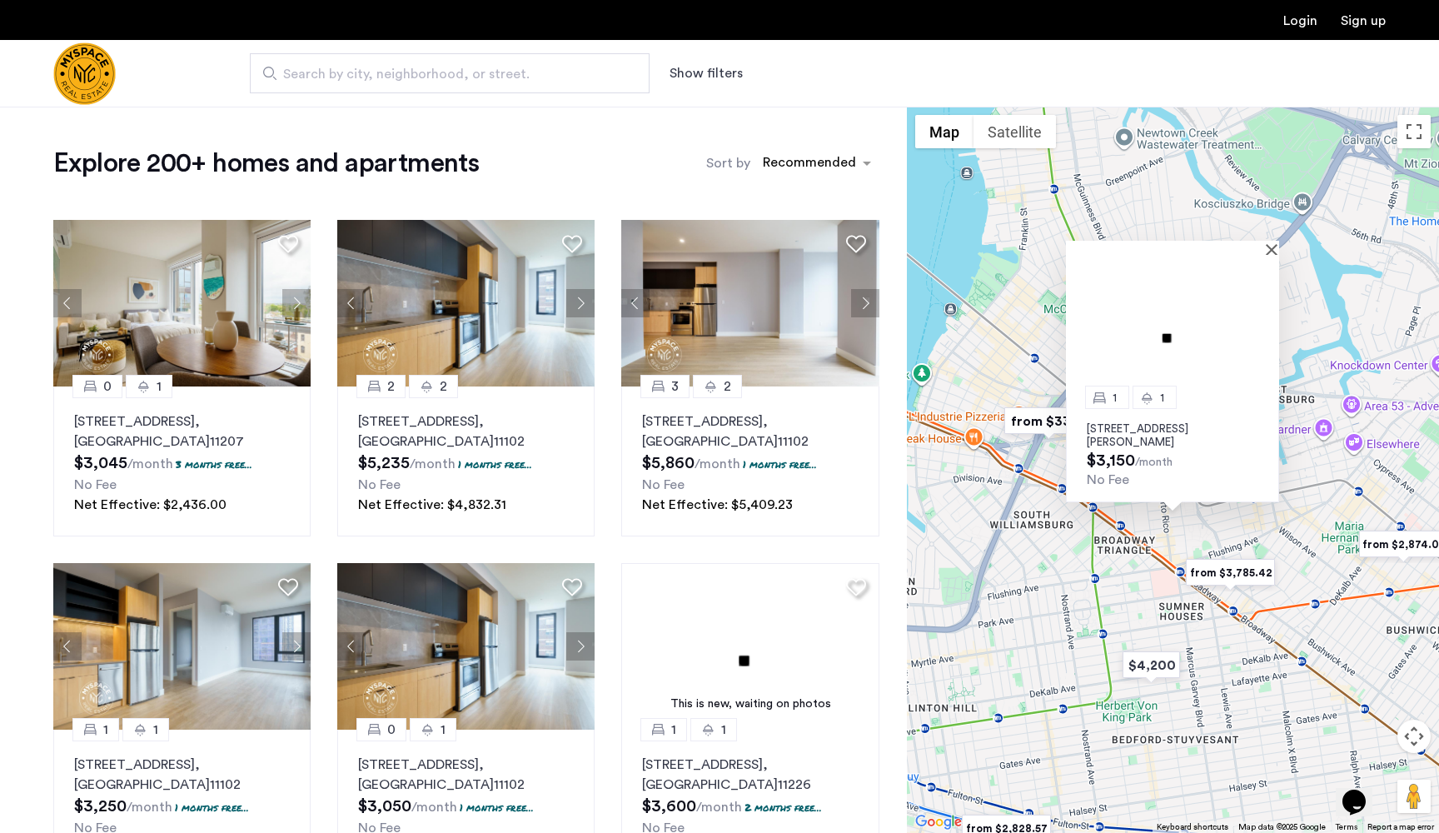
drag, startPoint x: 1004, startPoint y: 326, endPoint x: 1065, endPoint y: 550, distance: 231.3
click at [1066, 550] on div "1 1 197 Johnson Ave, Unit 4A, Brooklyn, NY 11206 $3,150 /month No Fee" at bounding box center [1173, 470] width 532 height 726
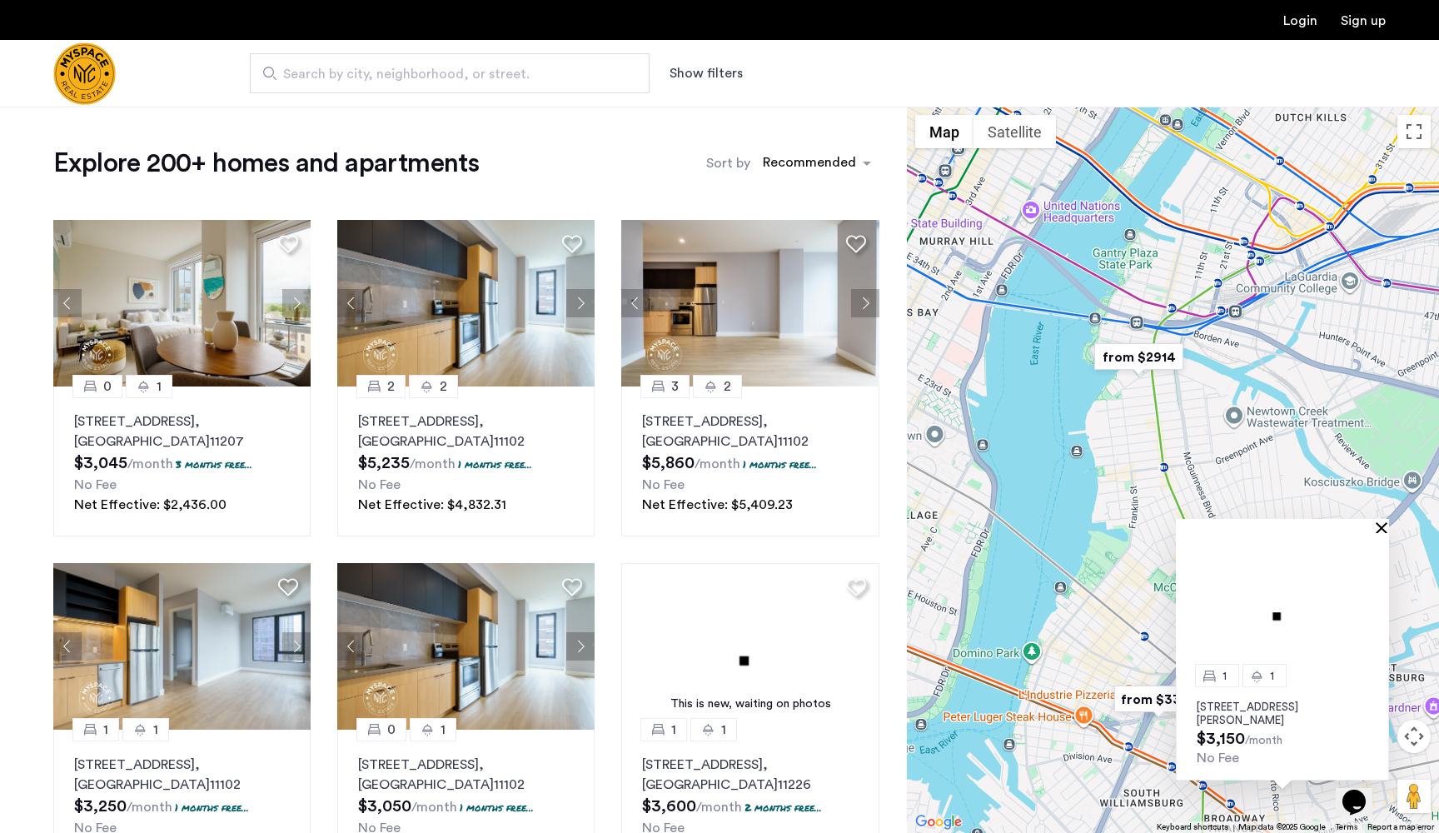
click at [1389, 530] on button "Close" at bounding box center [1385, 527] width 12 height 12
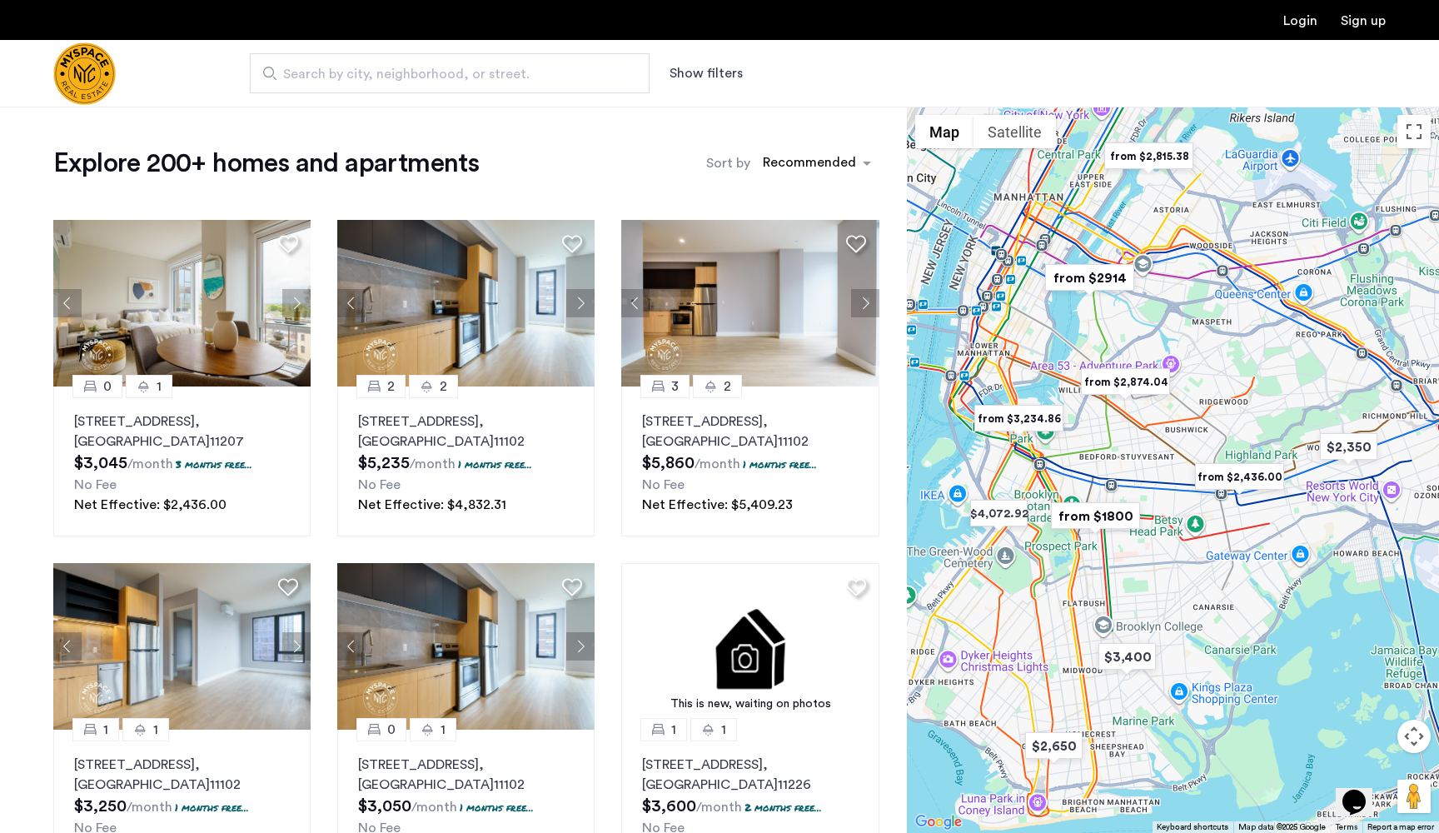
click at [1119, 321] on div at bounding box center [1173, 470] width 532 height 726
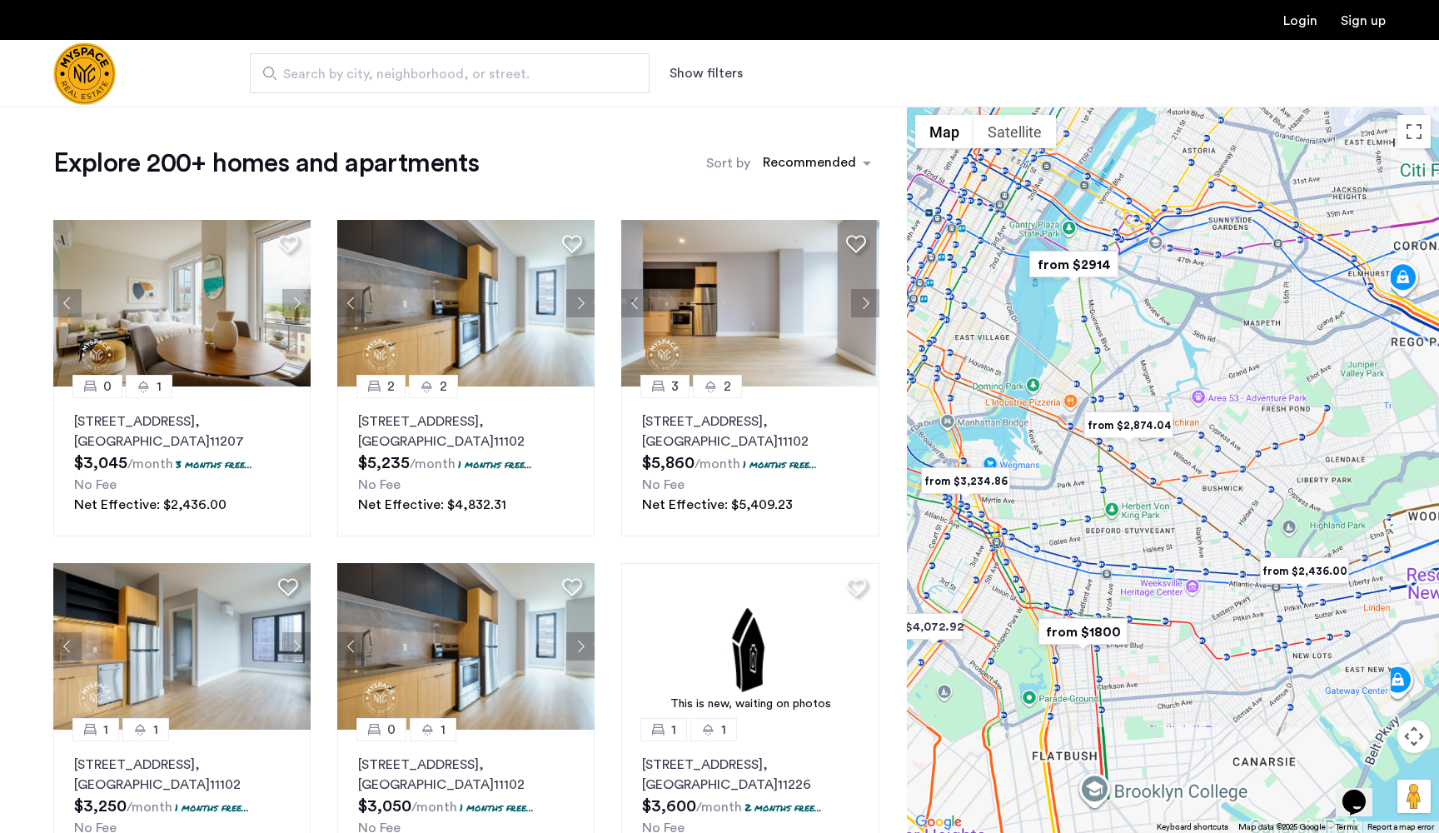
click at [1119, 321] on div at bounding box center [1173, 470] width 532 height 726
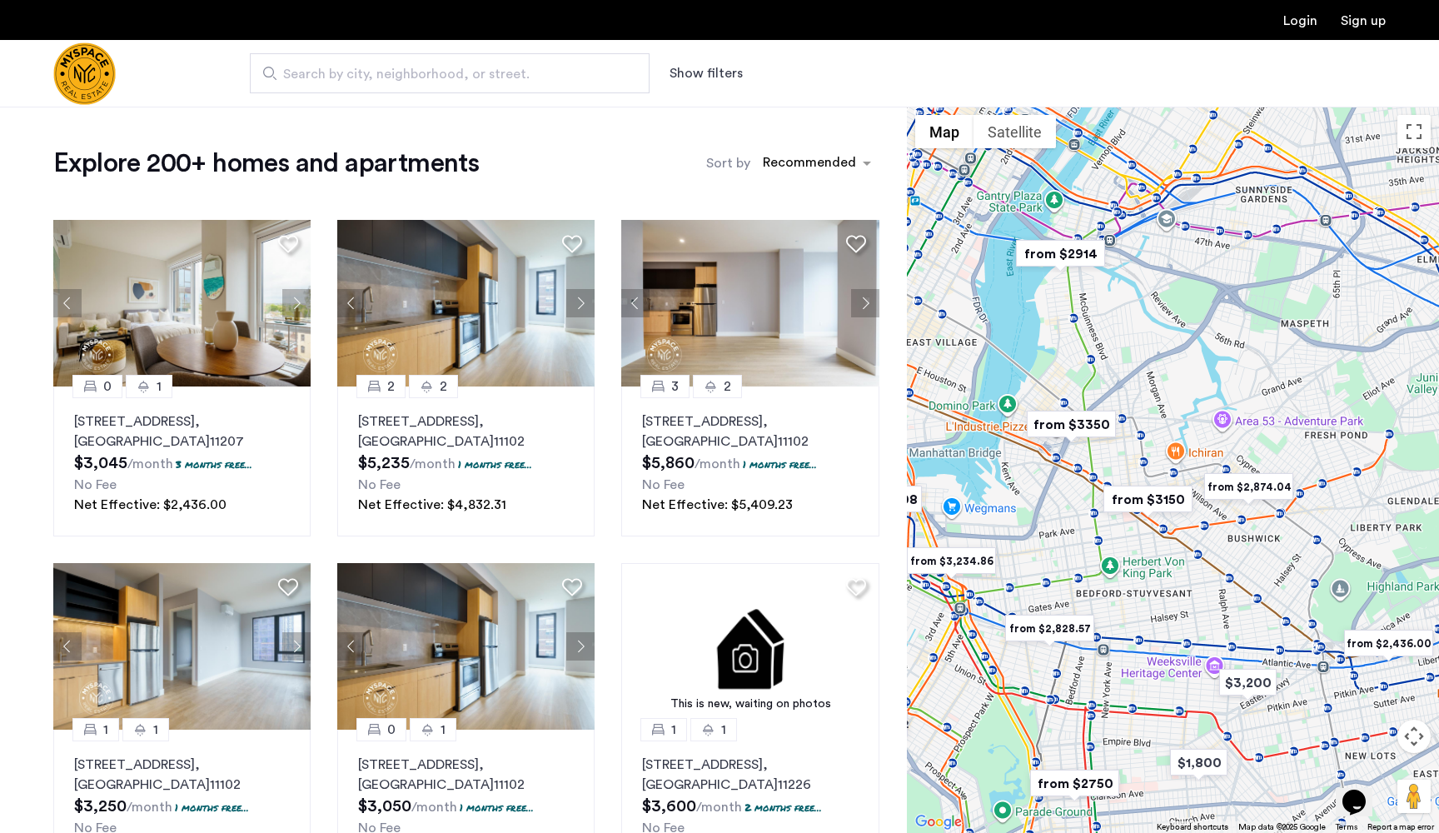
click at [1119, 321] on div at bounding box center [1173, 470] width 532 height 726
click at [1073, 332] on div at bounding box center [1173, 470] width 532 height 726
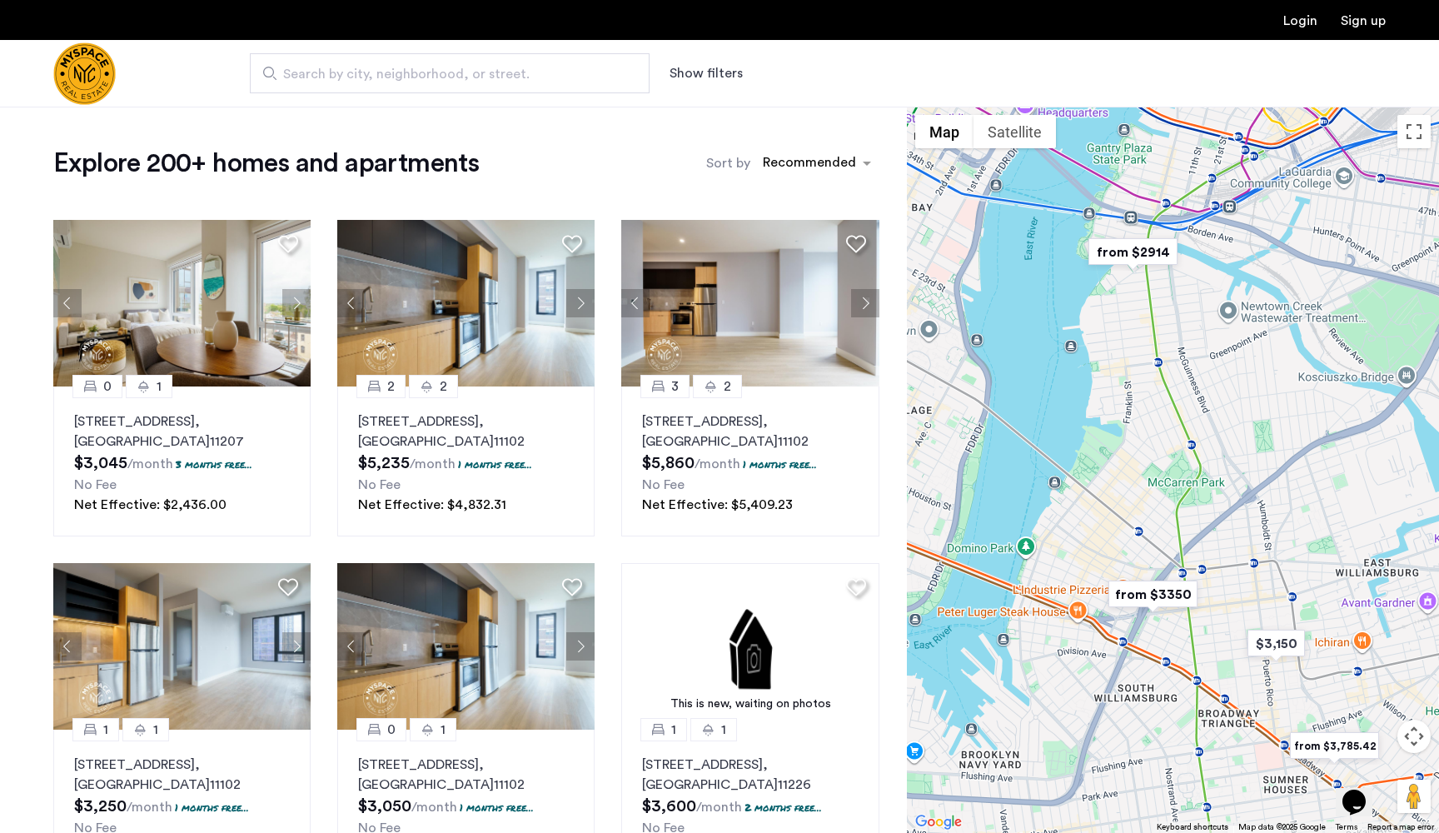
drag, startPoint x: 1021, startPoint y: 318, endPoint x: 1119, endPoint y: 383, distance: 117.8
click at [1119, 383] on div at bounding box center [1173, 470] width 532 height 726
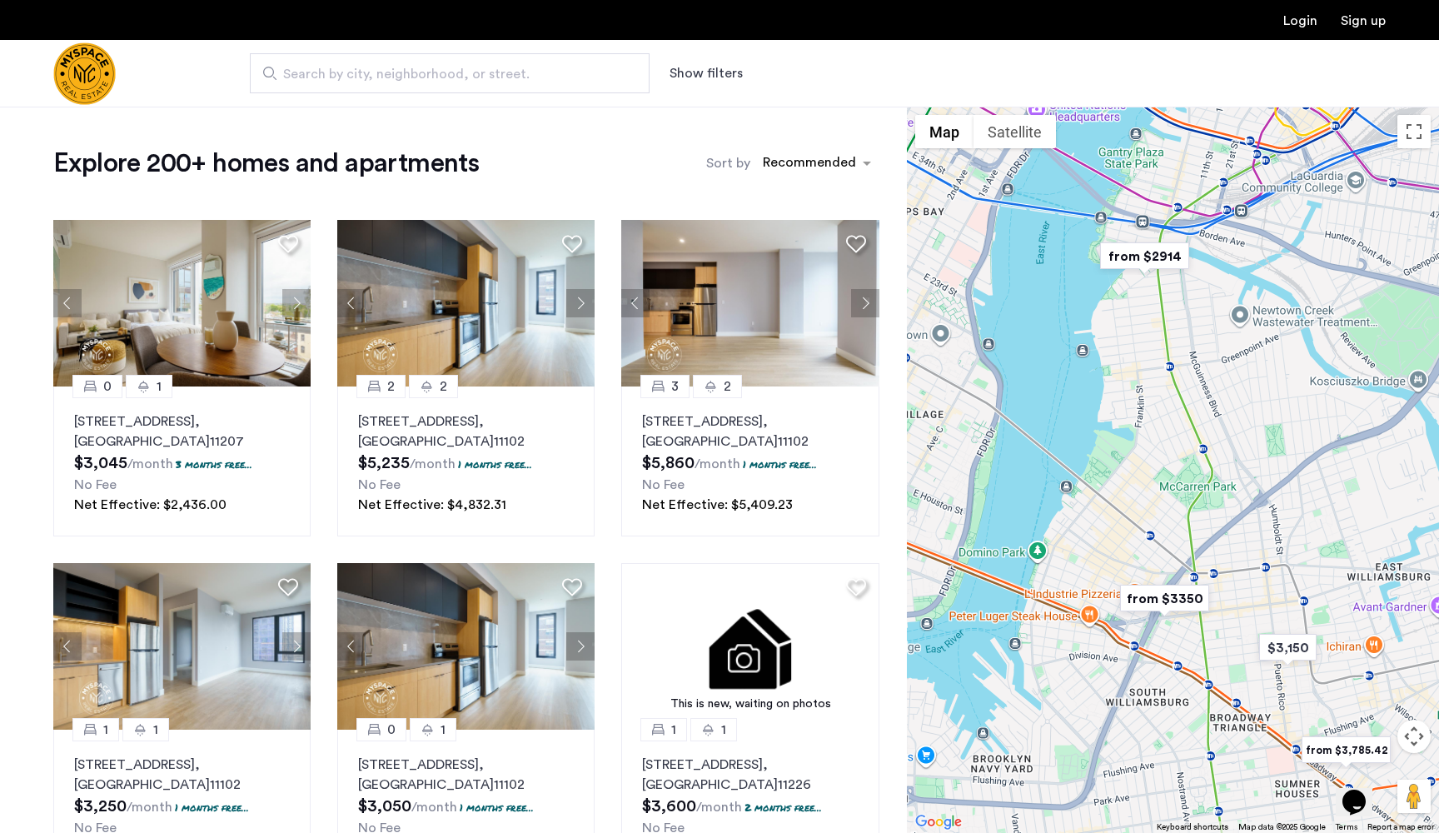
click at [1101, 461] on div at bounding box center [1173, 470] width 532 height 726
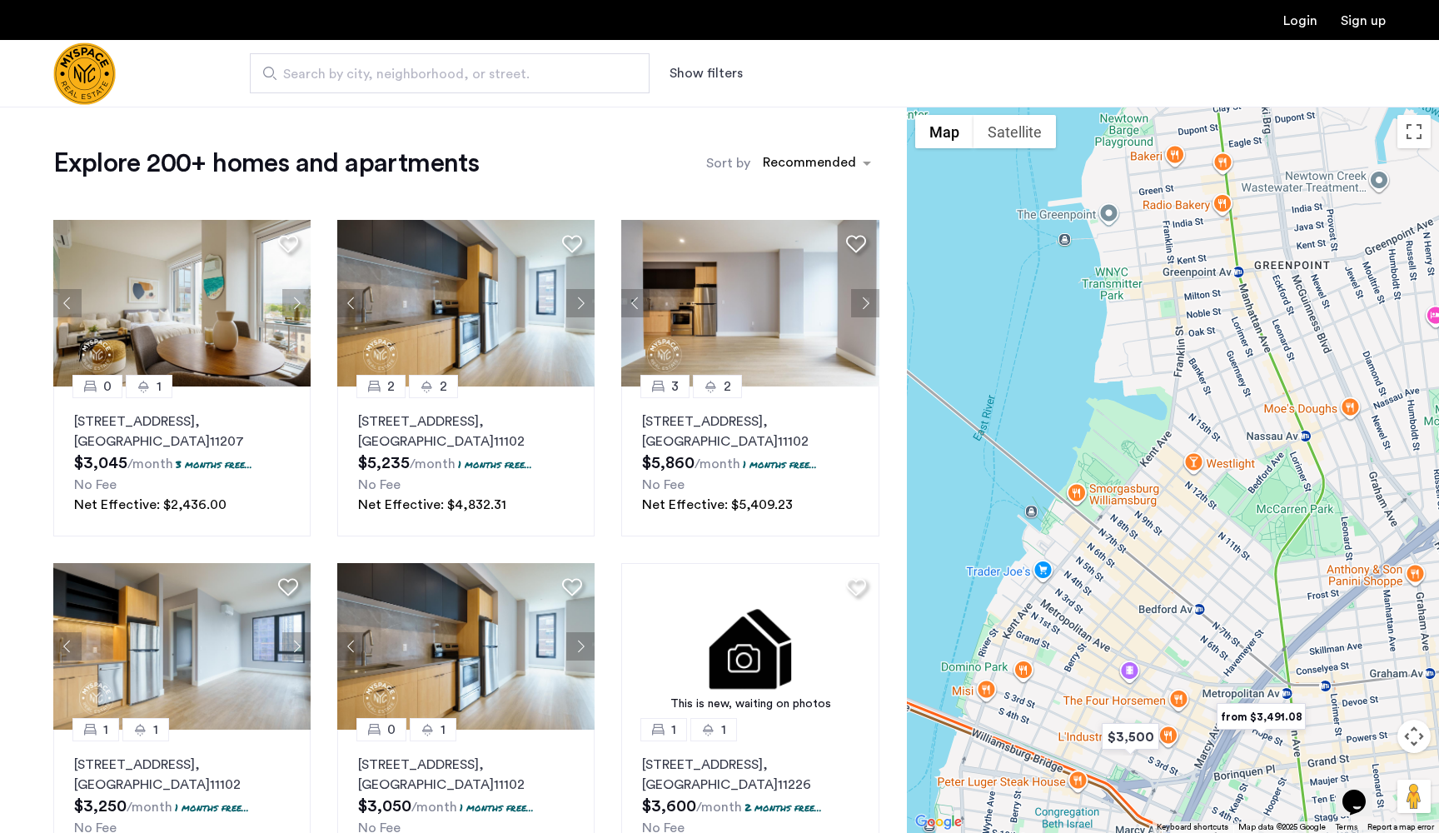
drag, startPoint x: 1101, startPoint y: 461, endPoint x: 1079, endPoint y: 349, distance: 114.5
click at [1079, 349] on div at bounding box center [1173, 470] width 532 height 726
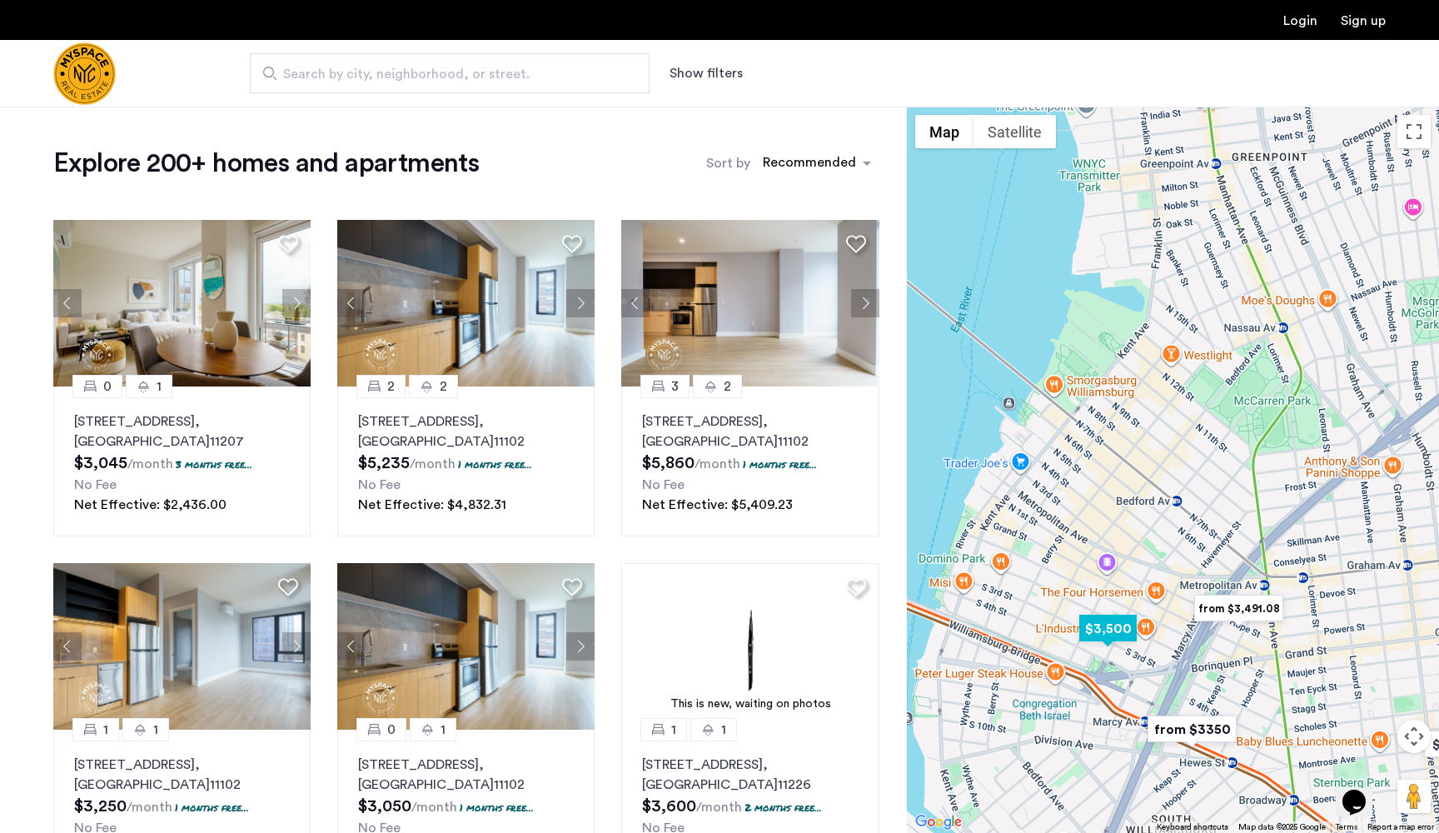
click at [1111, 627] on img "$3,500" at bounding box center [1108, 628] width 71 height 37
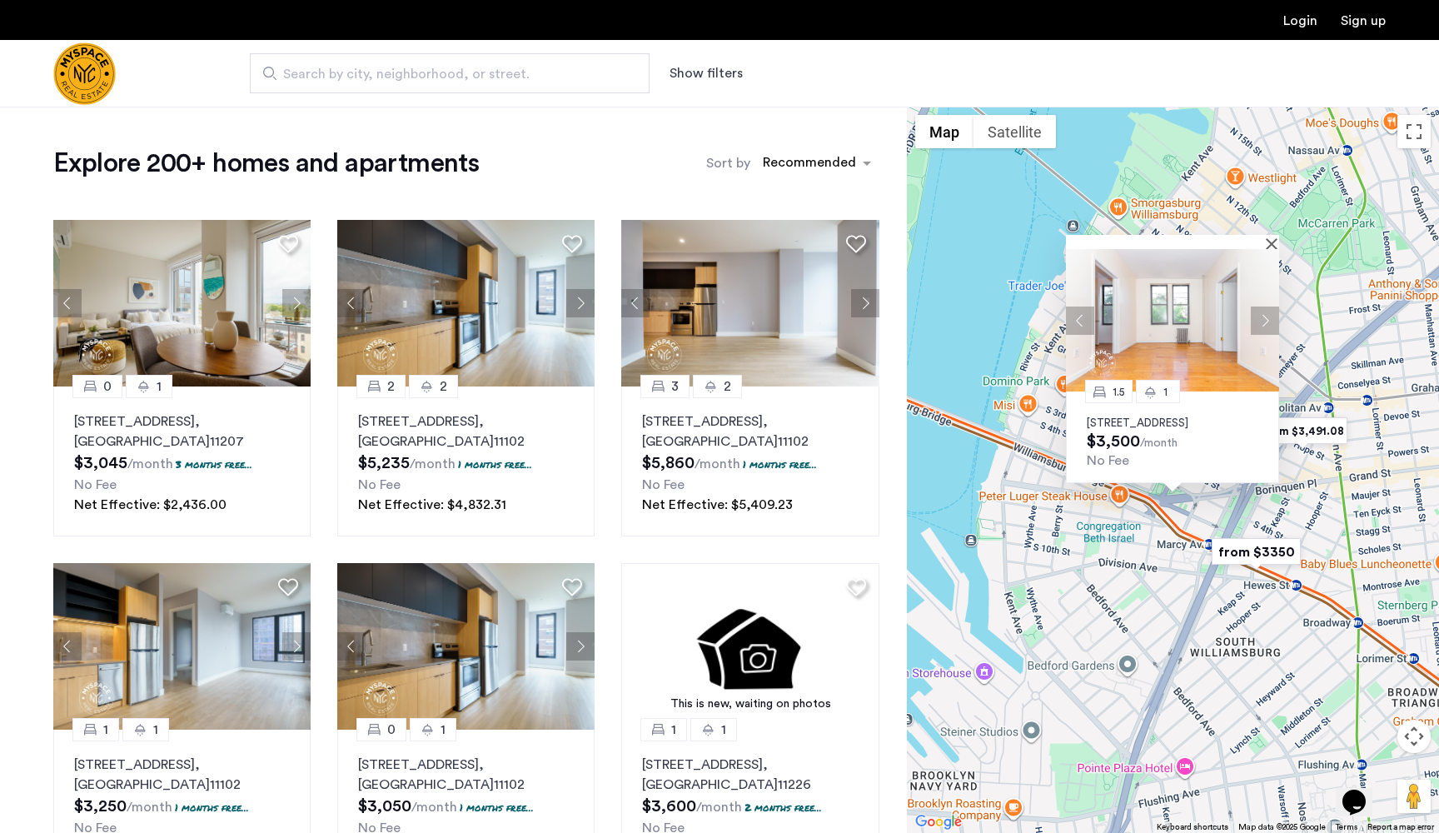
click at [1262, 311] on button "Next apartment" at bounding box center [1265, 320] width 28 height 28
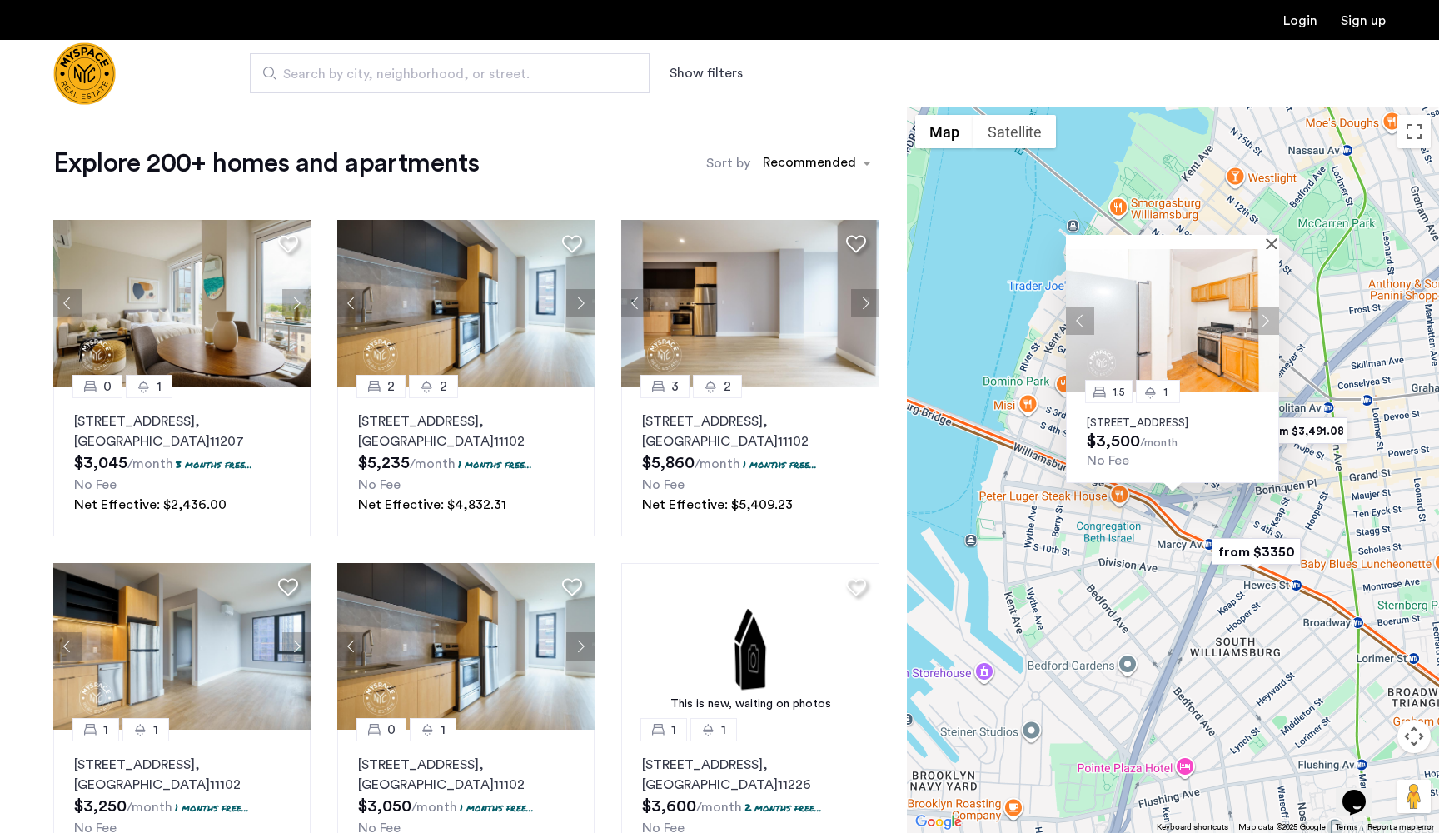
click at [1262, 311] on button "Next apartment" at bounding box center [1265, 320] width 28 height 28
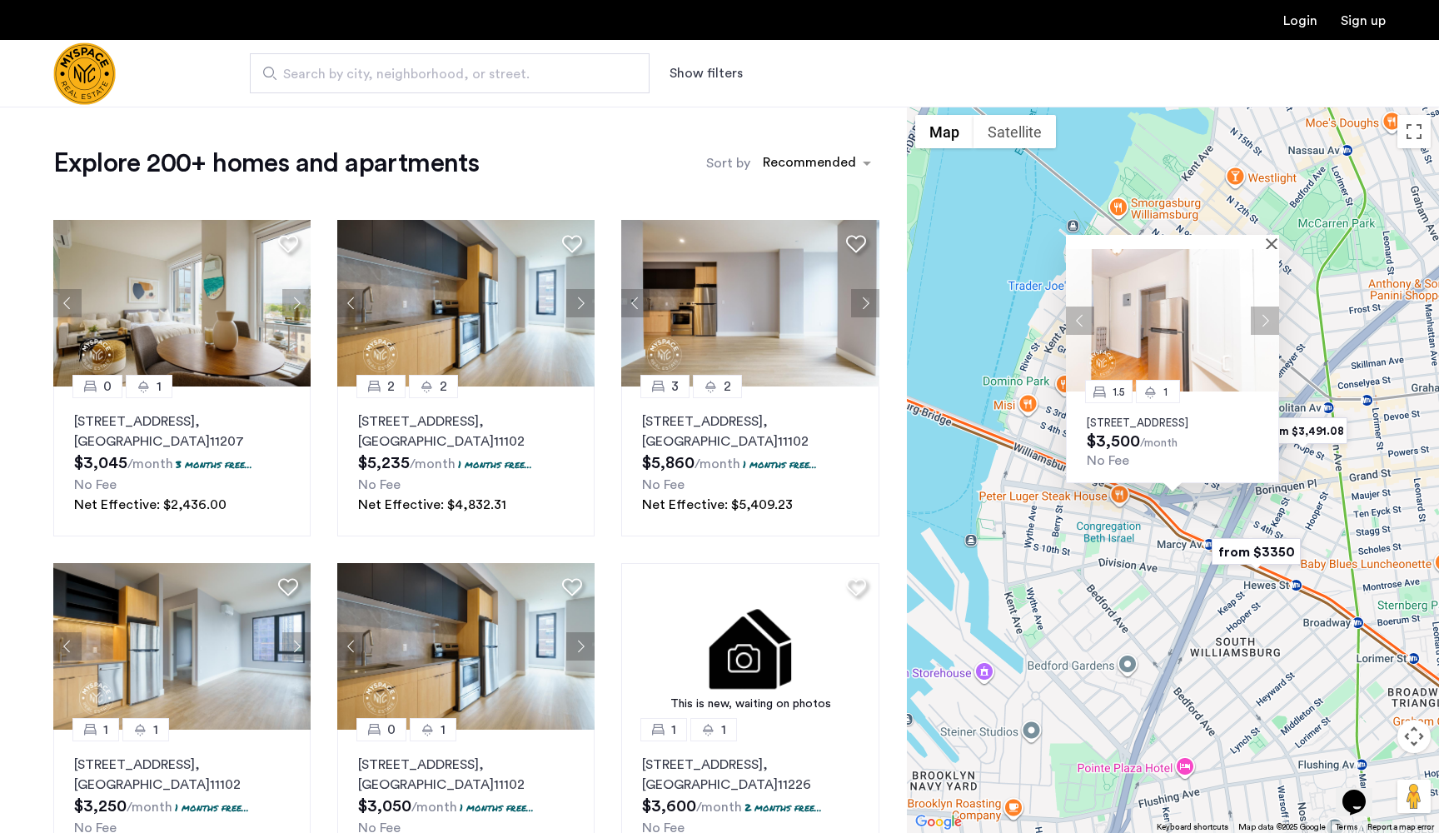
click at [1262, 311] on button "Next apartment" at bounding box center [1265, 320] width 28 height 28
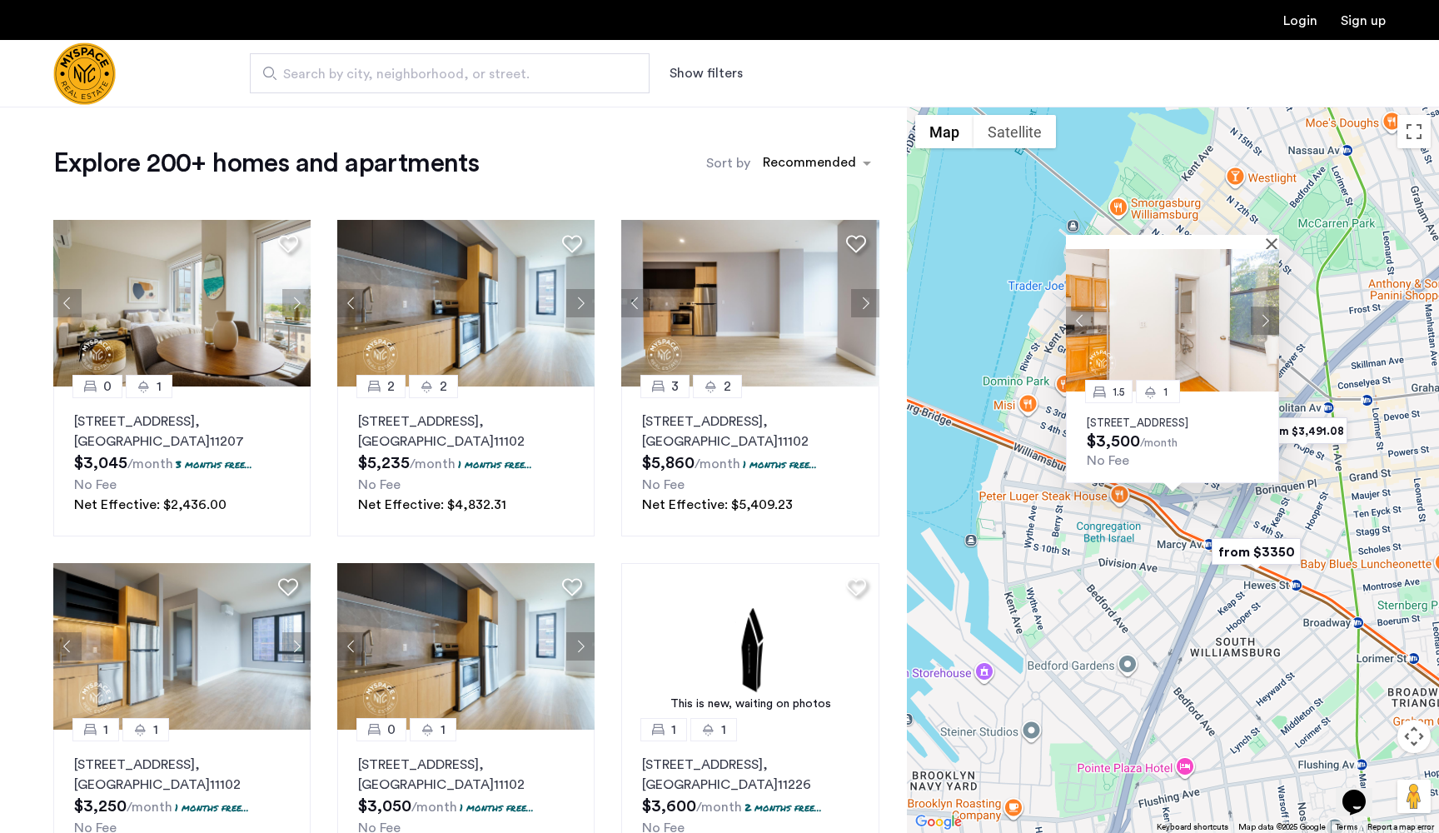
click at [1262, 311] on button "Next apartment" at bounding box center [1265, 320] width 28 height 28
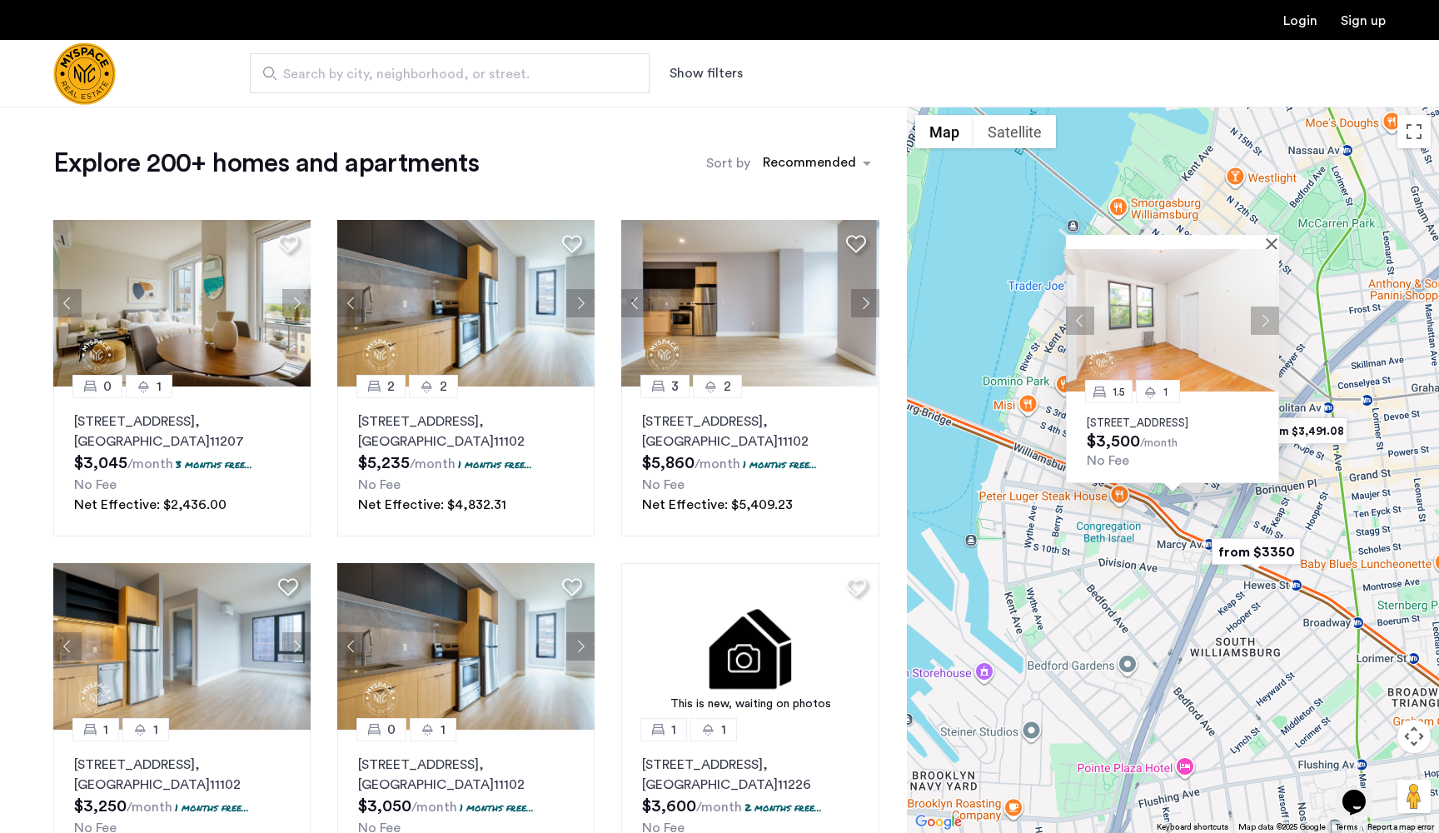
click at [1262, 311] on button "Next apartment" at bounding box center [1265, 320] width 28 height 28
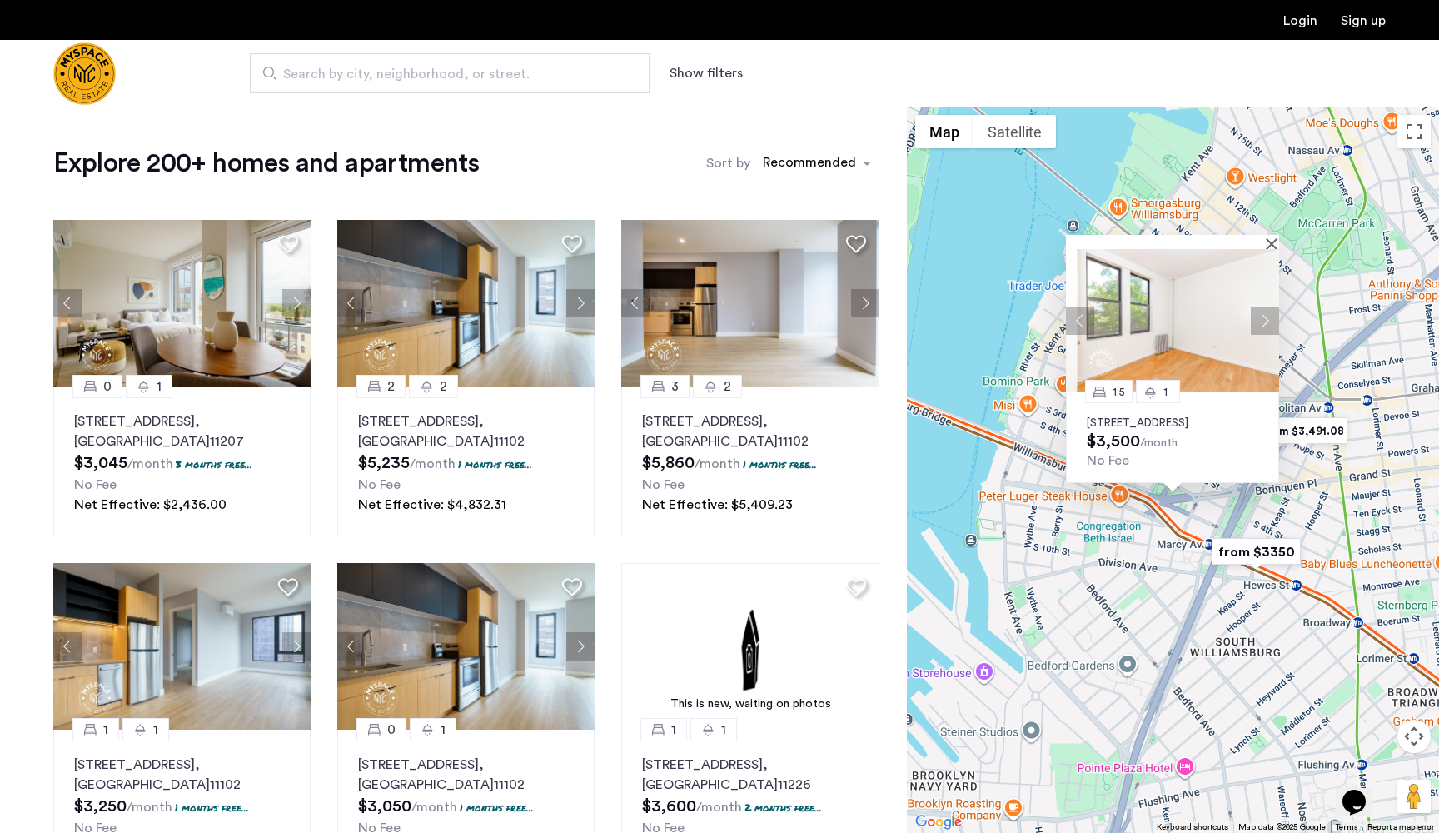
click at [1262, 311] on button "Next apartment" at bounding box center [1265, 320] width 28 height 28
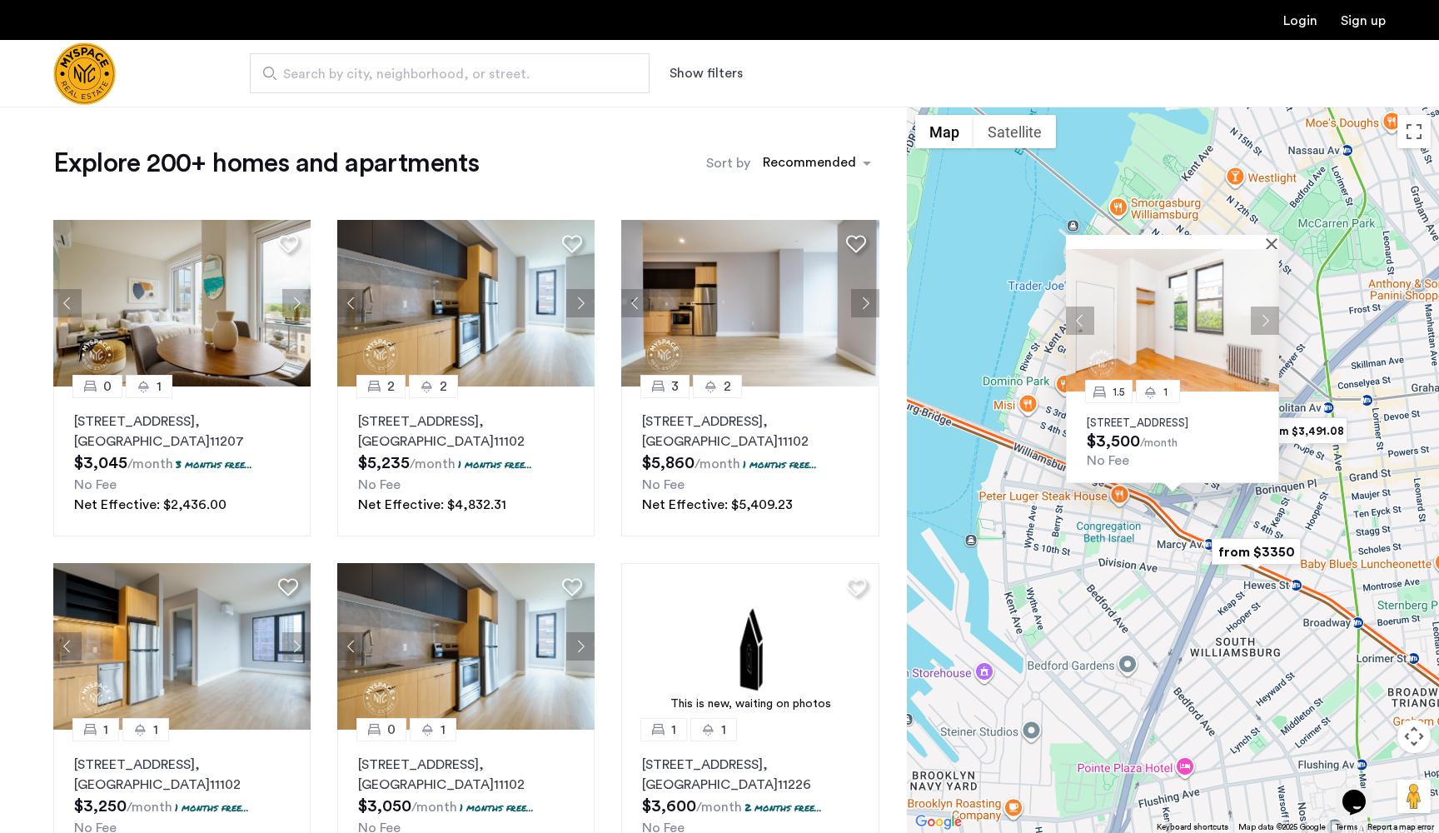
click at [1262, 311] on button "Next apartment" at bounding box center [1265, 320] width 28 height 28
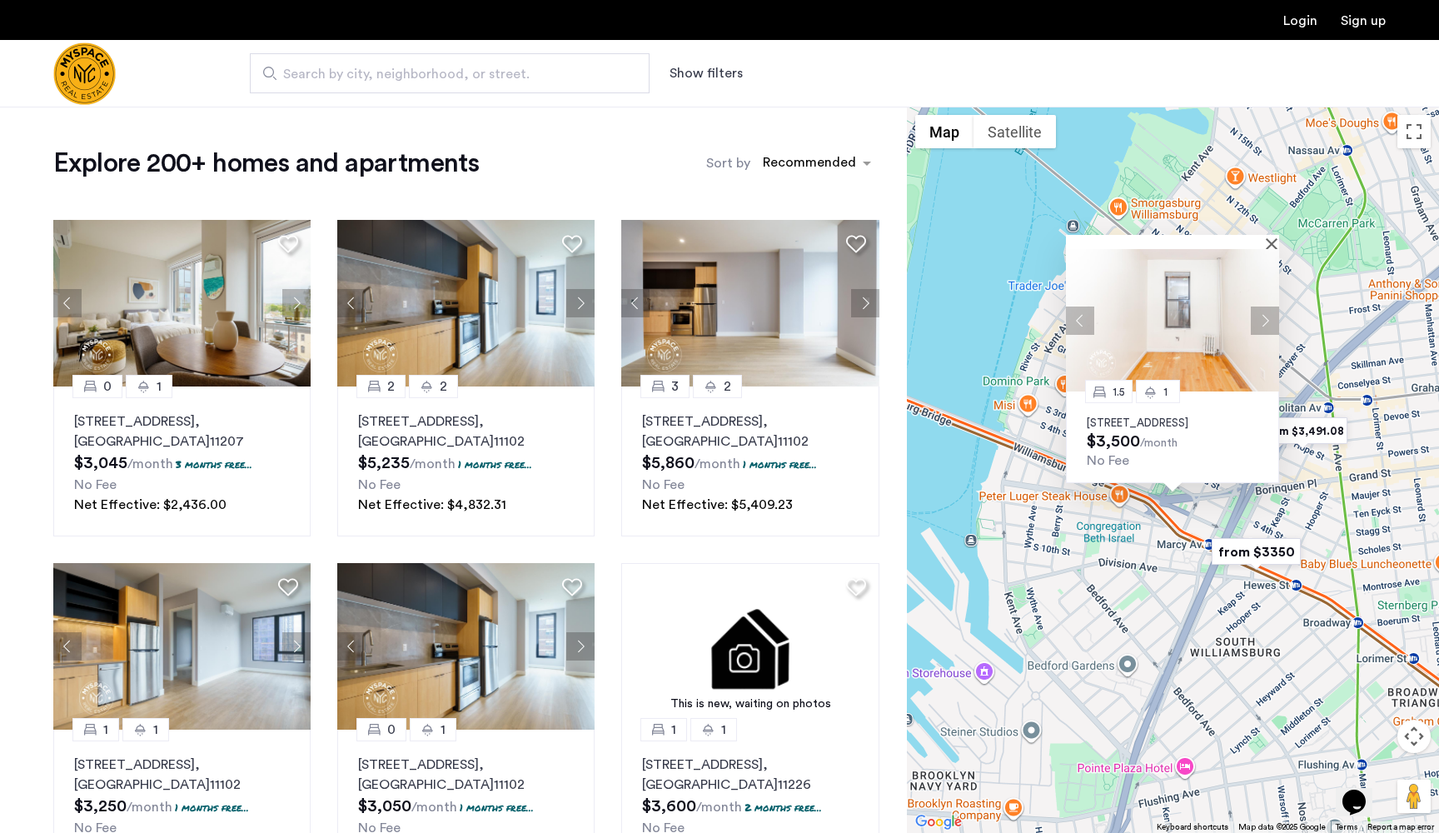
click at [1262, 311] on button "Next apartment" at bounding box center [1265, 320] width 28 height 28
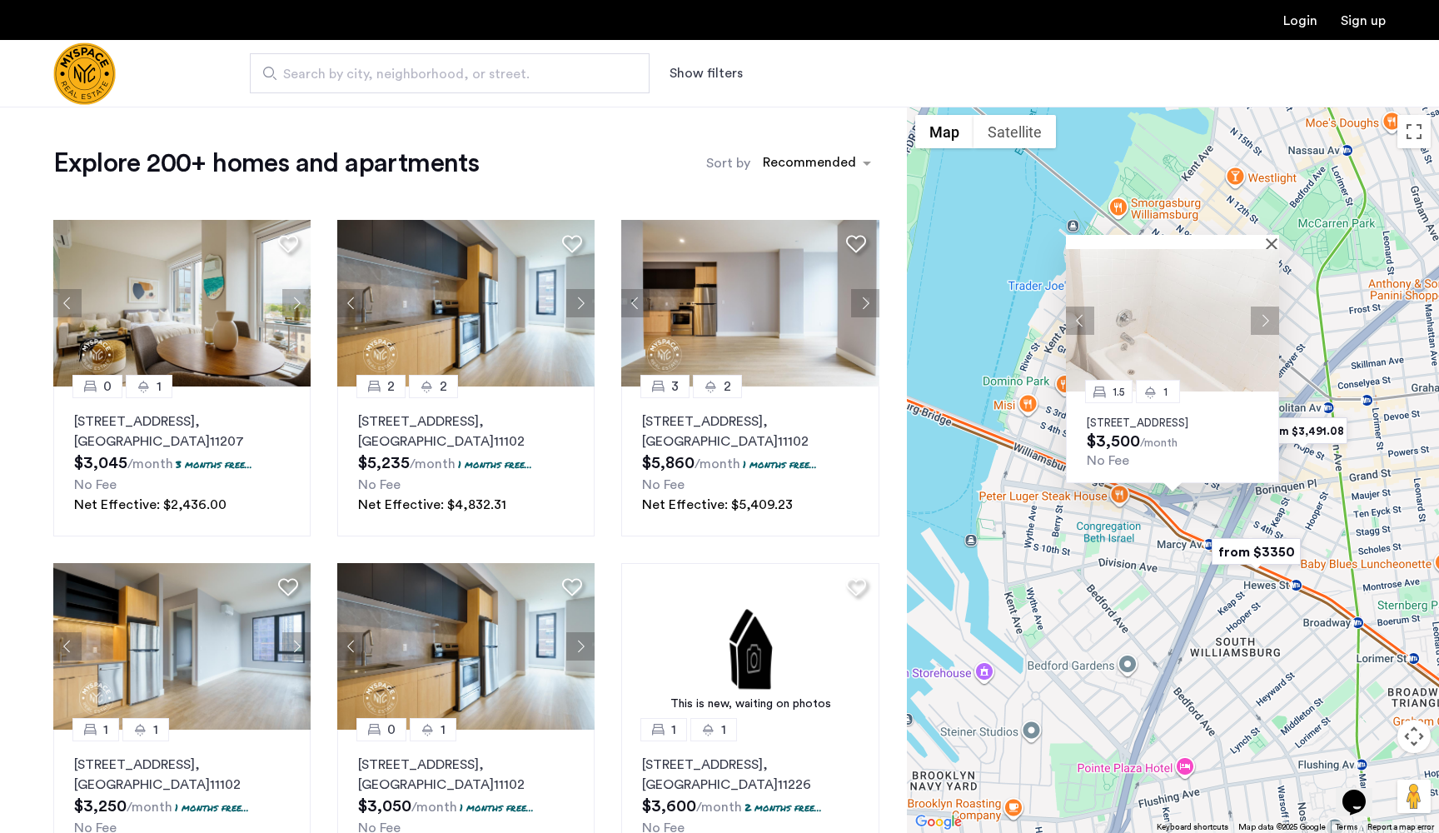
click at [1262, 311] on button "Next apartment" at bounding box center [1265, 320] width 28 height 28
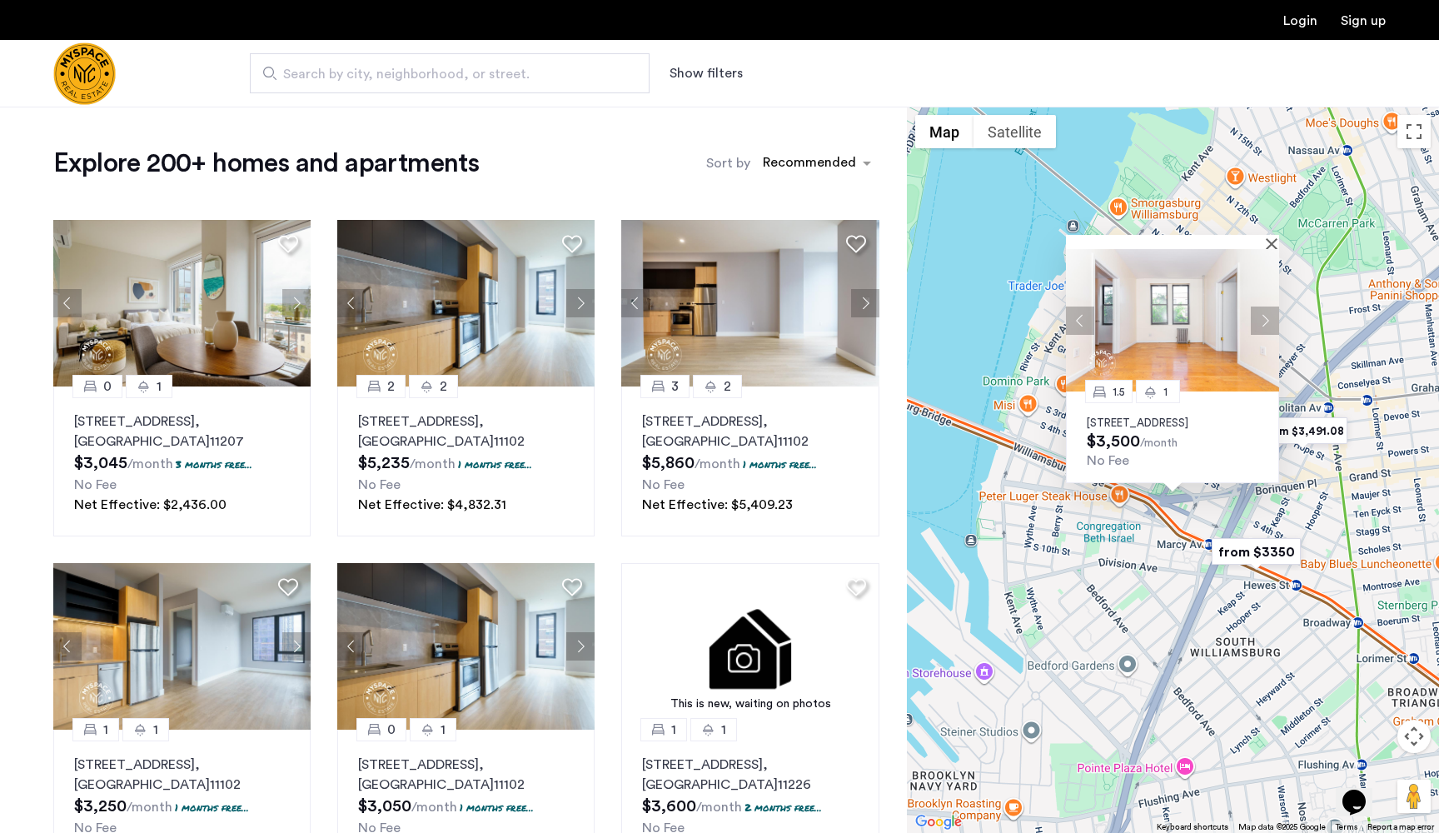
click at [1262, 311] on button "Next apartment" at bounding box center [1265, 320] width 28 height 28
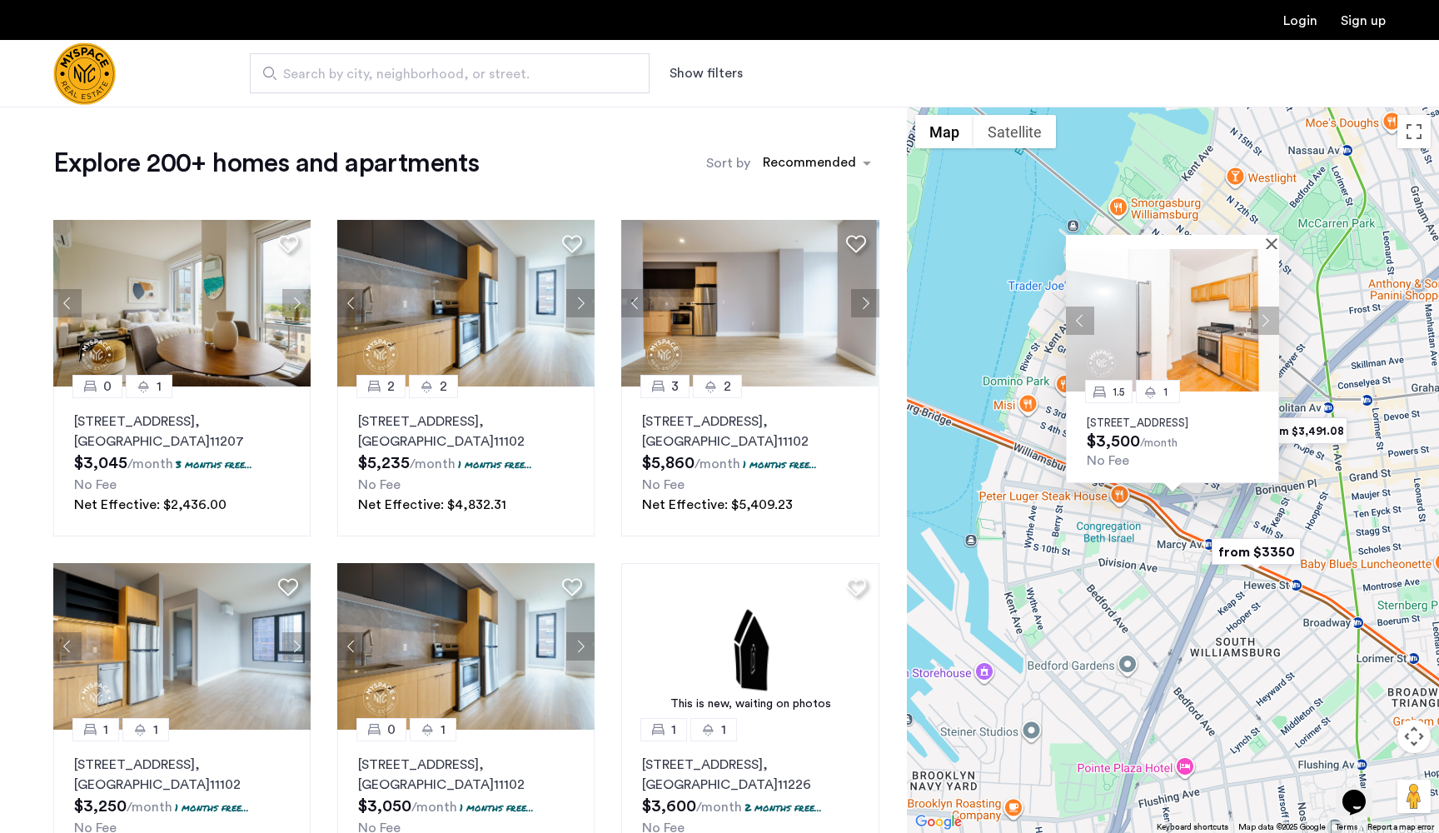
click at [1262, 311] on button "Next apartment" at bounding box center [1265, 320] width 28 height 28
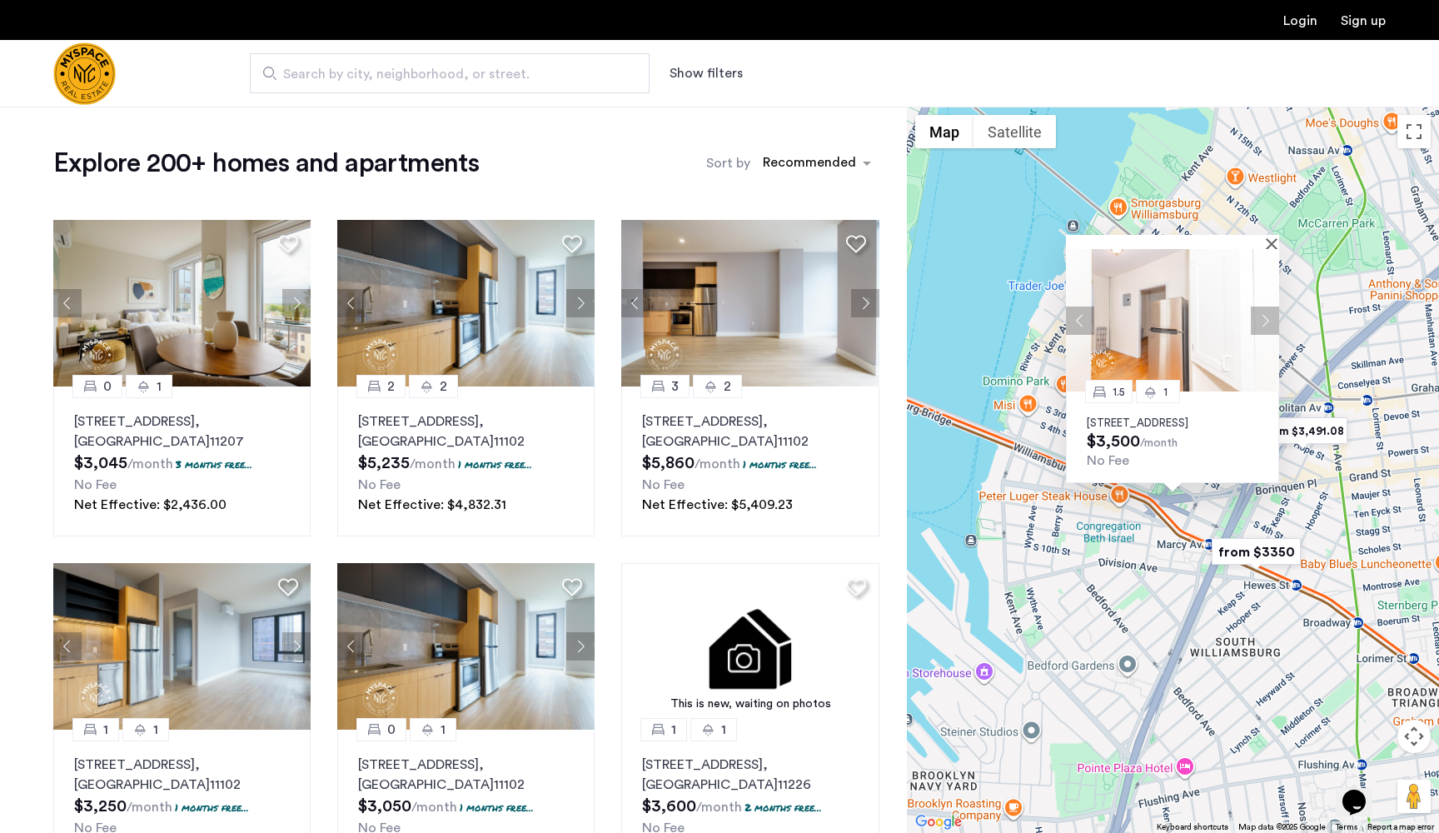
click at [1262, 311] on button "Next apartment" at bounding box center [1265, 320] width 28 height 28
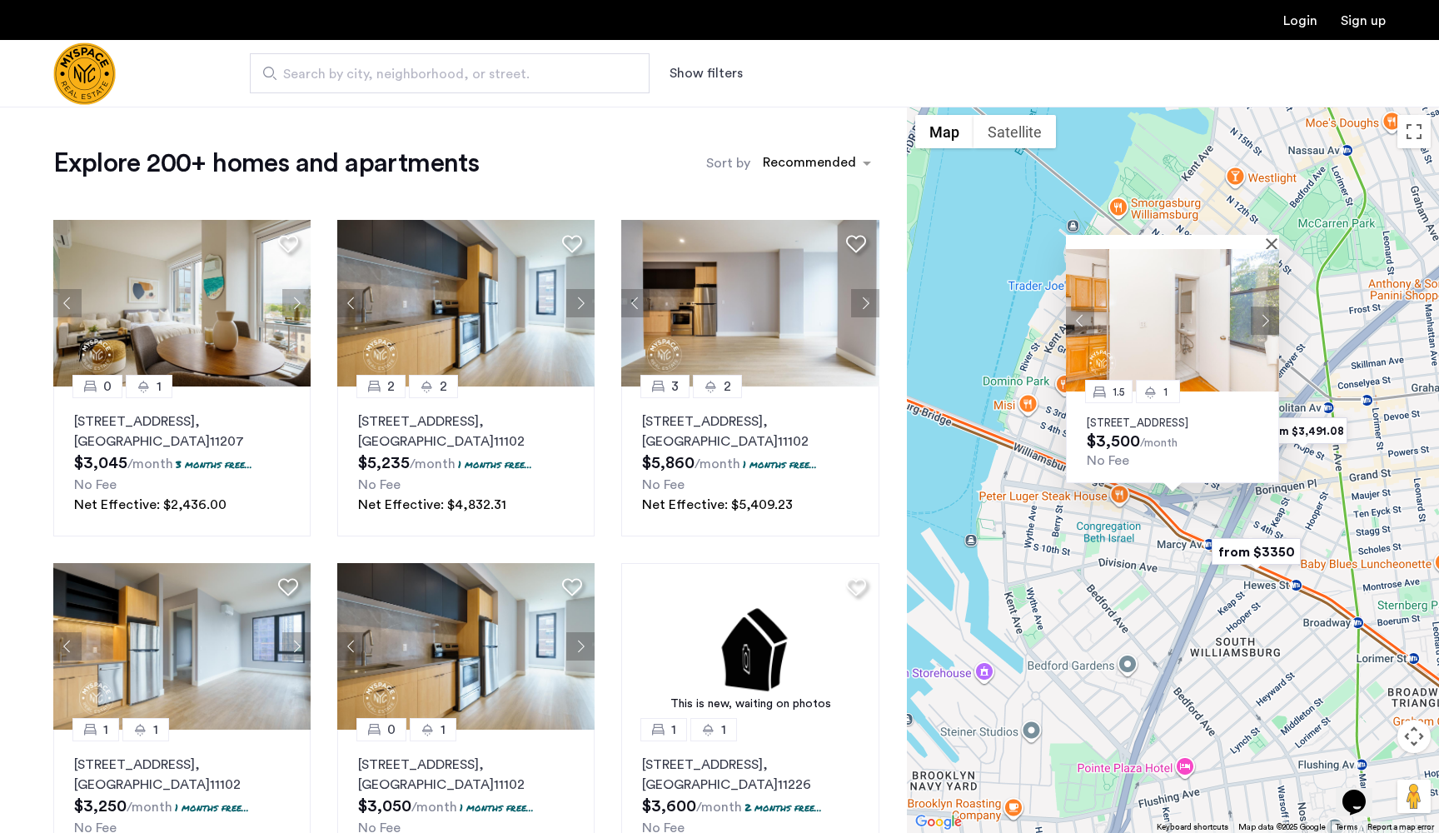
click at [1262, 311] on button "Next apartment" at bounding box center [1265, 320] width 28 height 28
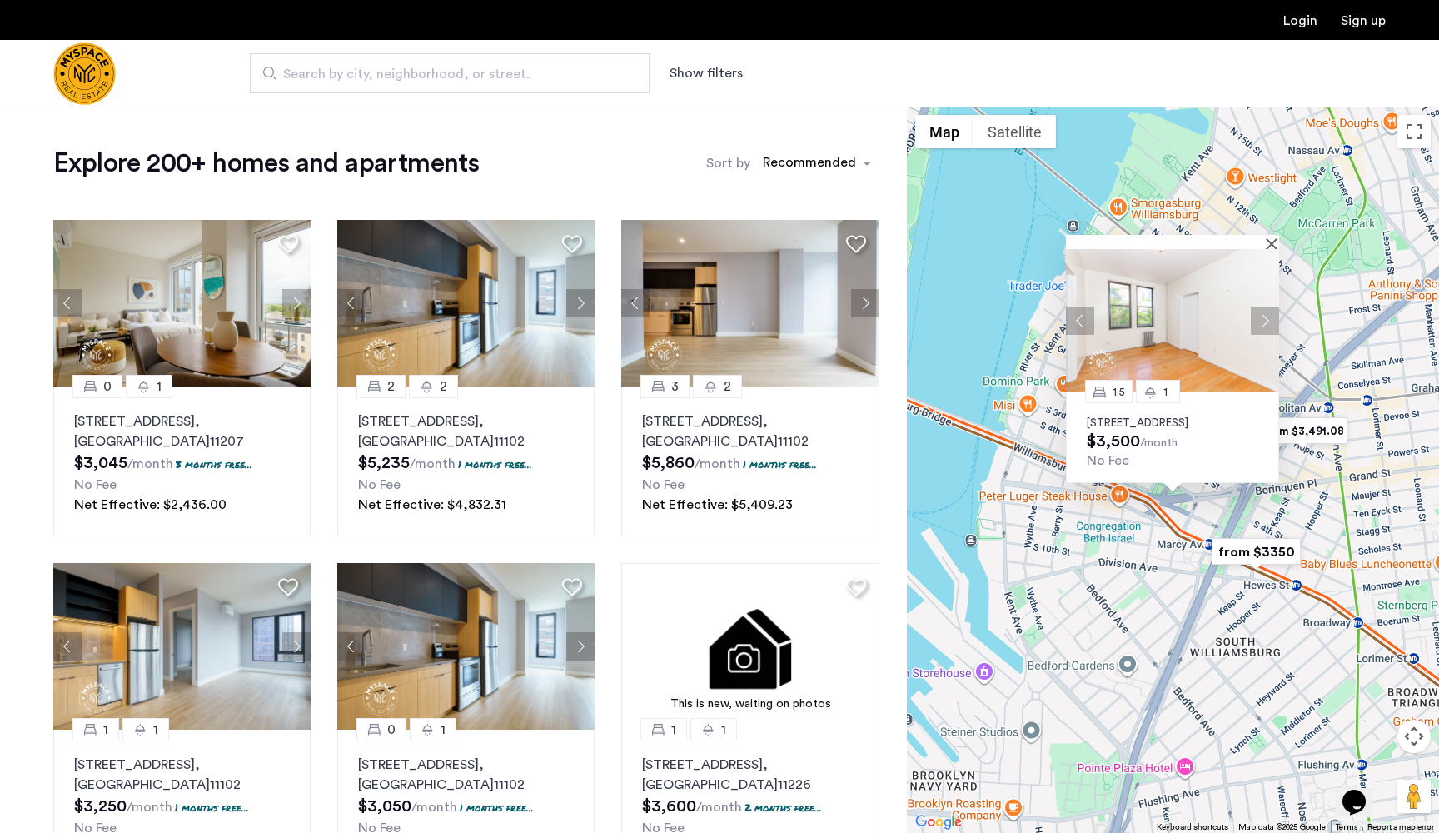
click at [1262, 311] on button "Next apartment" at bounding box center [1265, 320] width 28 height 28
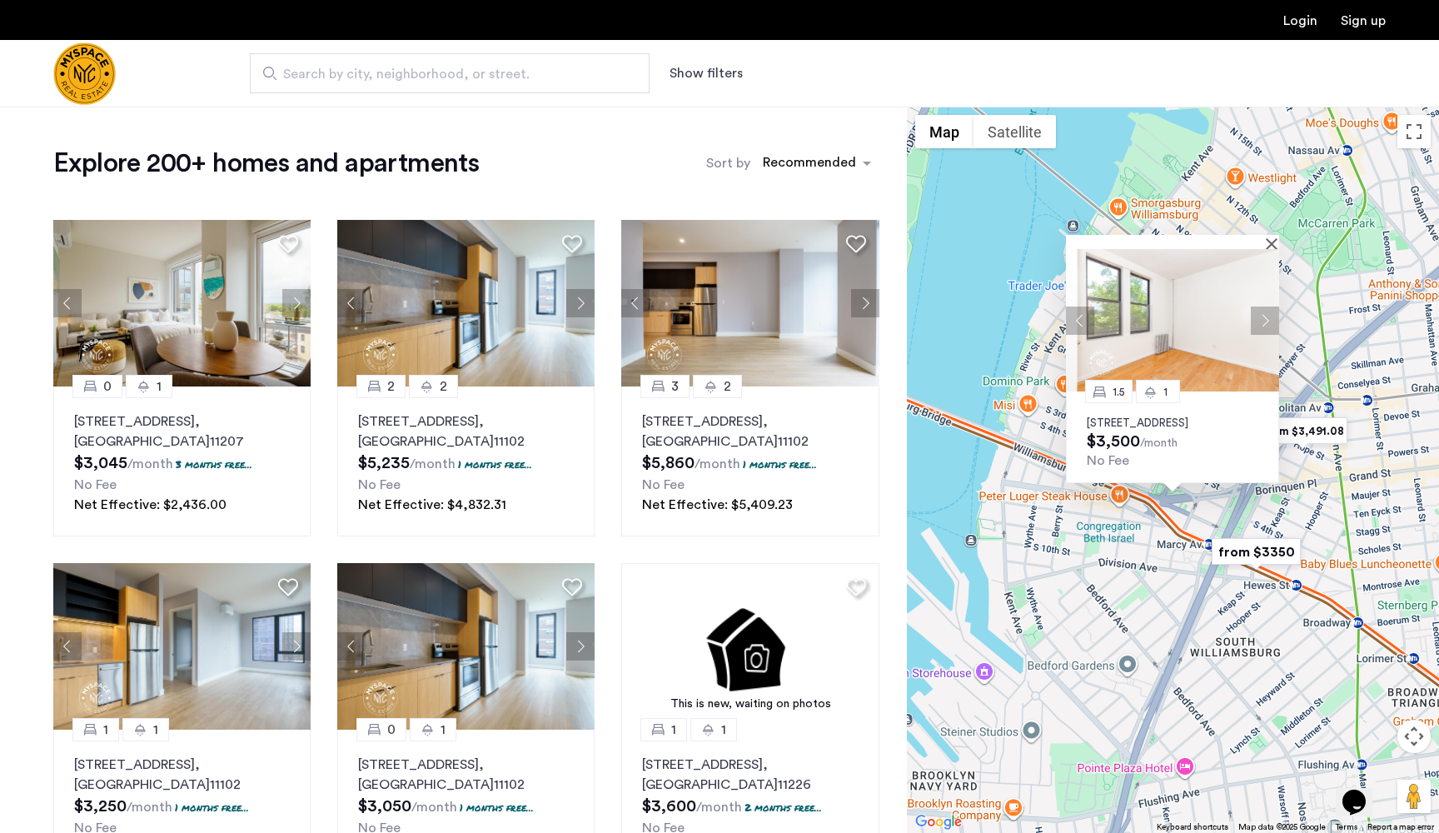
click at [1262, 311] on button "Next apartment" at bounding box center [1265, 320] width 28 height 28
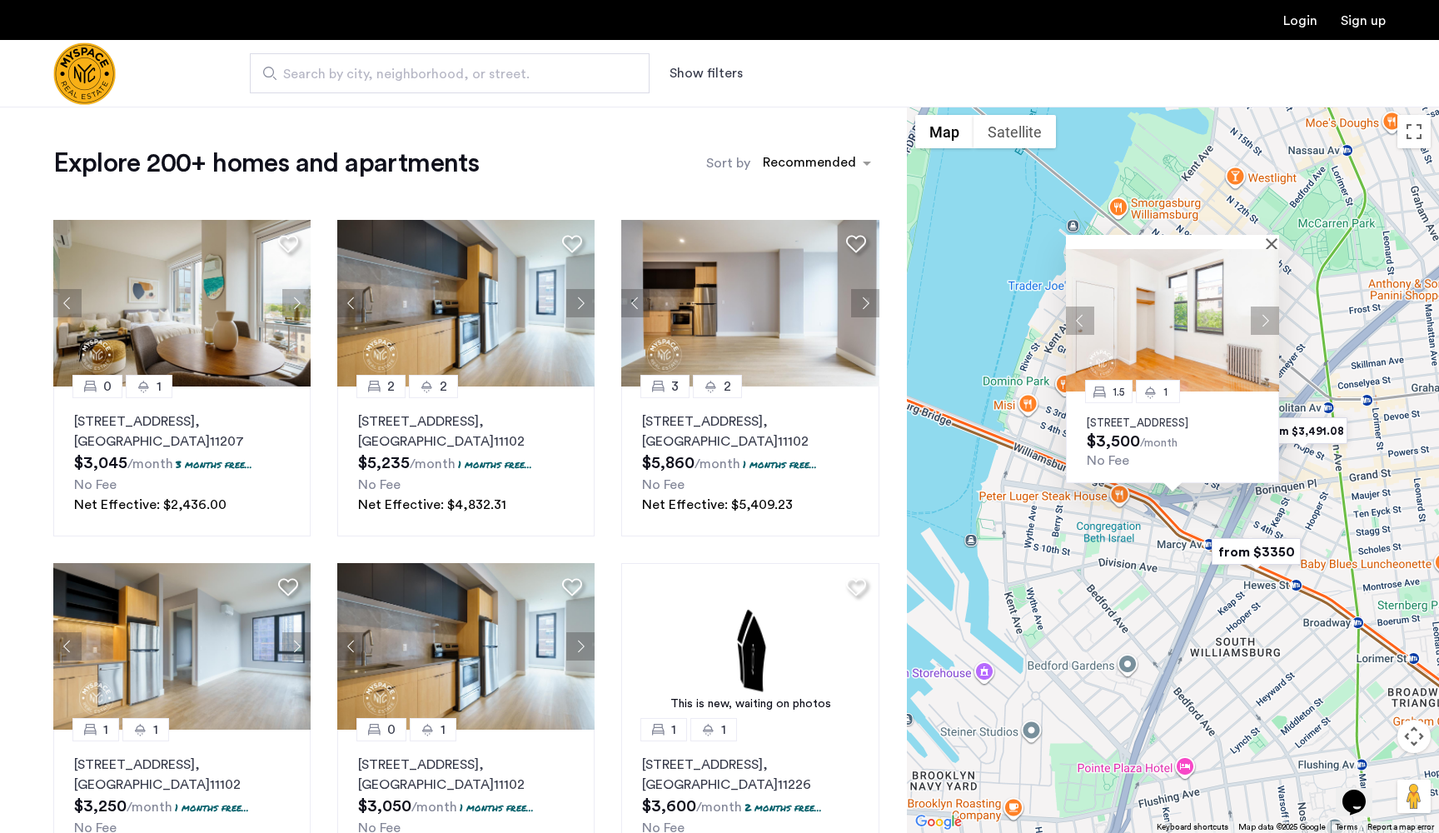
click at [1154, 181] on div "1.5 1 [STREET_ADDRESS] $3,500 /month No Fee" at bounding box center [1173, 470] width 532 height 726
click at [1019, 233] on div "1.5 1 [STREET_ADDRESS] $3,500 /month No Fee" at bounding box center [1173, 470] width 532 height 726
